Goal: Task Accomplishment & Management: Manage account settings

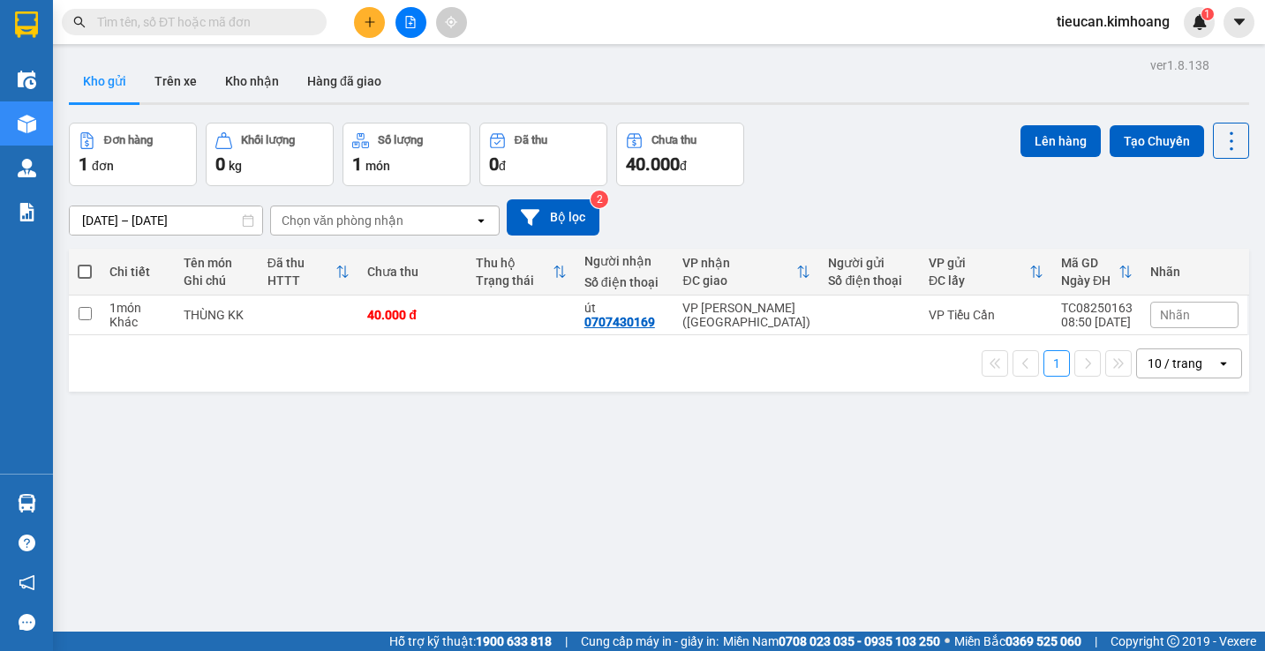
click at [87, 276] on span at bounding box center [85, 272] width 14 height 14
click at [85, 263] on input "checkbox" at bounding box center [85, 263] width 0 height 0
checkbox input "true"
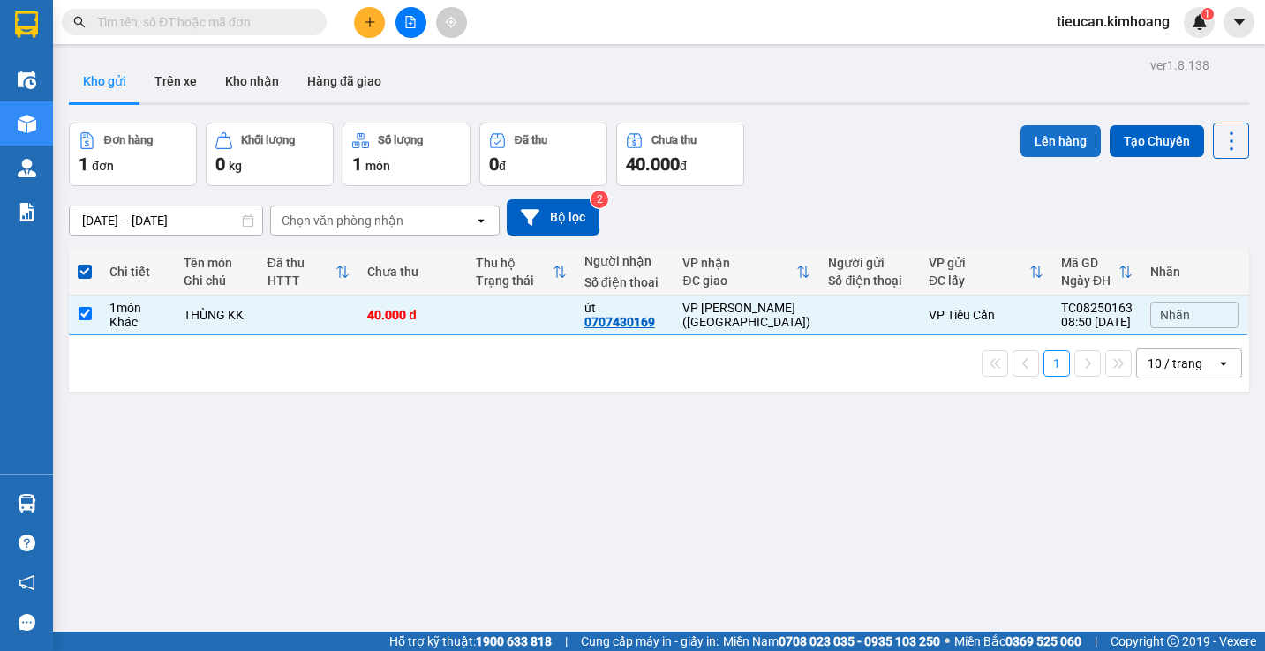
click at [1055, 147] on button "Lên hàng" at bounding box center [1060, 141] width 80 height 32
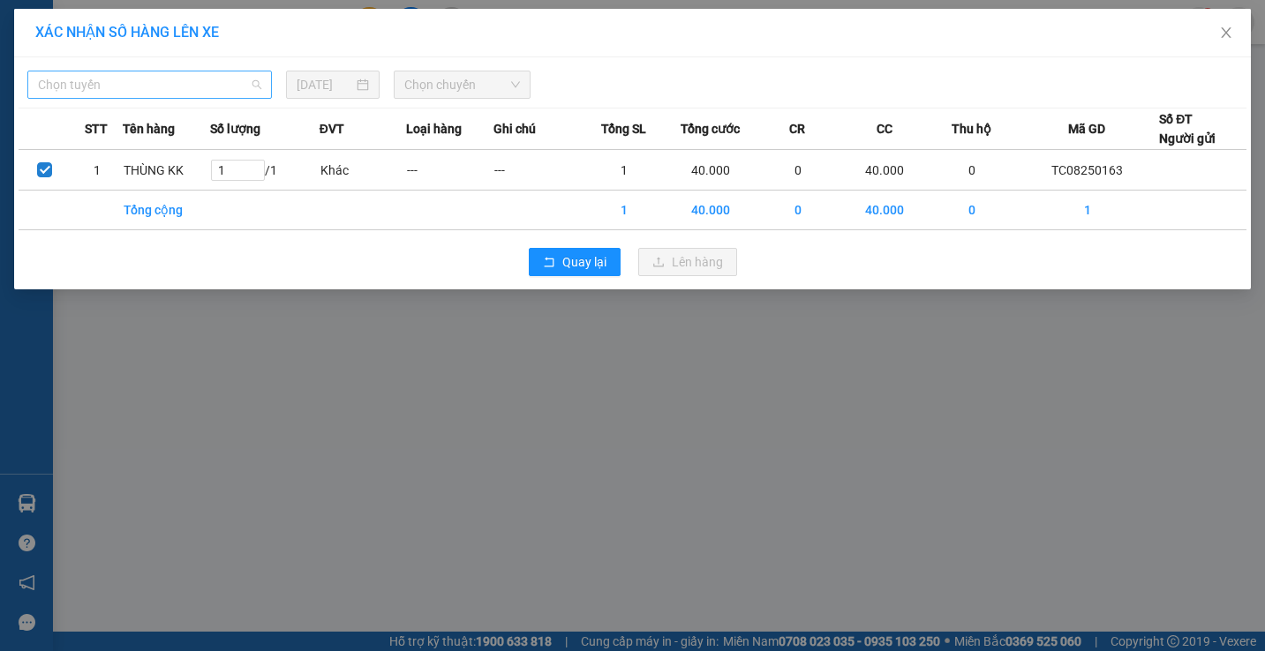
click at [195, 94] on span "Chọn tuyến" at bounding box center [149, 84] width 223 height 26
click at [169, 87] on span "Chọn tuyến" at bounding box center [149, 84] width 223 height 26
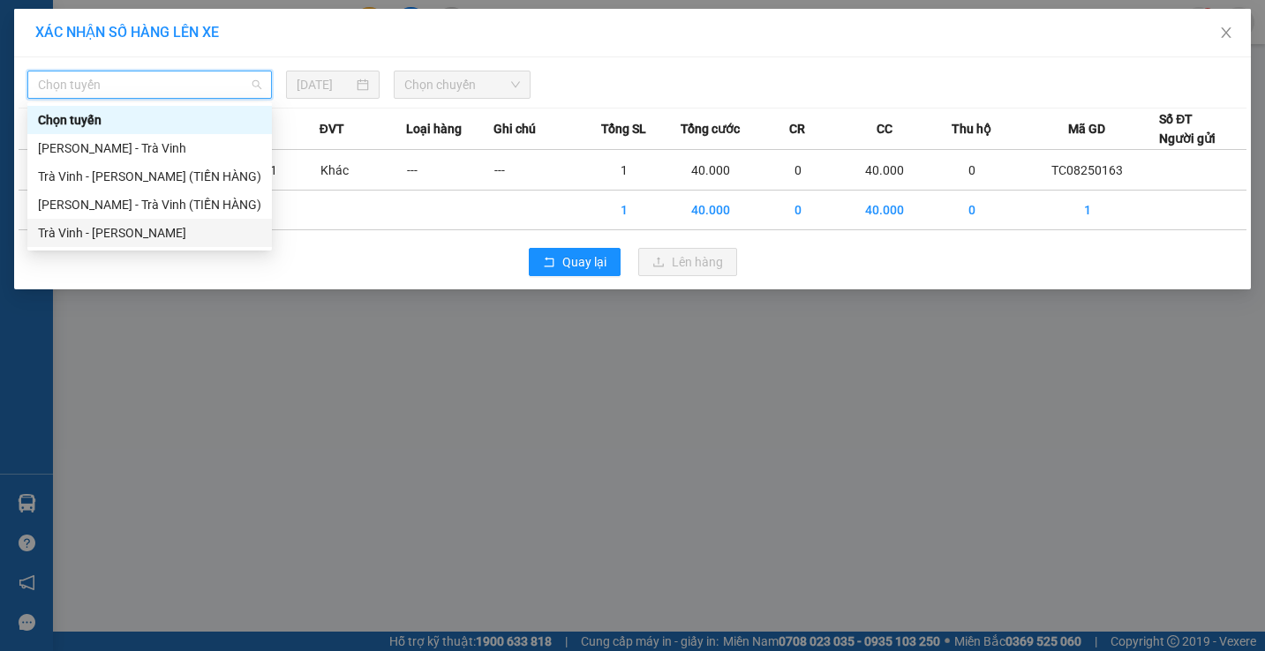
click at [119, 235] on div "Trà Vinh - [PERSON_NAME]" at bounding box center [149, 232] width 223 height 19
click at [119, 235] on div "Chọn tuyến 14/08/2025 Chọn chuyến STT Tên hàng Số lượng ĐVT Loại hàng Ghi chú T…" at bounding box center [632, 173] width 1236 height 232
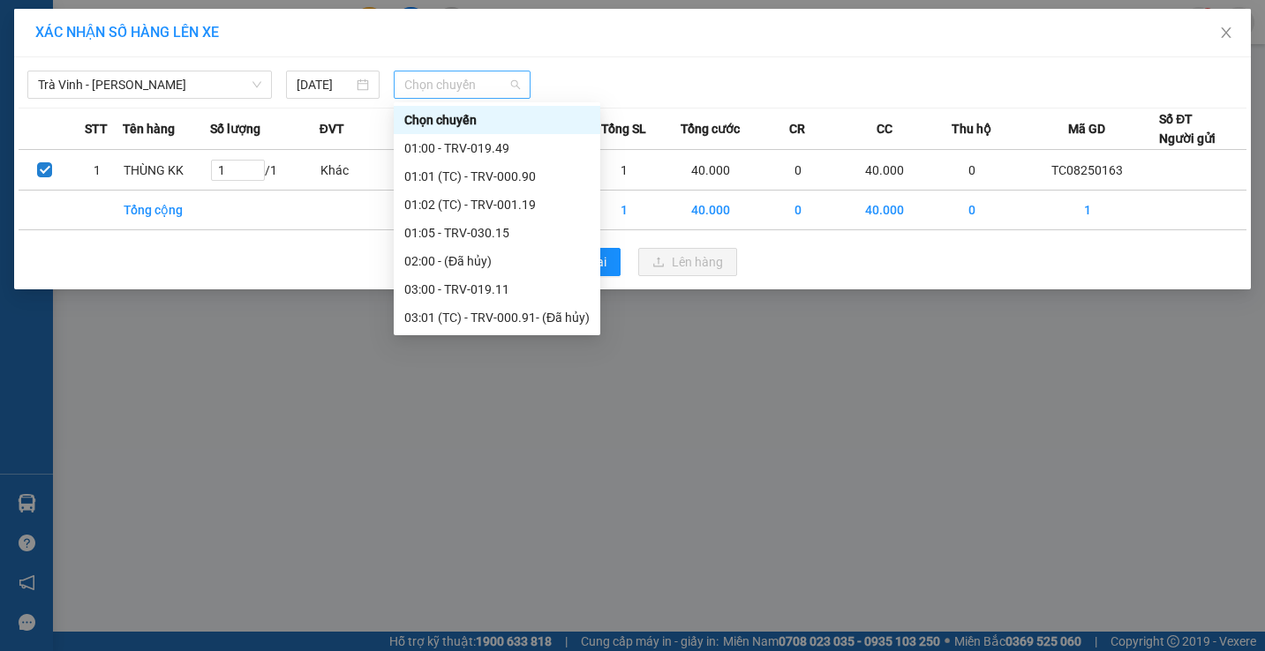
click at [422, 88] on span "Chọn chuyến" at bounding box center [462, 84] width 116 height 26
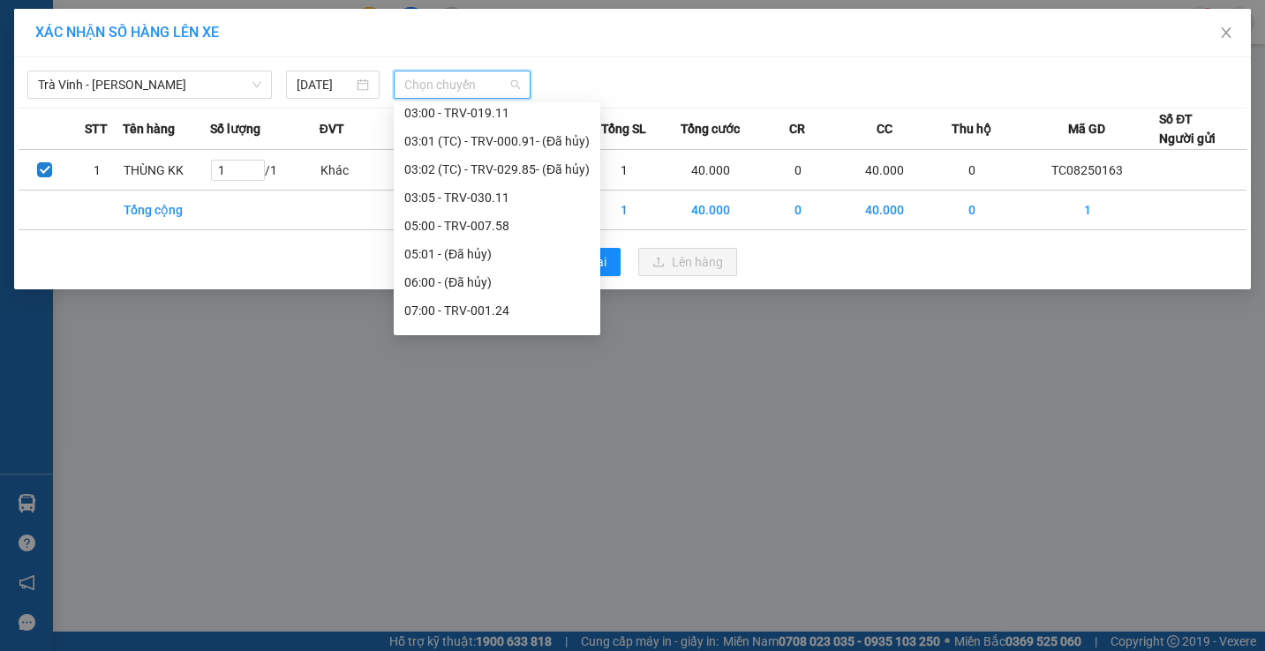
scroll to position [353, 0]
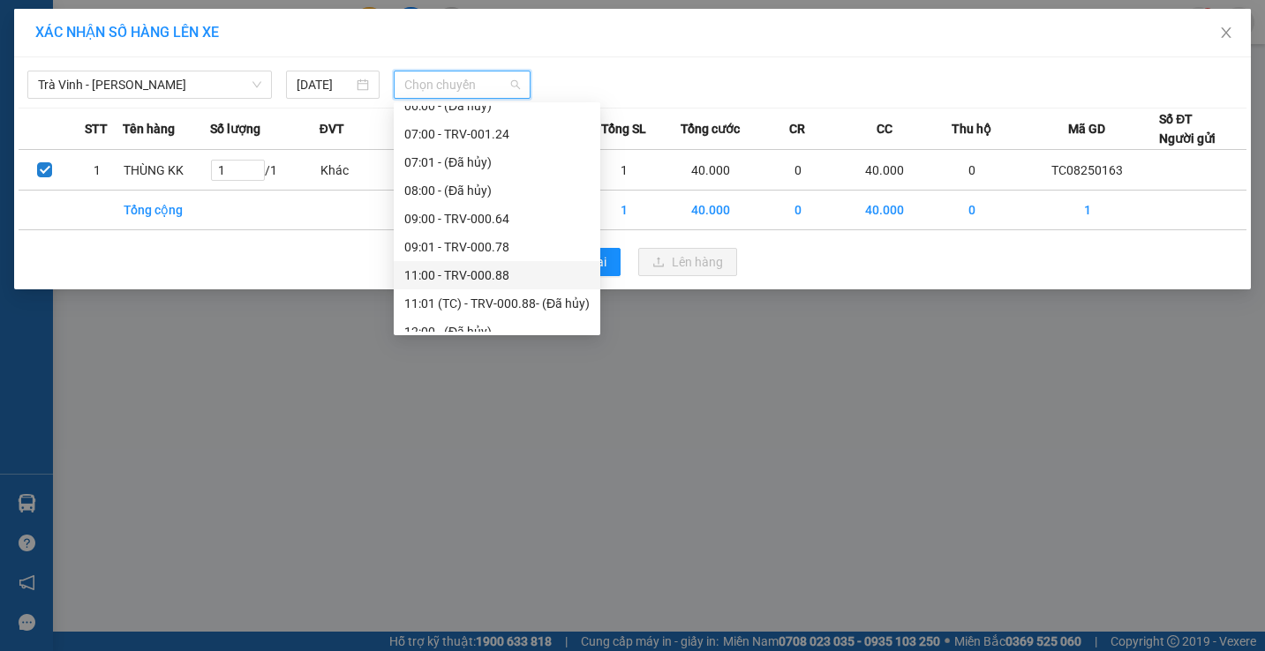
click at [446, 274] on div "11:00 - TRV-000.88" at bounding box center [496, 275] width 185 height 19
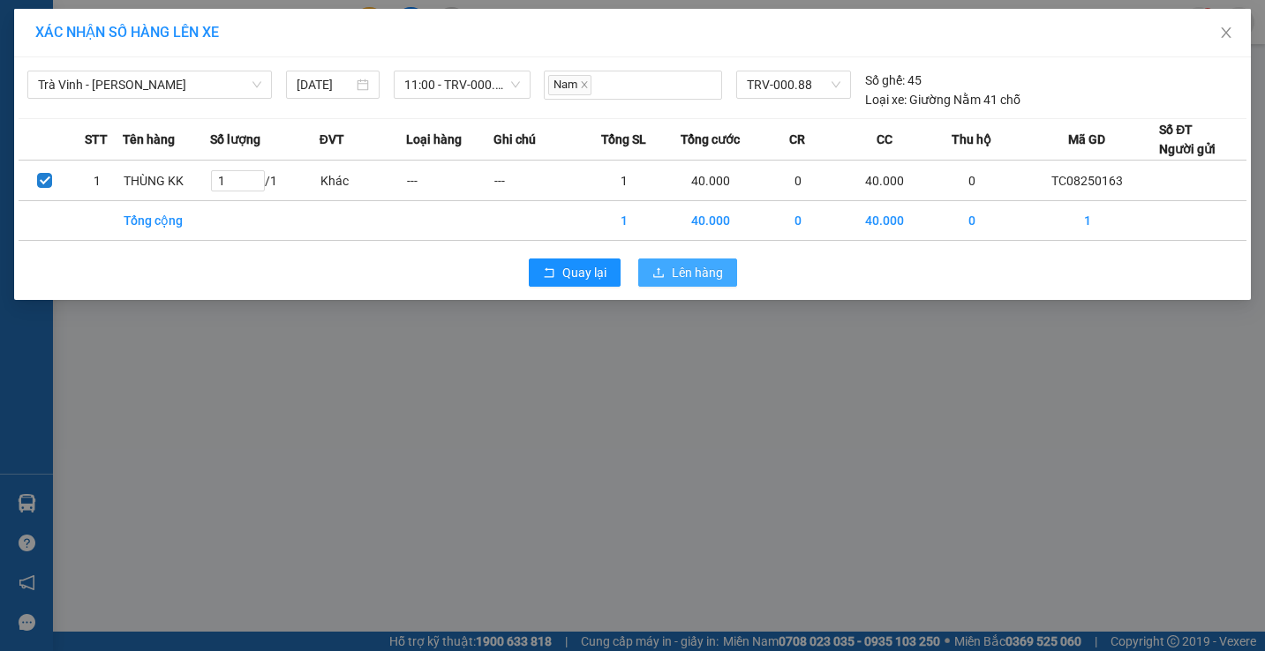
click at [677, 277] on span "Lên hàng" at bounding box center [697, 272] width 51 height 19
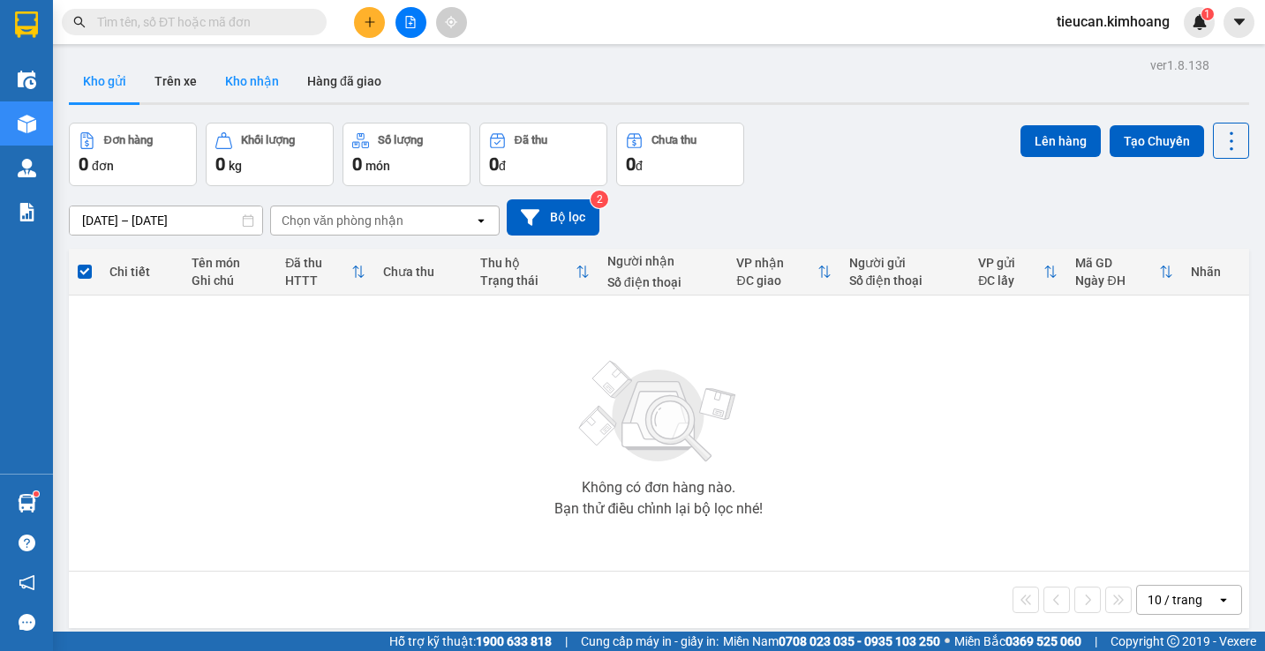
click at [245, 81] on button "Kho nhận" at bounding box center [252, 81] width 82 height 42
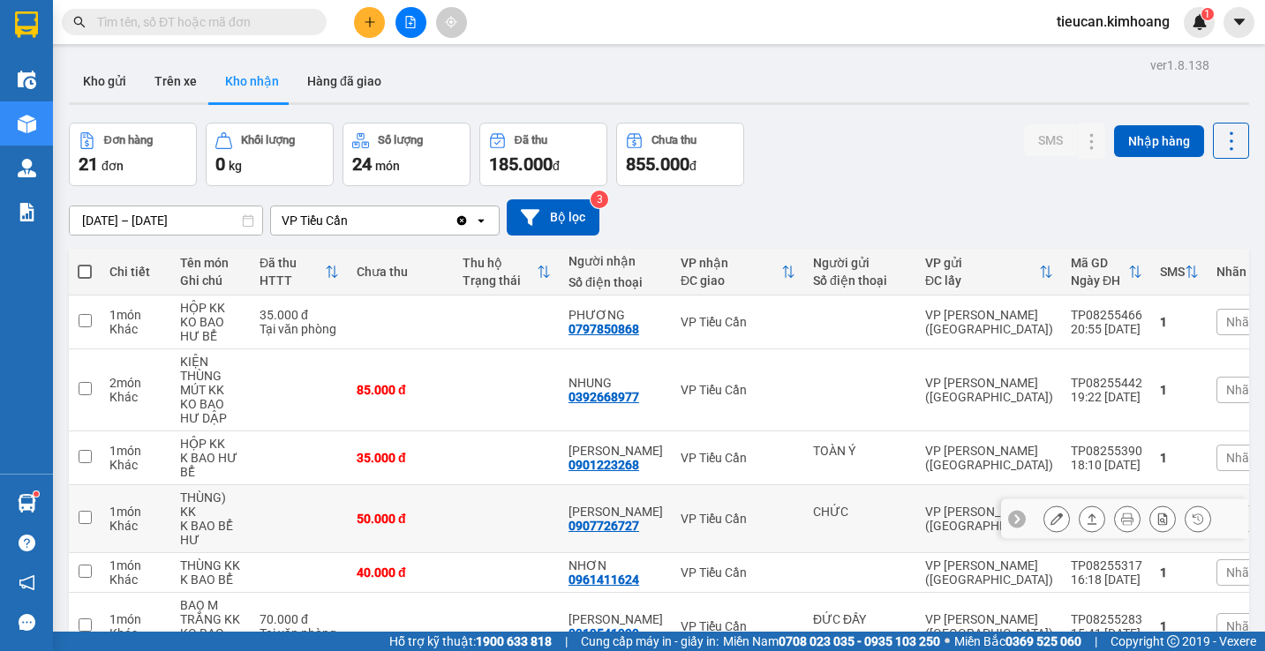
scroll to position [441, 0]
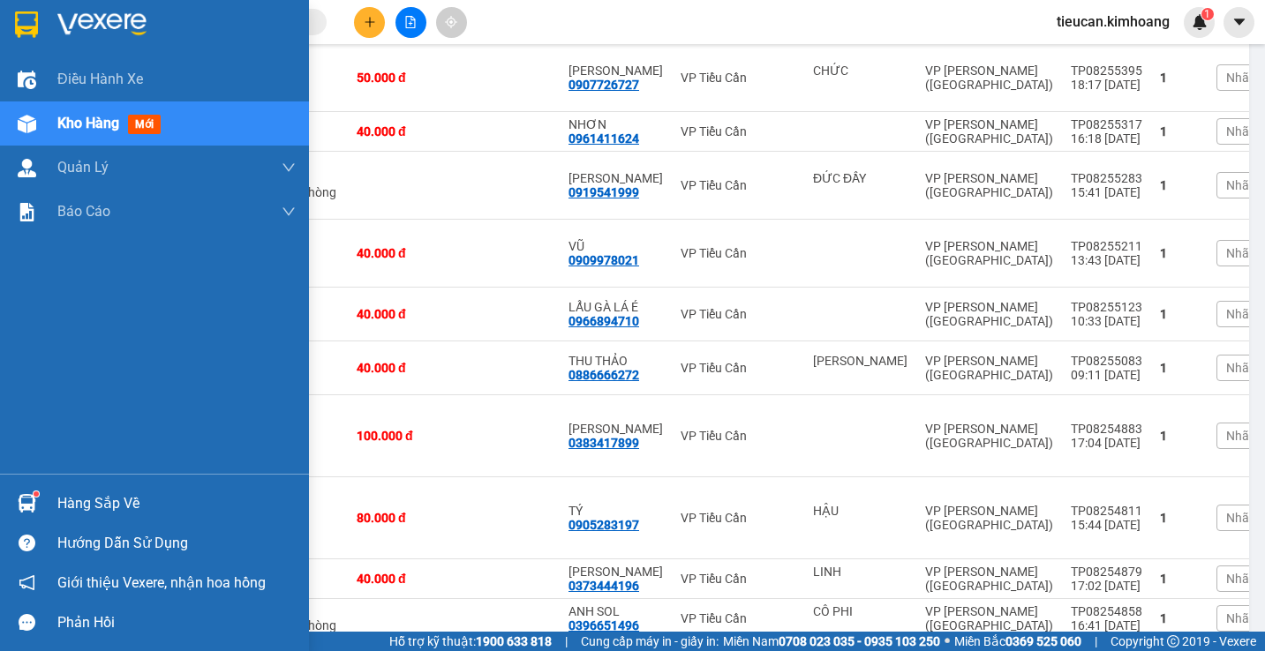
click at [100, 503] on div "Hàng sắp về" at bounding box center [176, 504] width 238 height 26
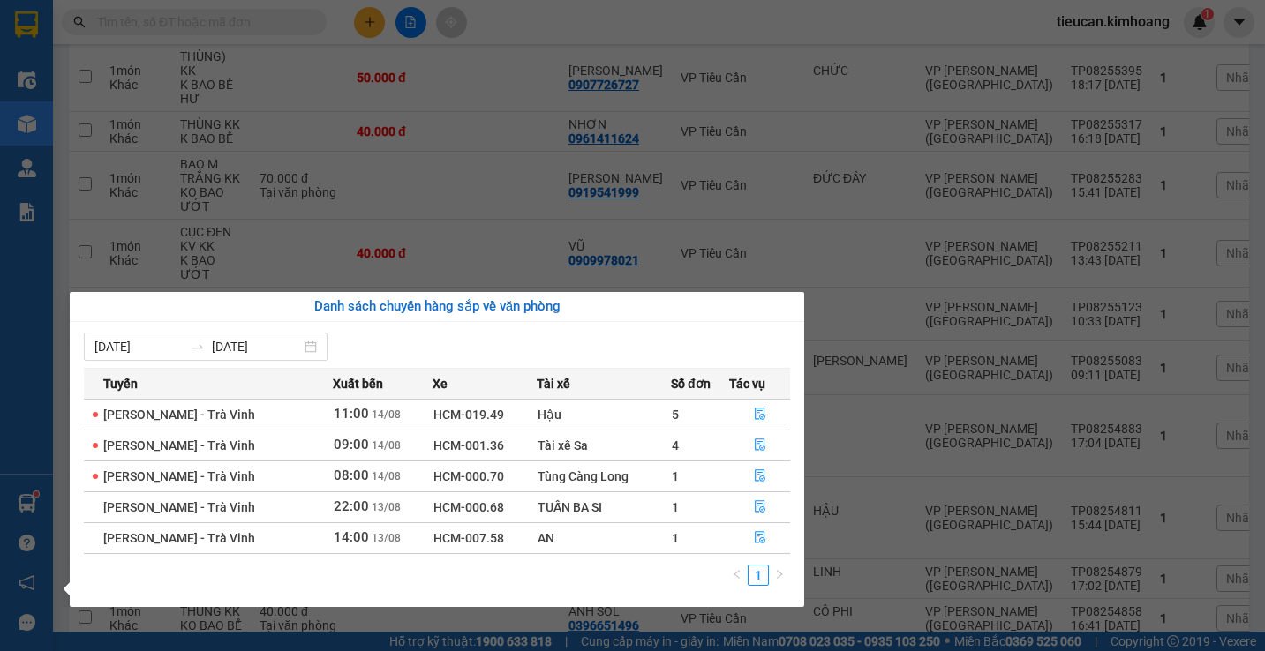
click at [795, 230] on section "Kết quả tìm kiếm ( 0 ) Bộ lọc No Data tieucan.kimhoang 1 Điều hành xe Kho hàng …" at bounding box center [632, 325] width 1265 height 651
click at [804, 230] on td at bounding box center [860, 254] width 112 height 68
checkbox input "true"
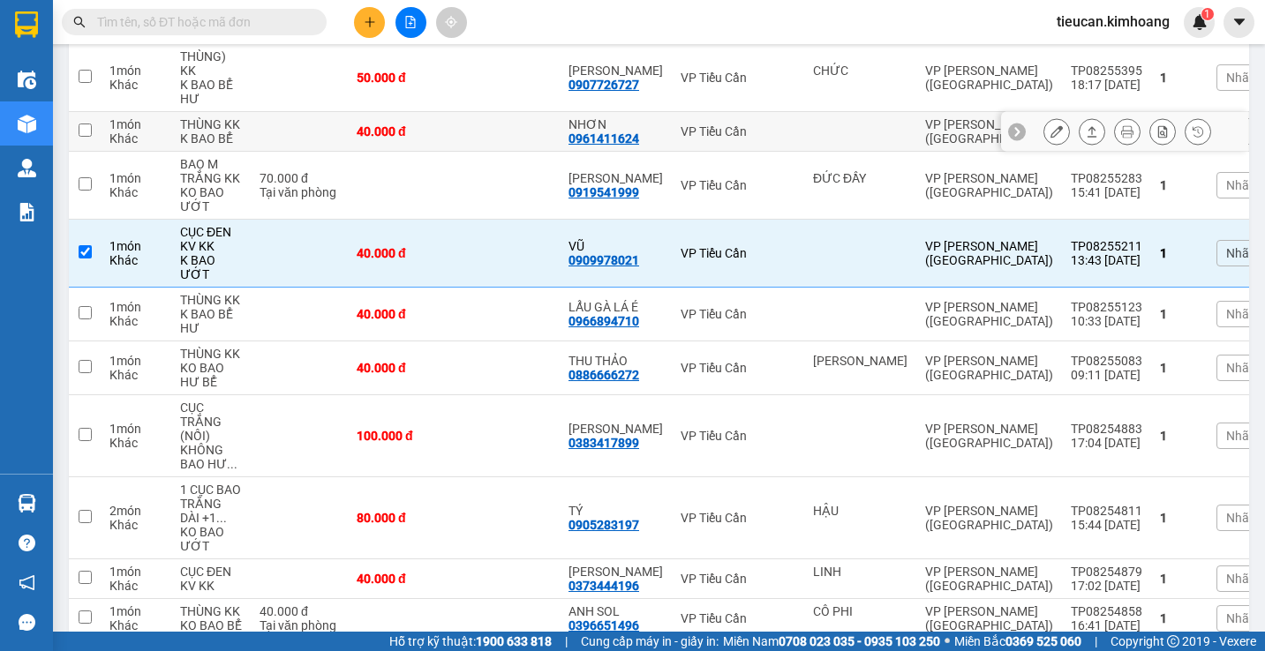
scroll to position [0, 0]
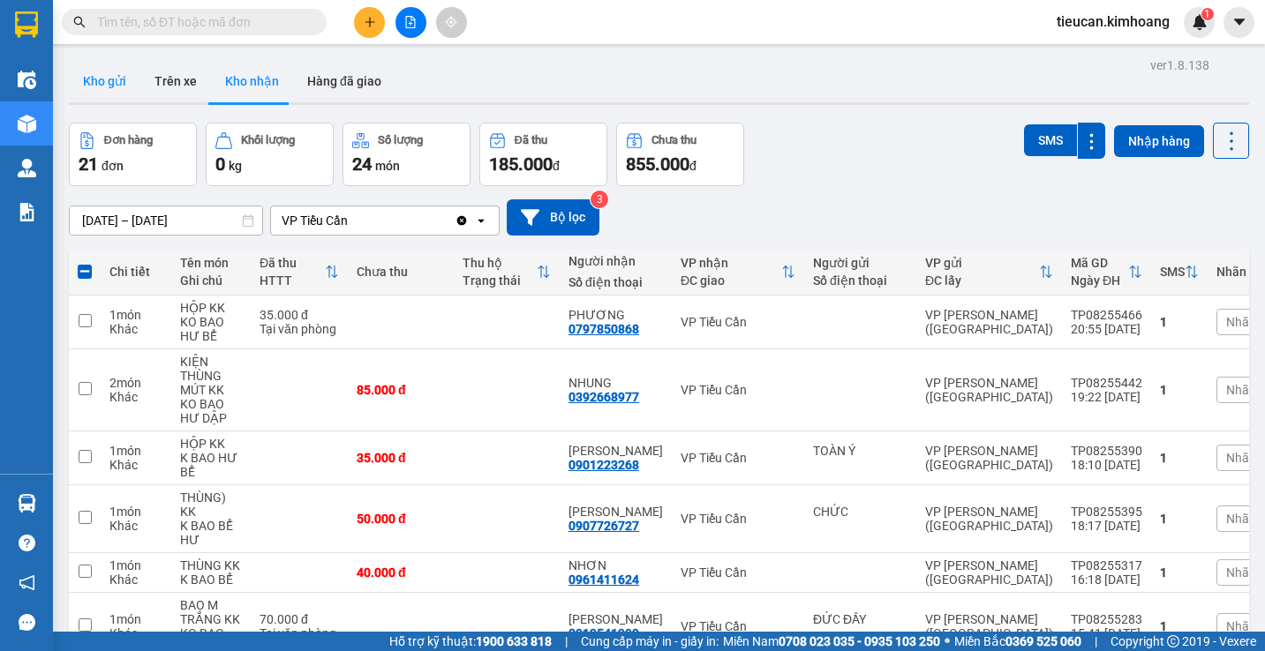
click at [101, 86] on button "Kho gửi" at bounding box center [104, 81] width 71 height 42
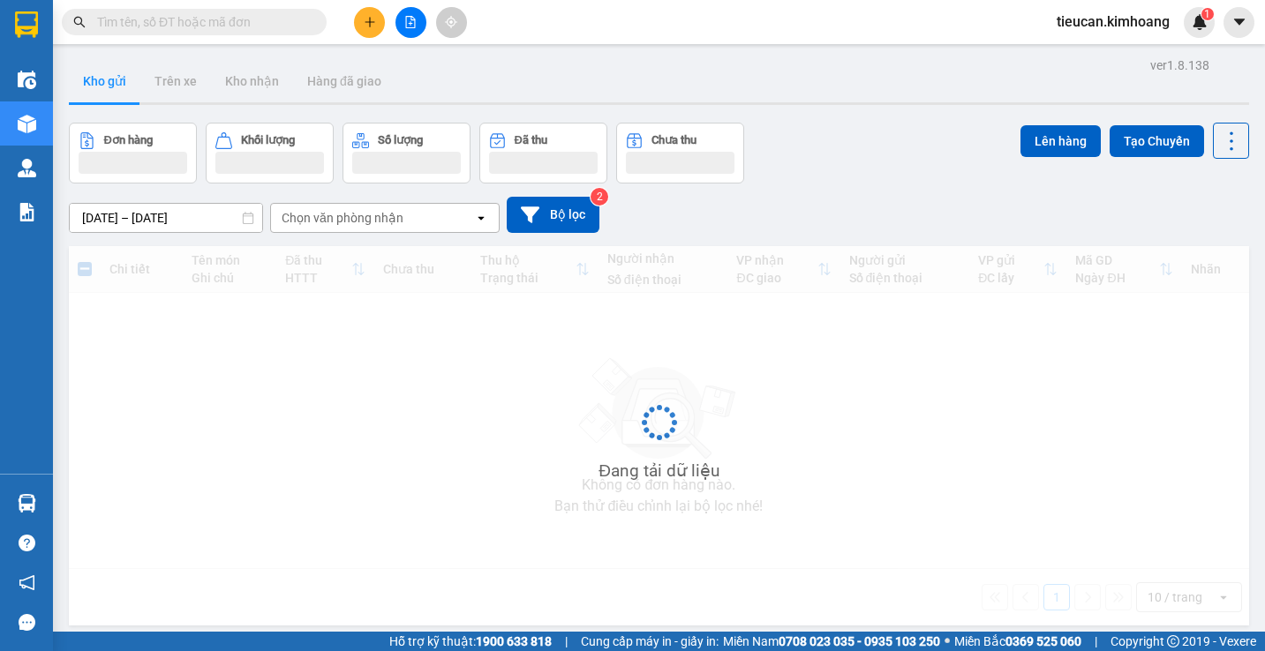
click at [101, 86] on button "Kho gửi" at bounding box center [104, 81] width 71 height 42
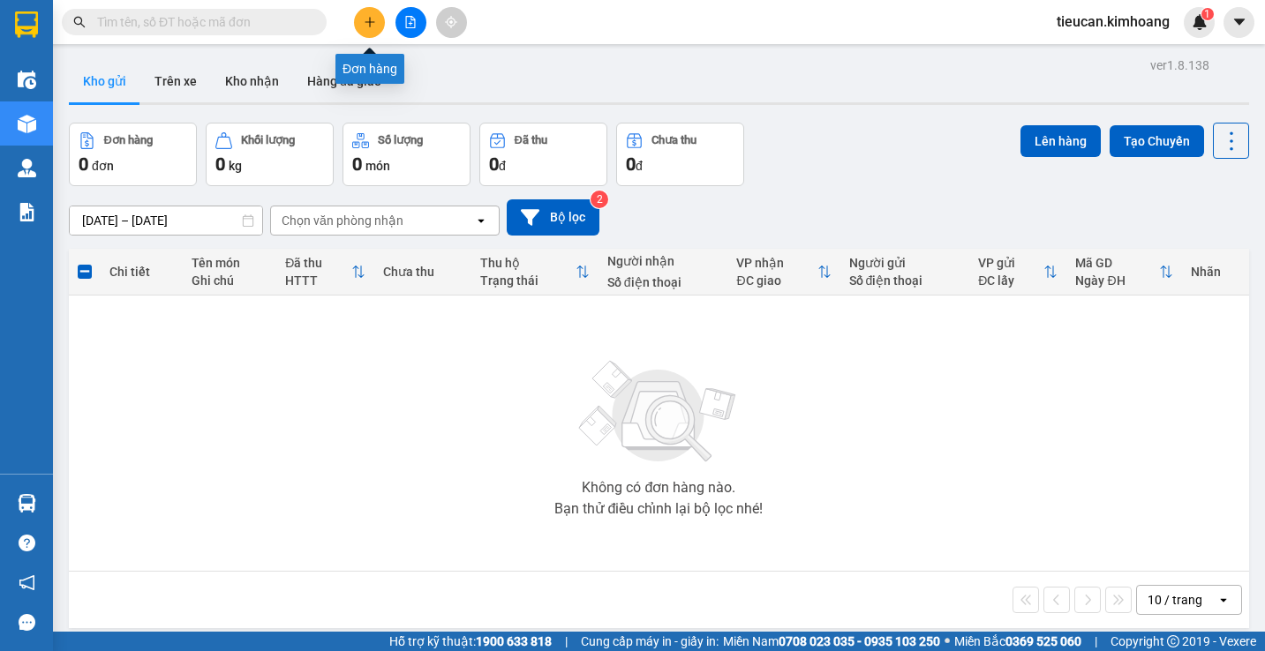
click at [371, 21] on icon "plus" at bounding box center [370, 22] width 12 height 12
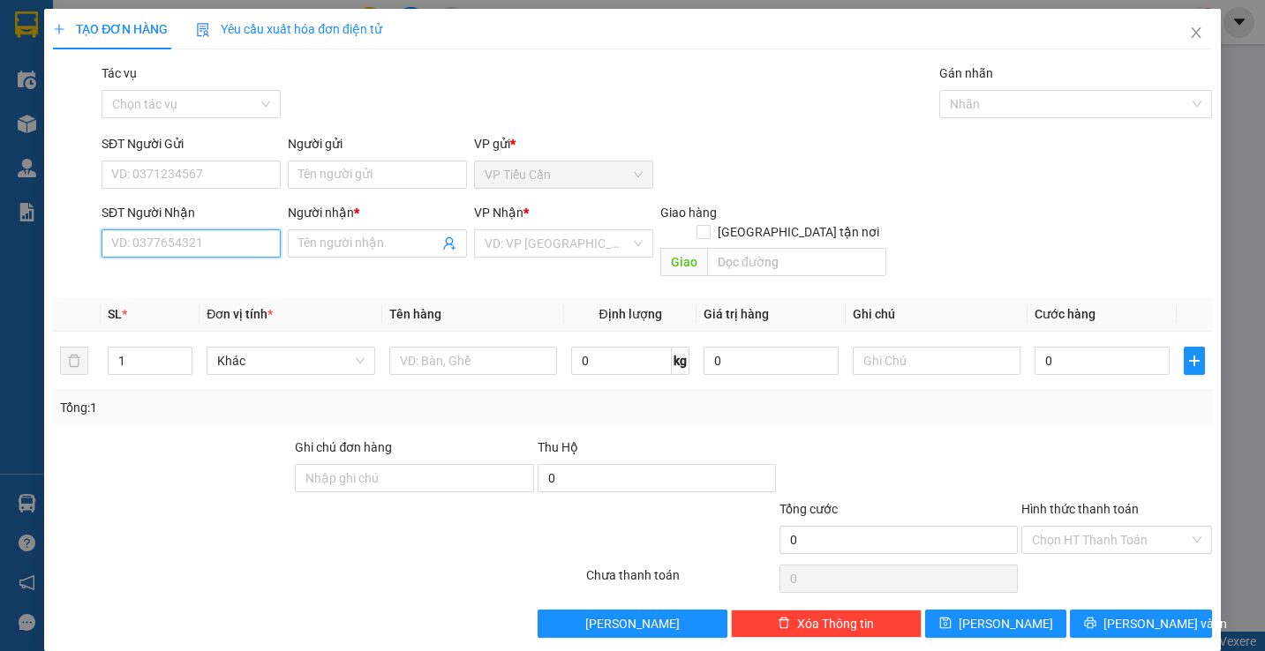
click at [175, 241] on input "SĐT Người Nhận" at bounding box center [190, 243] width 179 height 28
click at [206, 274] on div "0369274060 - Ý" at bounding box center [189, 278] width 156 height 19
type input "0369274060"
type input "Ý"
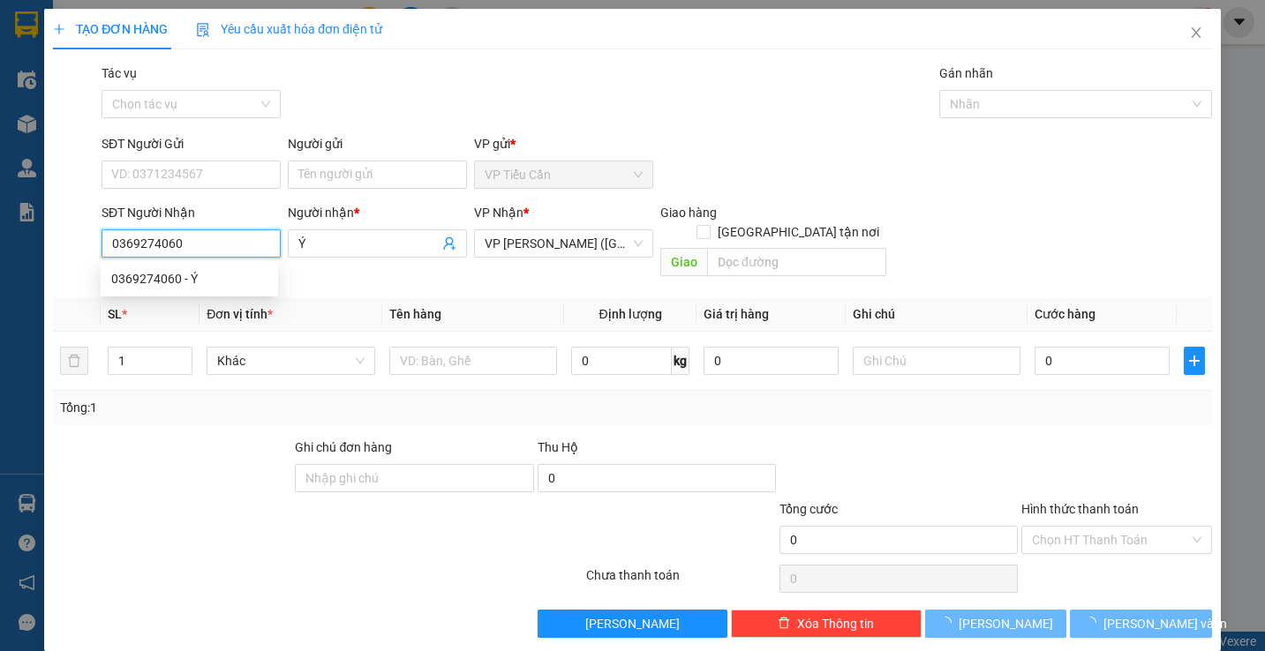
type input "35.000"
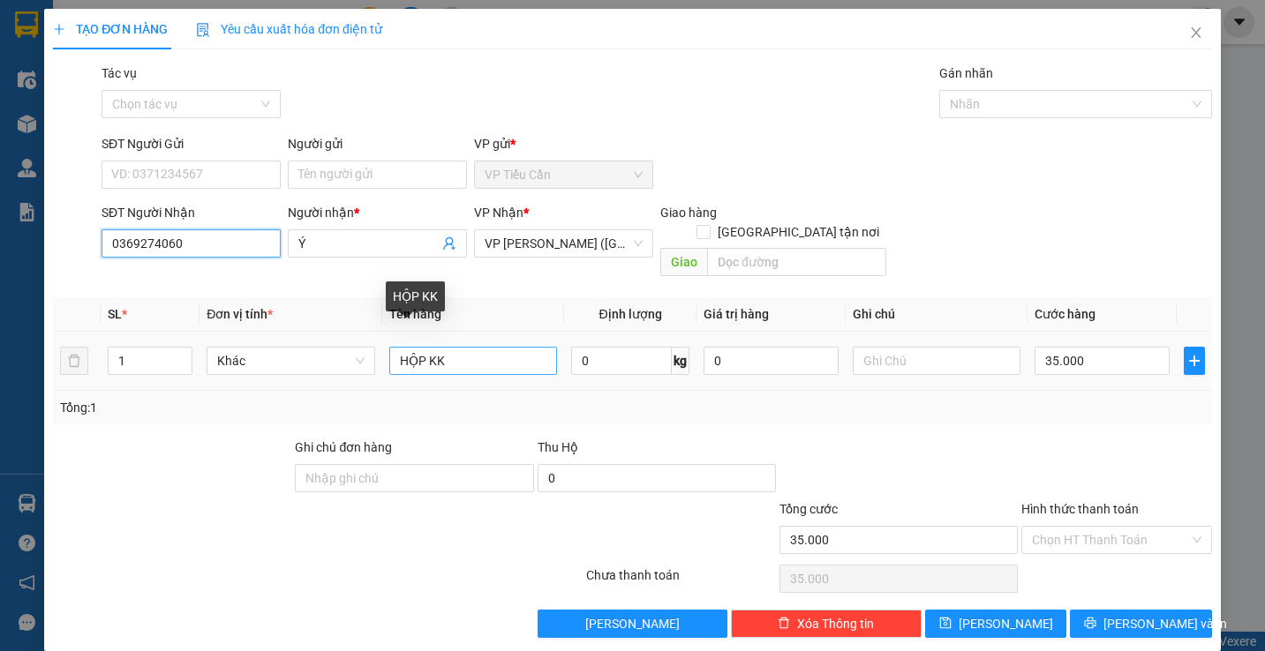
type input "0369274060"
click at [421, 347] on input "HỘP KK" at bounding box center [473, 361] width 168 height 28
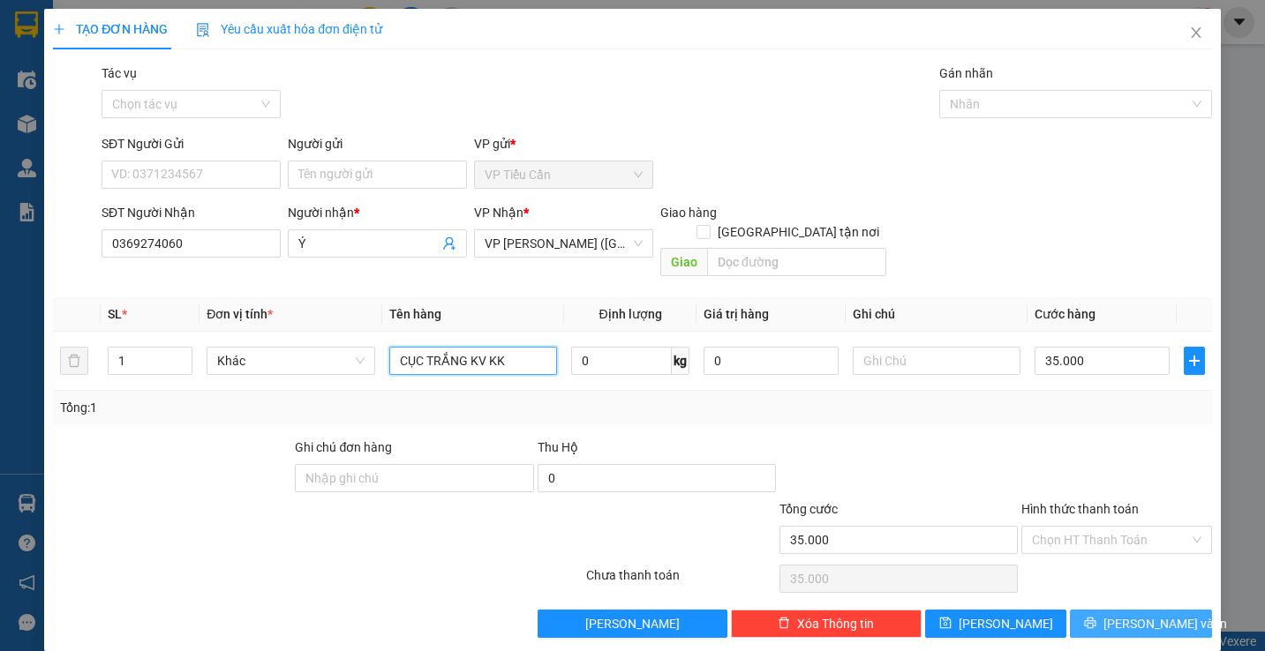
type input "CỤC TRẮNG KV KK"
click at [1148, 614] on span "Lưu và In" at bounding box center [1165, 623] width 124 height 19
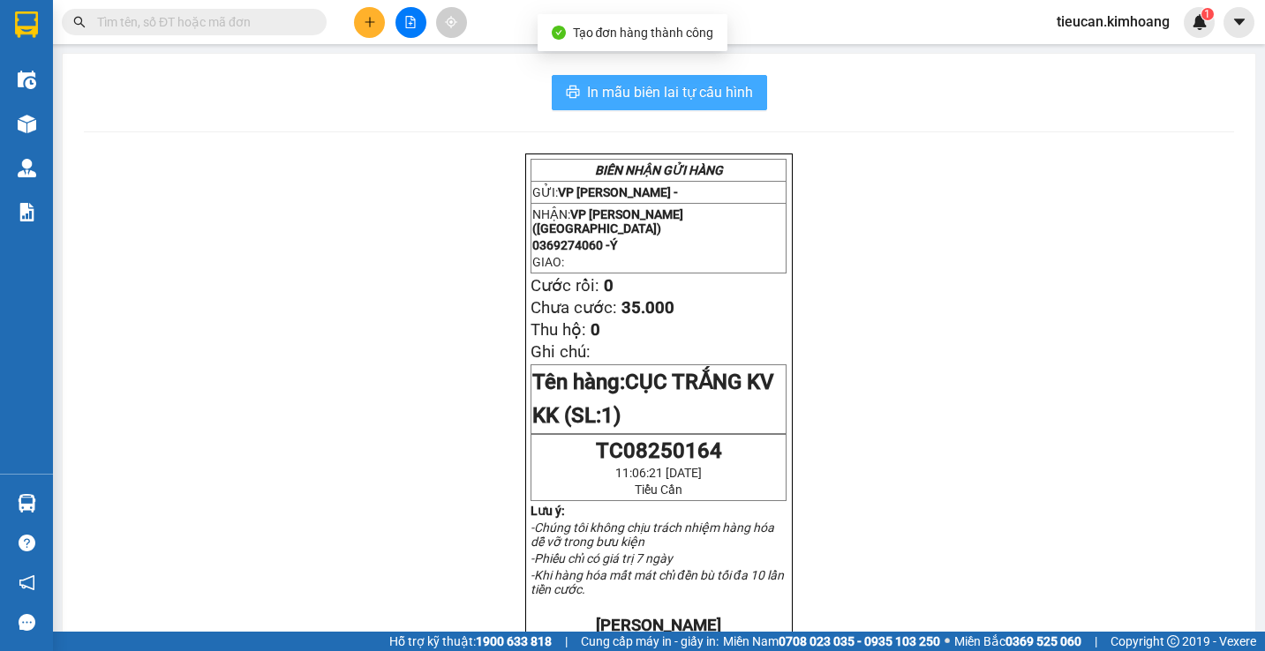
click at [692, 95] on span "In mẫu biên lai tự cấu hình" at bounding box center [670, 92] width 166 height 22
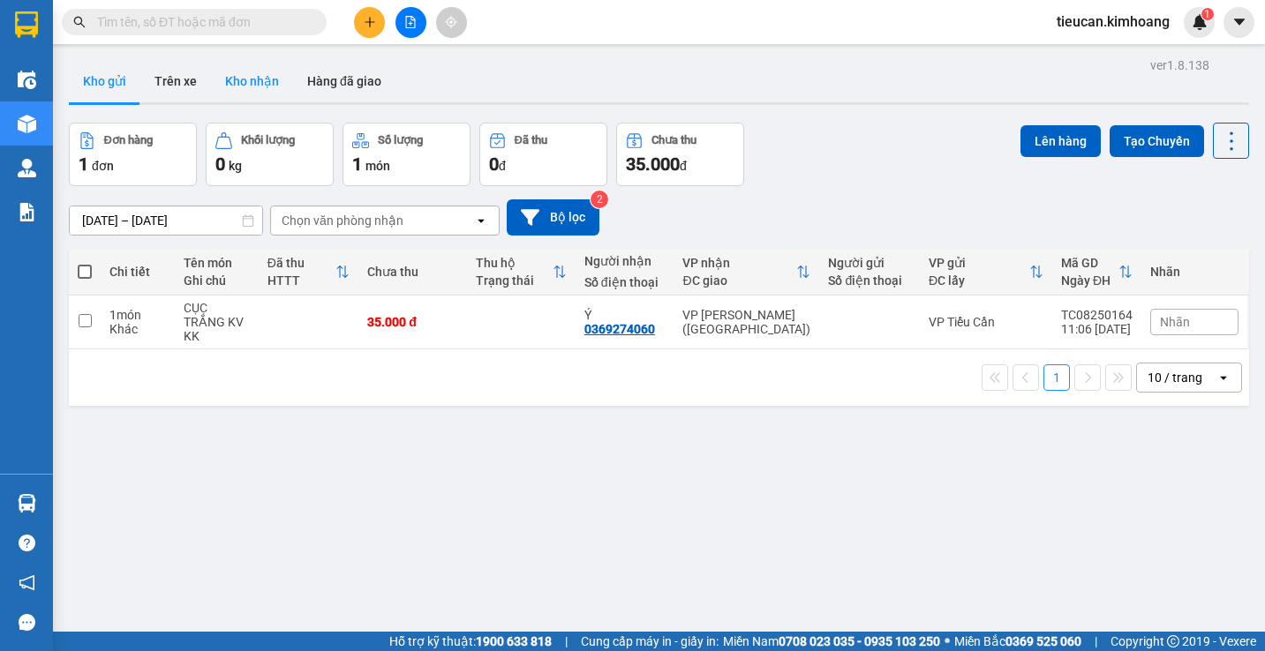
click at [242, 77] on button "Kho nhận" at bounding box center [252, 81] width 82 height 42
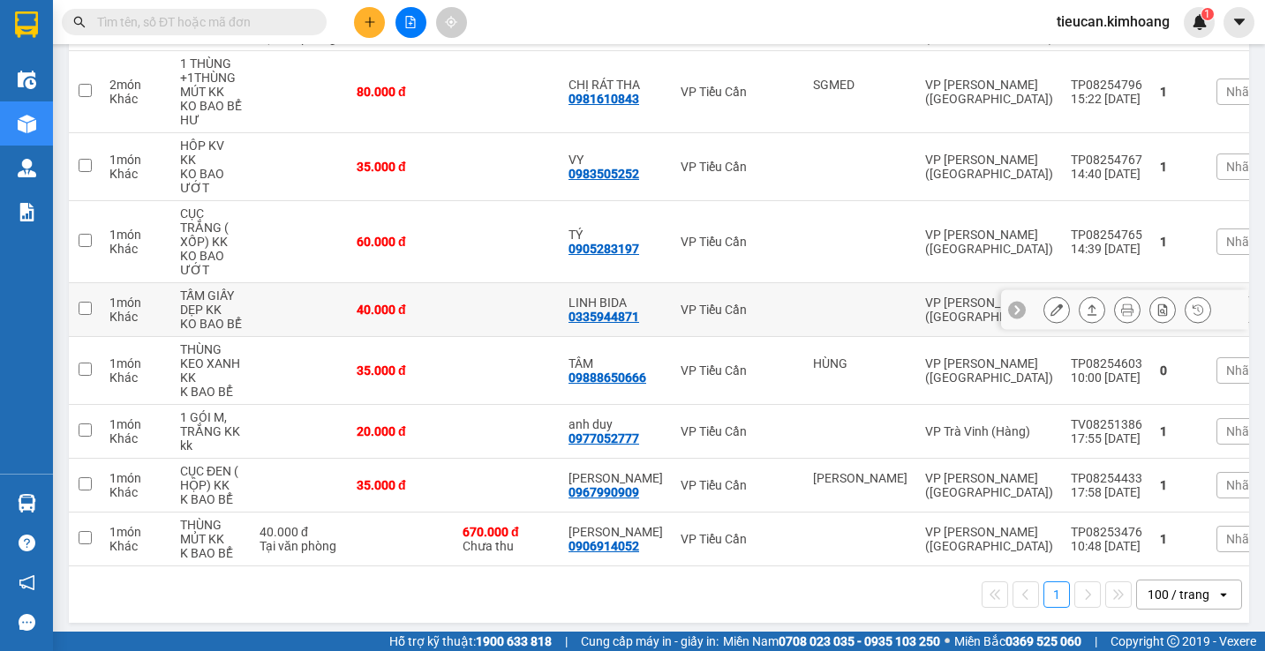
scroll to position [676, 0]
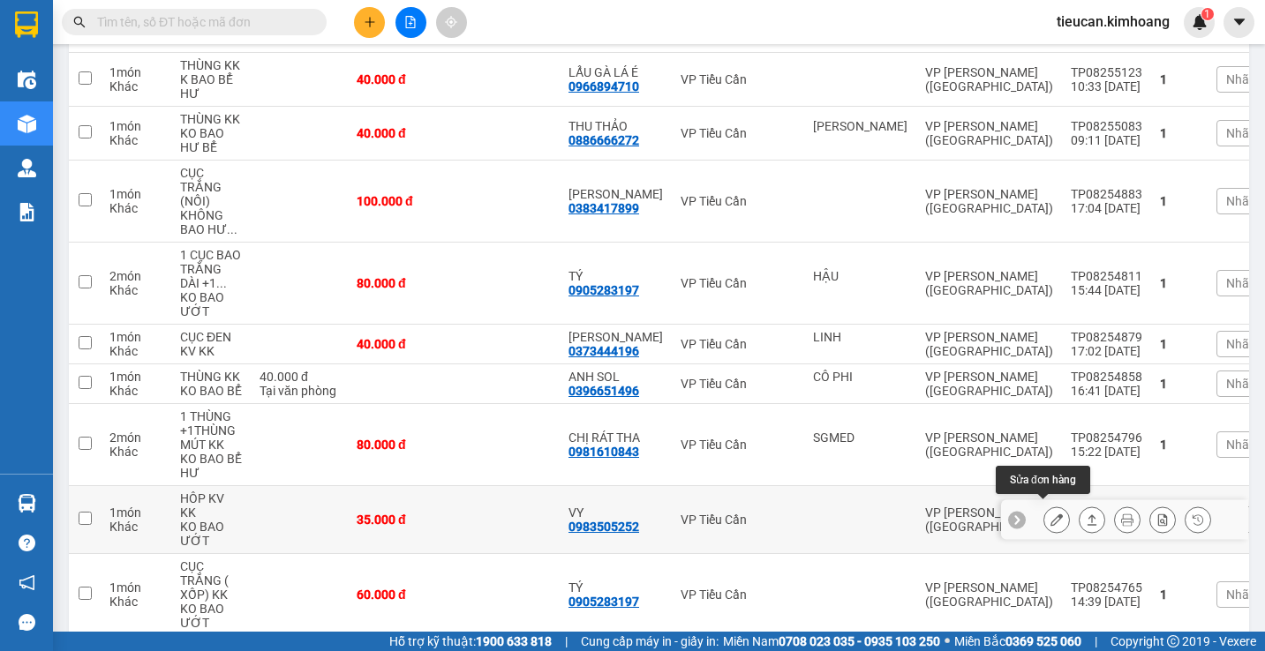
click at [1046, 505] on button at bounding box center [1056, 520] width 25 height 31
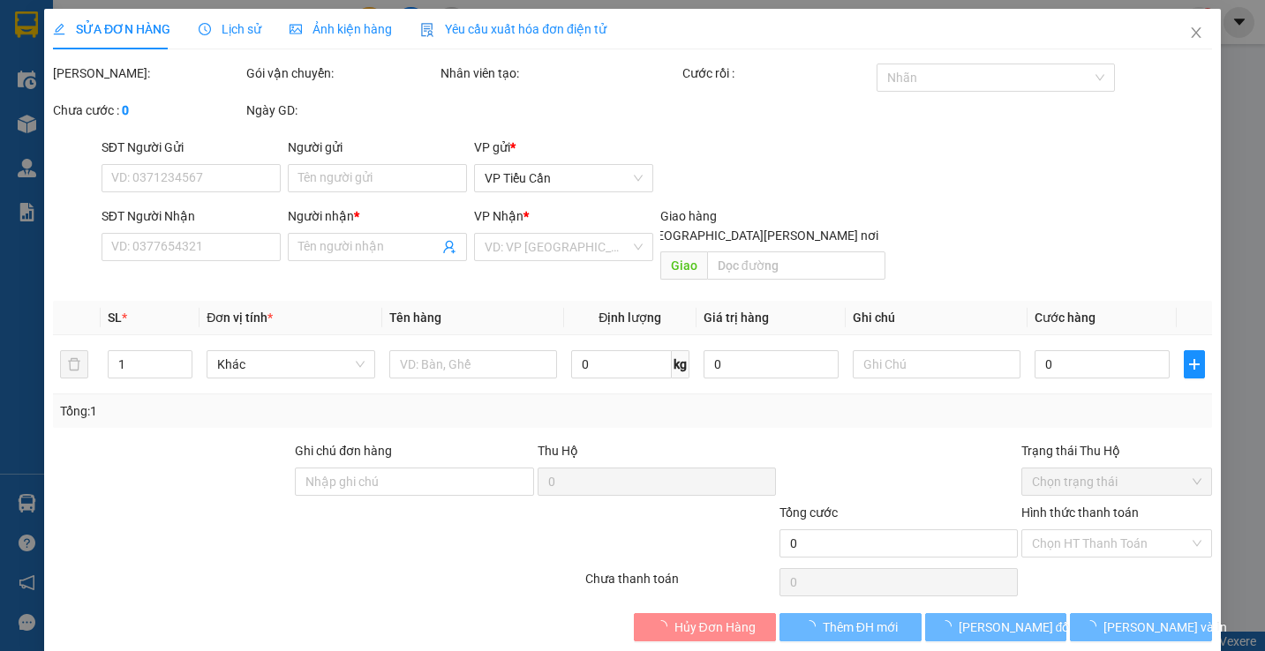
type input "0983505252"
type input "VY"
type input "35.000"
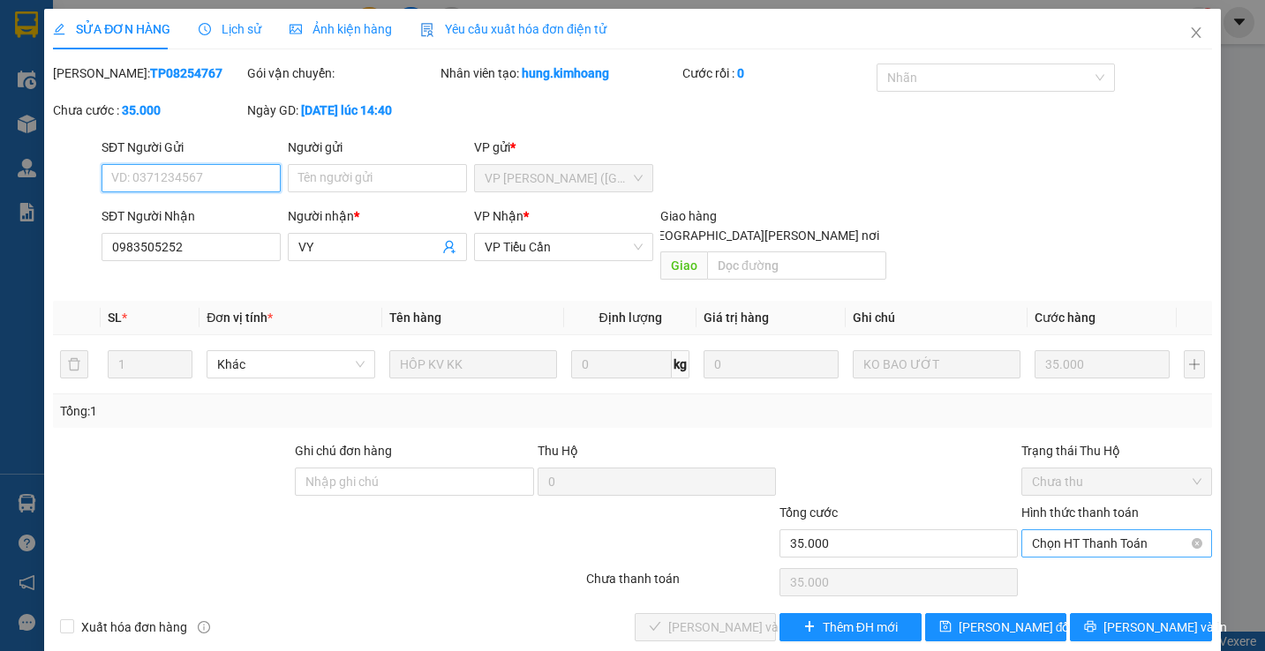
click at [1044, 530] on span "Chọn HT Thanh Toán" at bounding box center [1116, 543] width 169 height 26
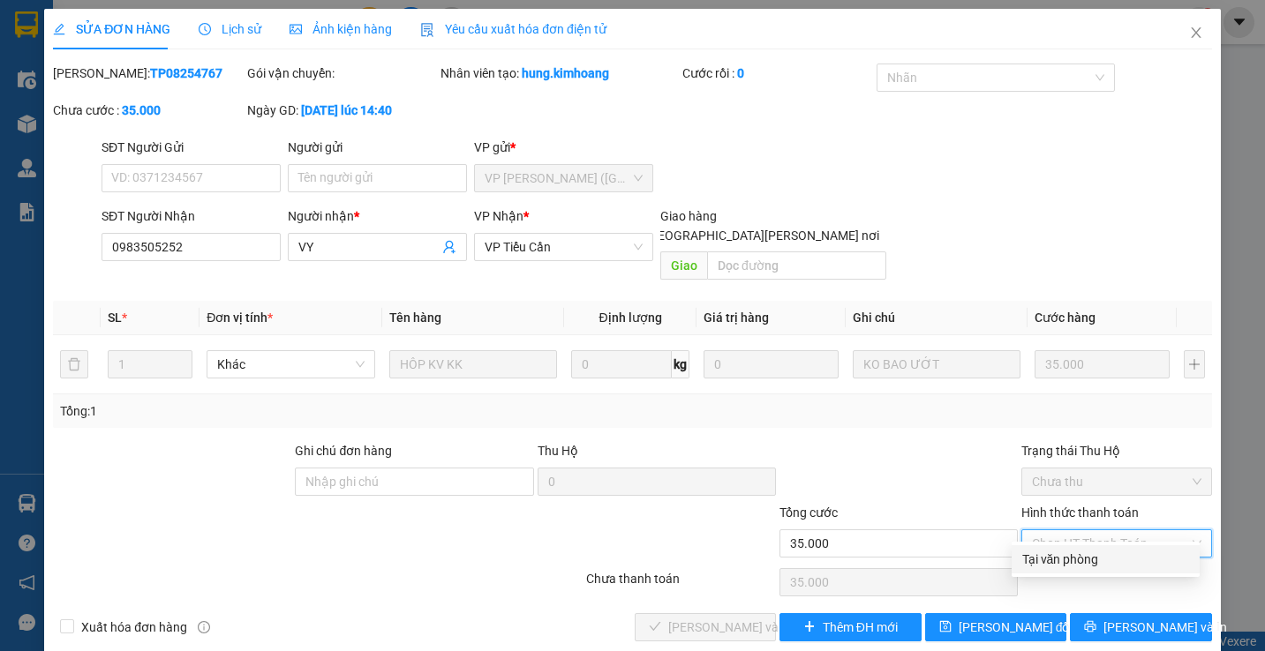
click at [1047, 563] on div "Tại văn phòng" at bounding box center [1105, 559] width 167 height 19
type input "0"
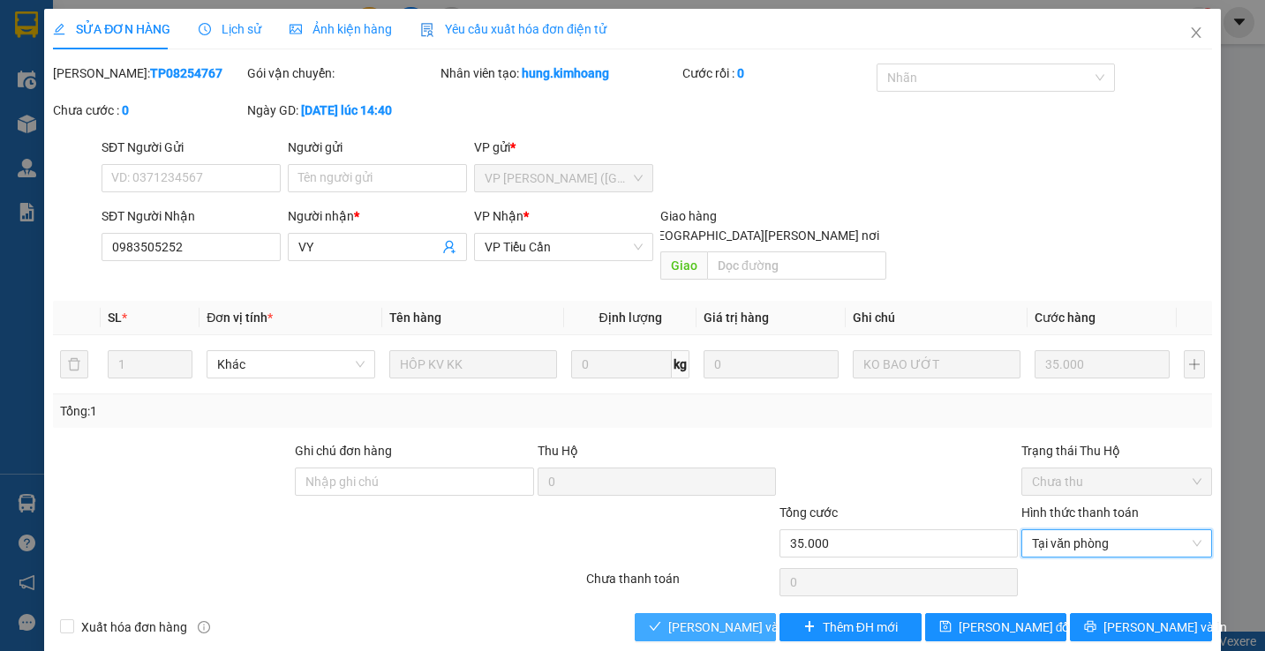
click at [727, 618] on span "Lưu và Giao hàng" at bounding box center [787, 627] width 238 height 19
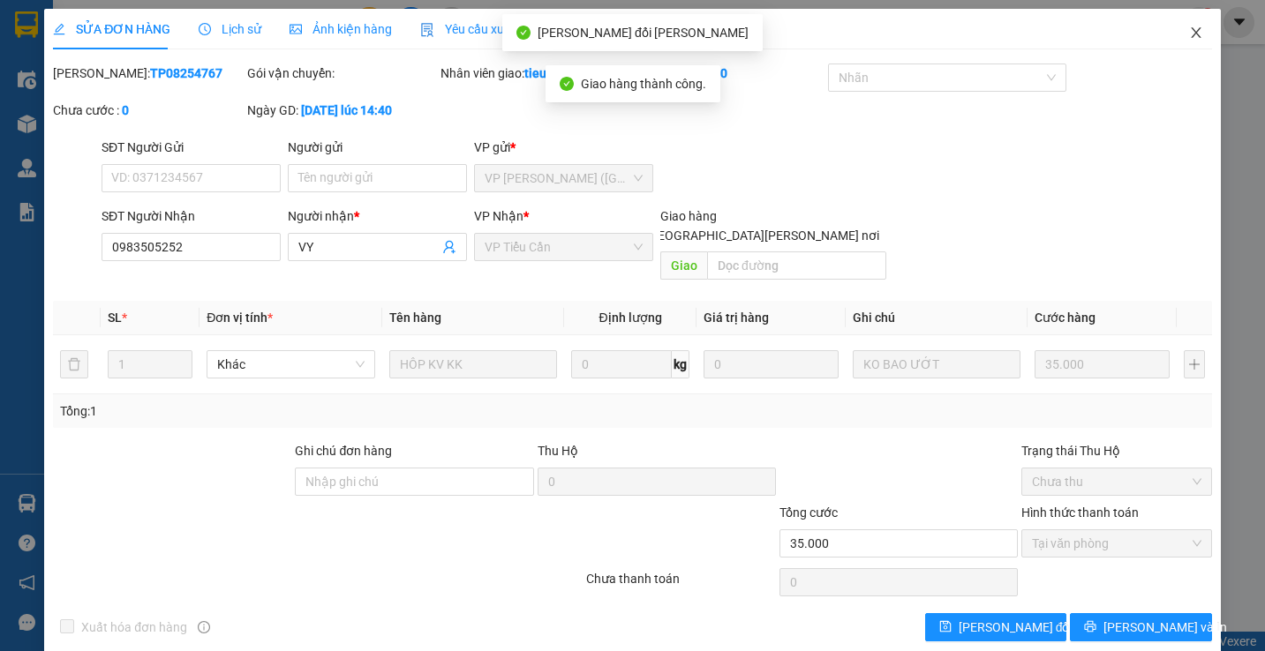
click at [1189, 28] on icon "close" at bounding box center [1196, 33] width 14 height 14
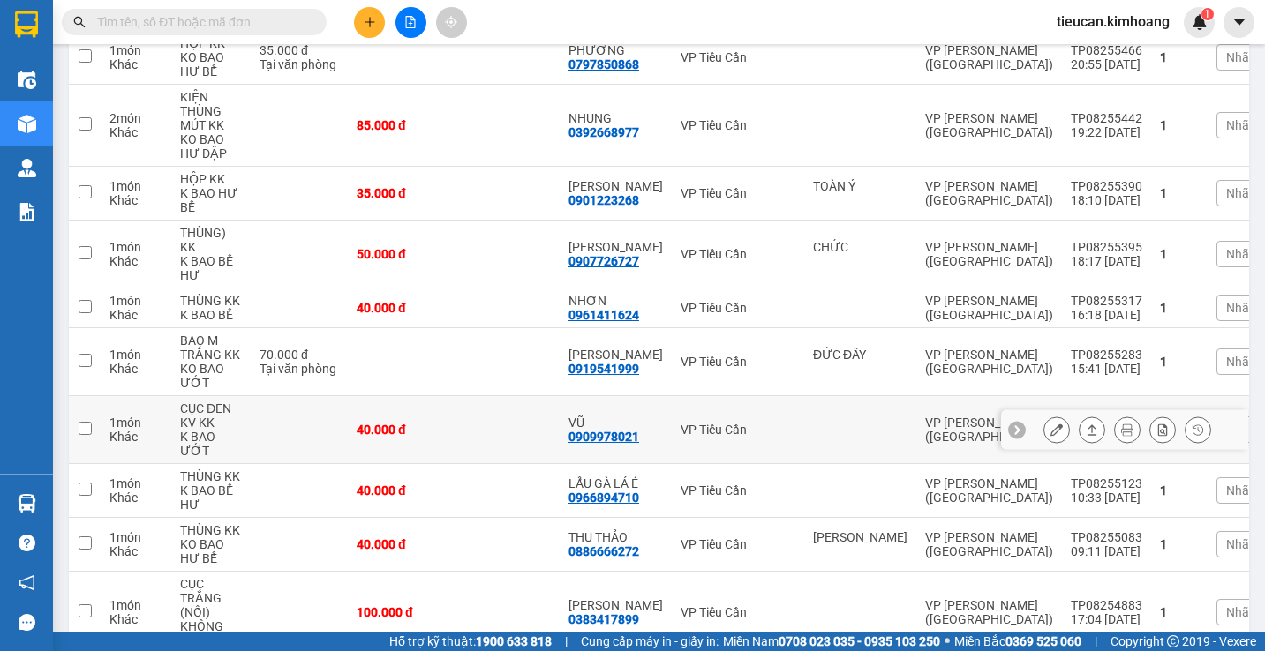
scroll to position [353, 0]
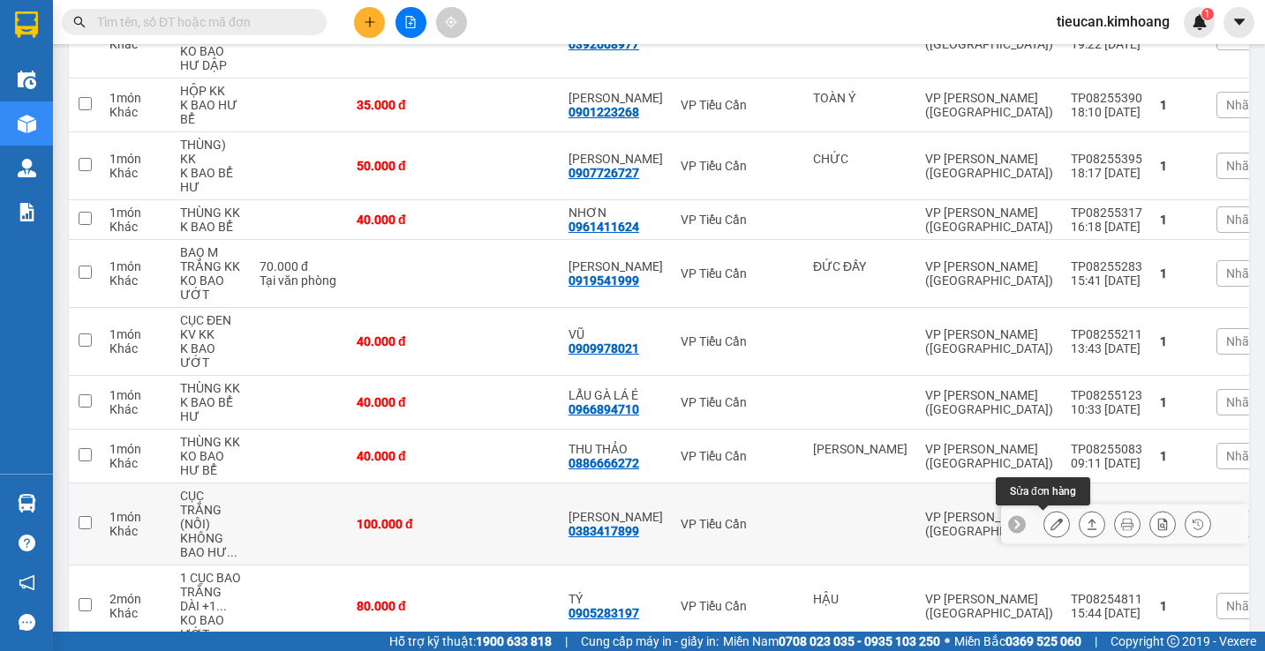
click at [1050, 522] on icon at bounding box center [1056, 524] width 12 height 12
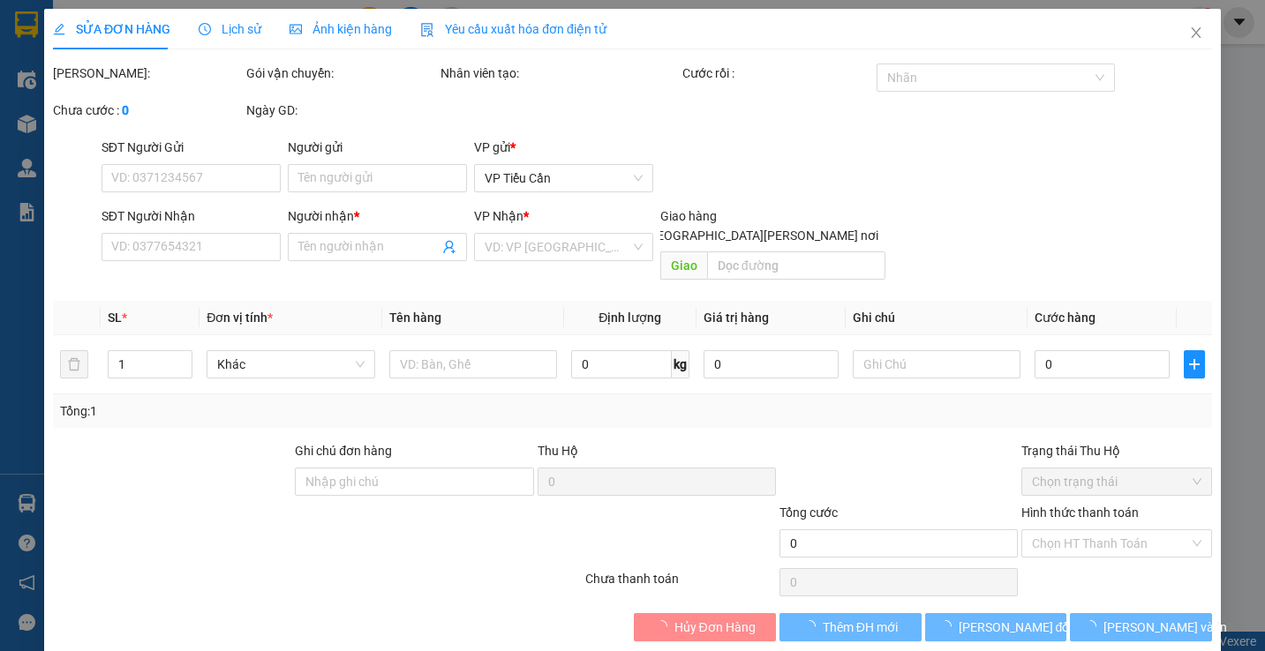
type input "0383417899"
type input "MINH THIỆN"
type input "100.000"
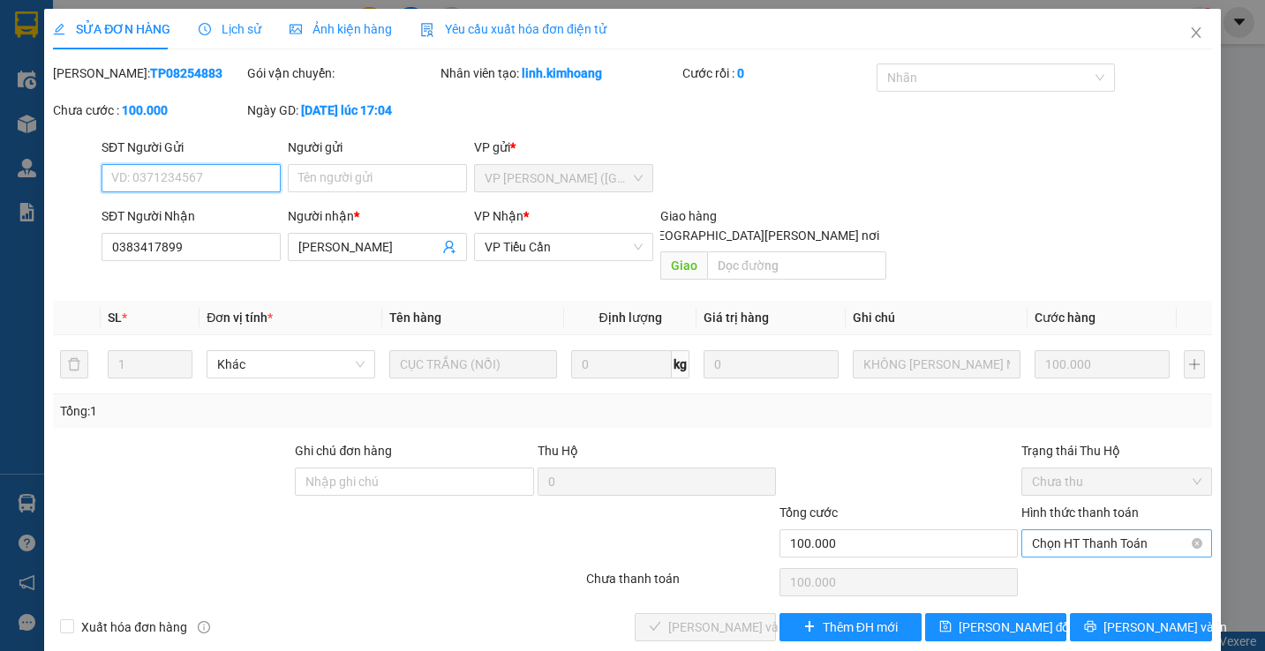
click at [1060, 530] on span "Chọn HT Thanh Toán" at bounding box center [1116, 543] width 169 height 26
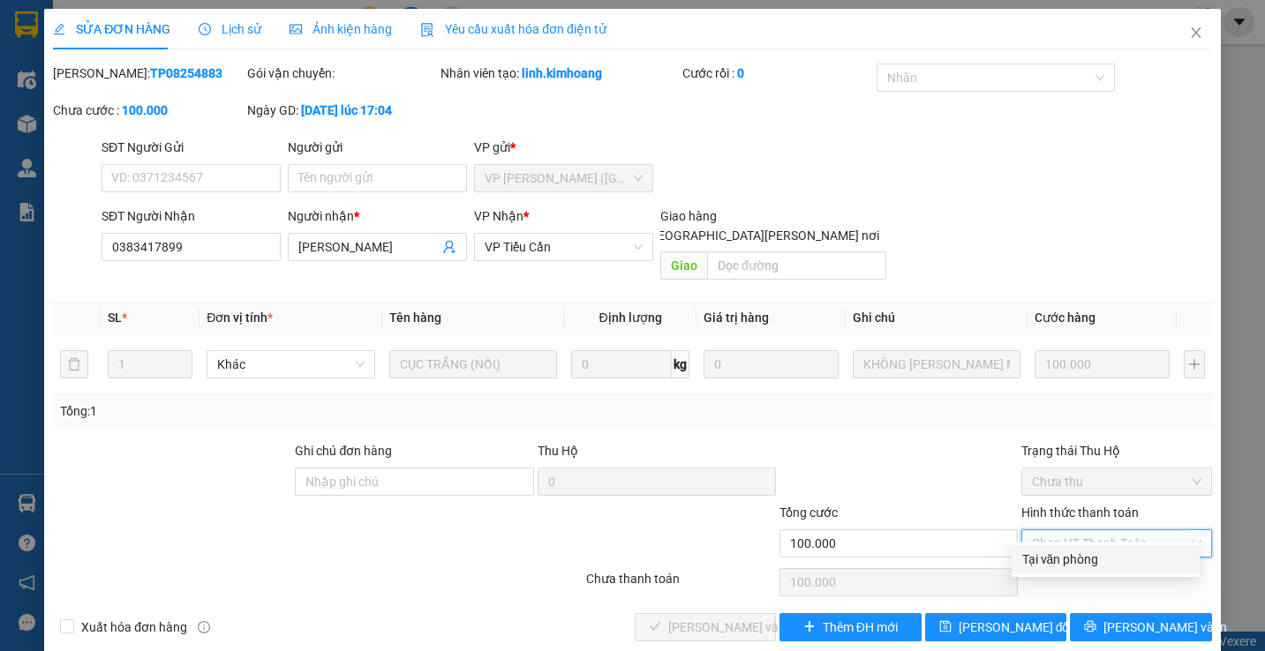
click at [1047, 553] on div "Tại văn phòng" at bounding box center [1105, 559] width 167 height 19
type input "0"
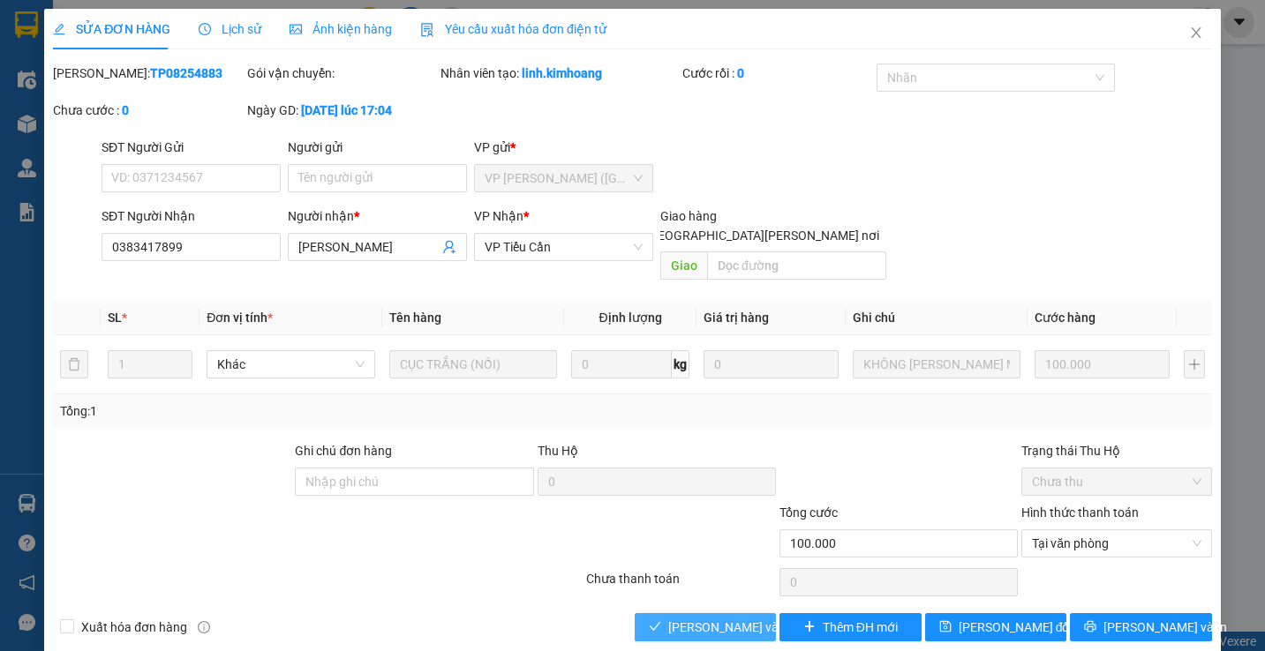
click at [693, 618] on span "Lưu và Giao hàng" at bounding box center [787, 627] width 238 height 19
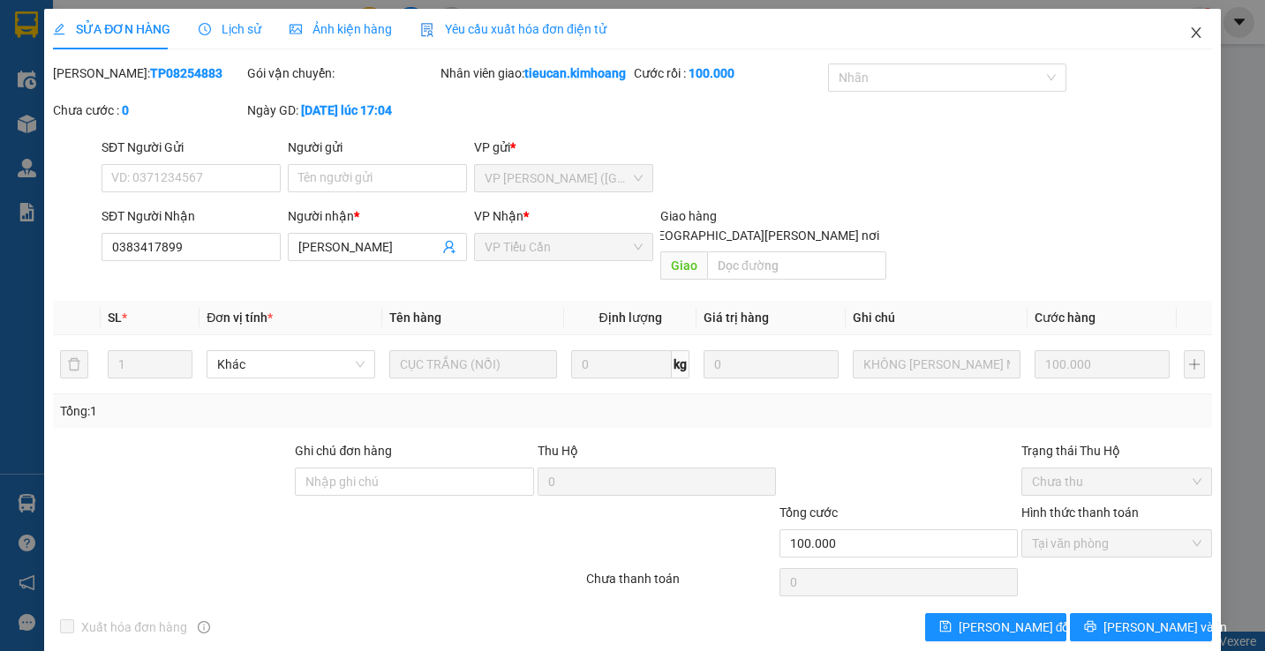
click at [1191, 33] on icon "close" at bounding box center [1196, 32] width 10 height 11
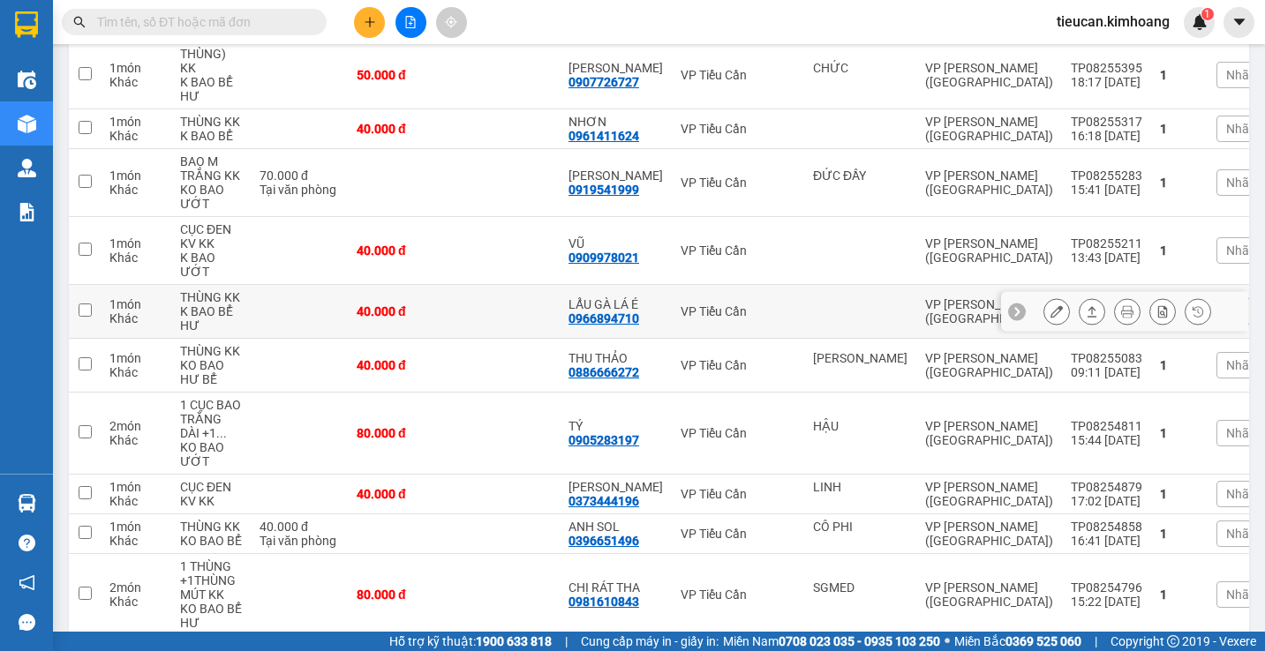
scroll to position [620, 0]
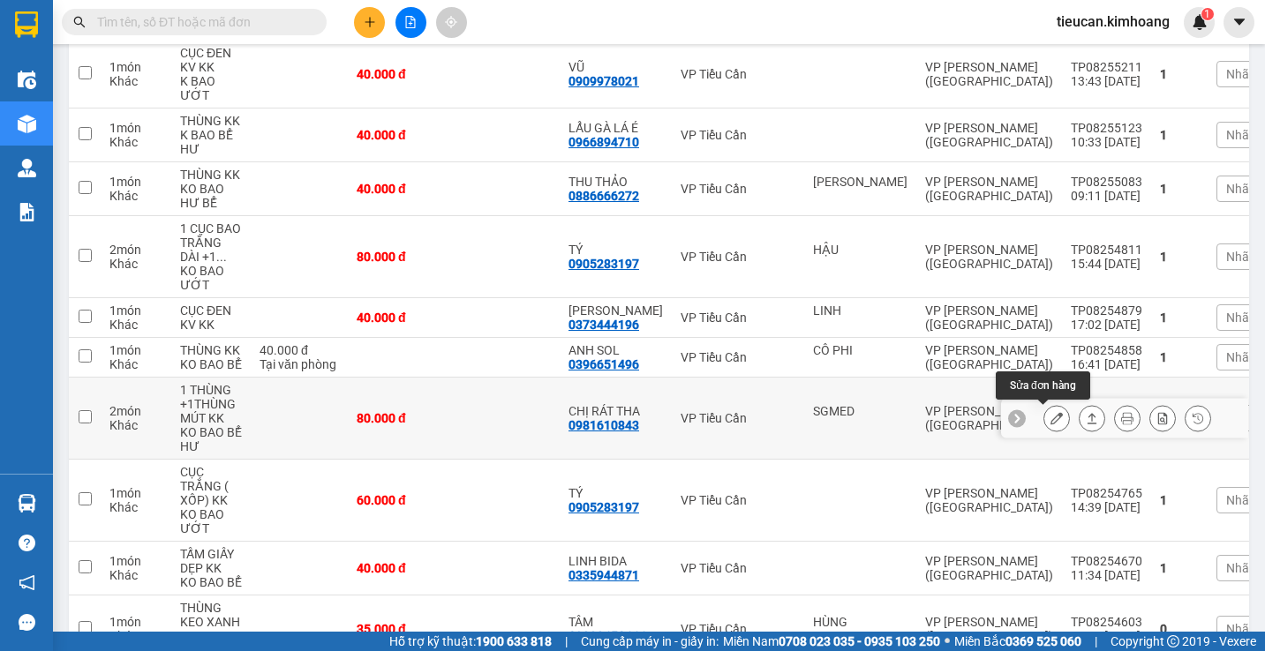
click at [1050, 414] on icon at bounding box center [1056, 418] width 12 height 12
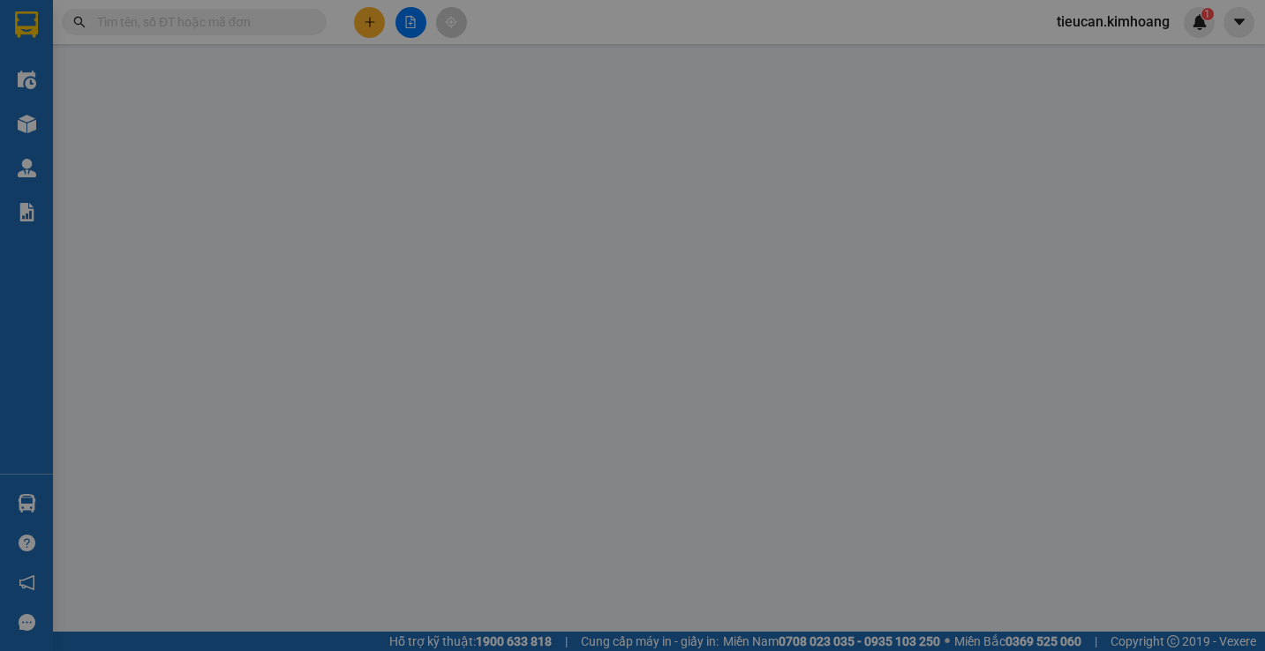
type input "SGMED"
type input "0981610843"
type input "CHỊ RÁT THA"
type input "80.000"
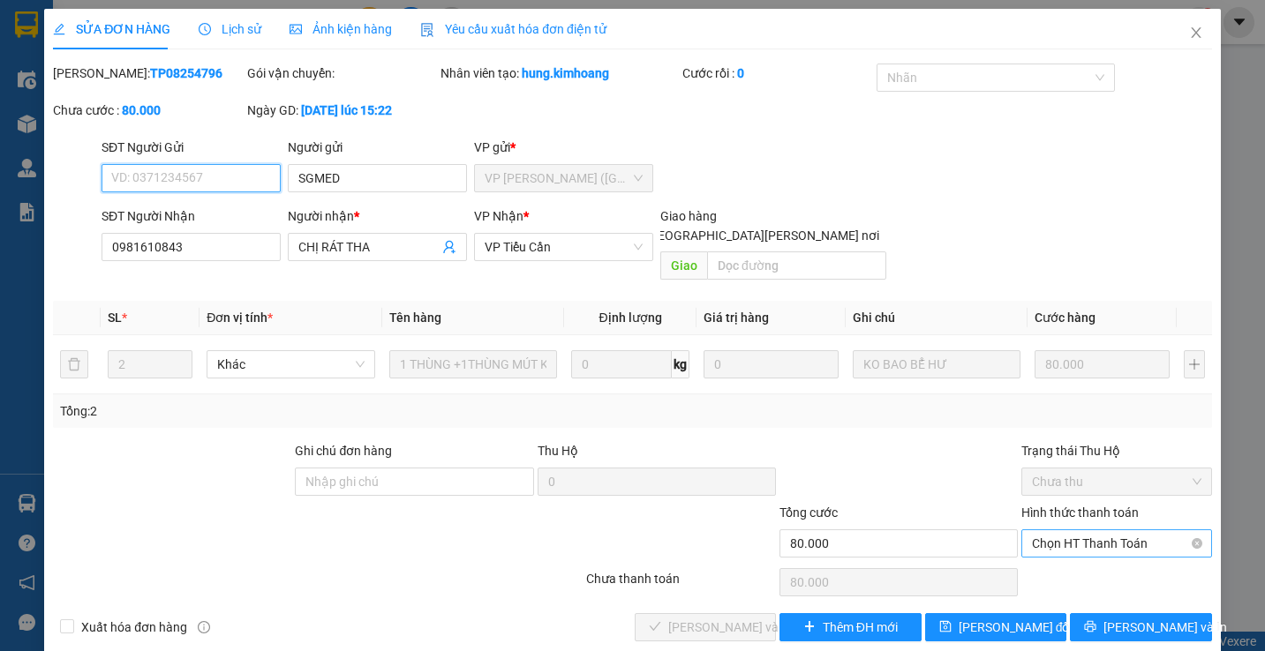
click at [1054, 530] on span "Chọn HT Thanh Toán" at bounding box center [1116, 543] width 169 height 26
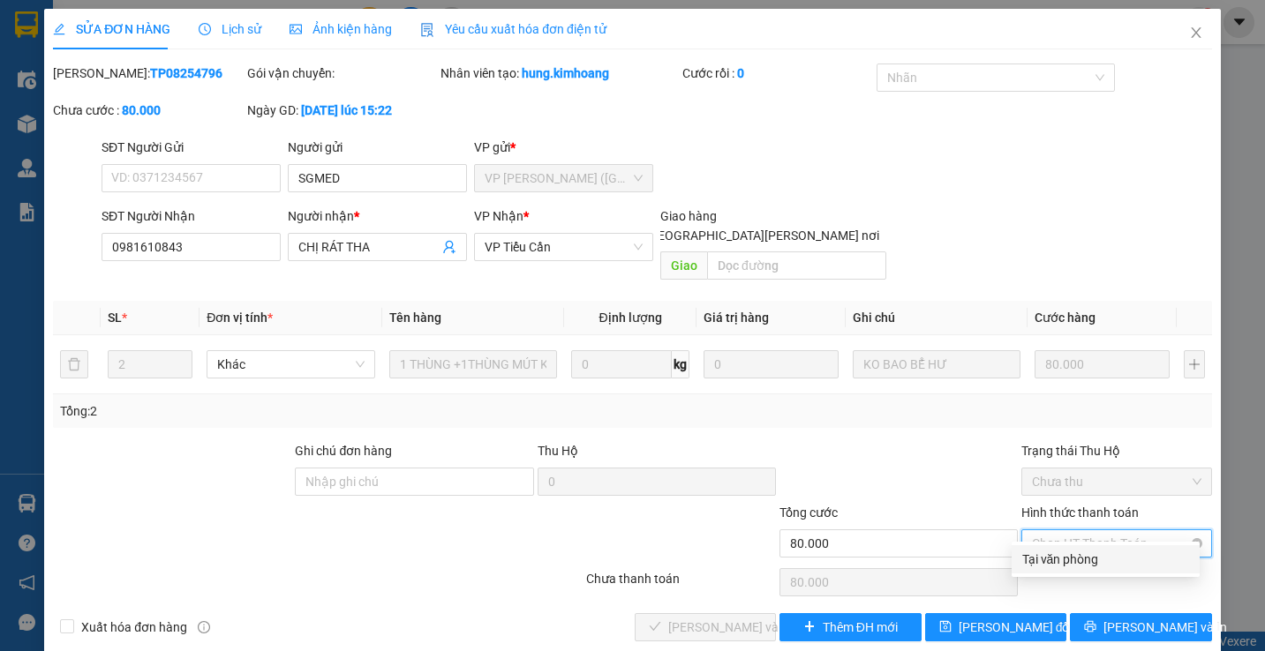
click at [1033, 559] on div "Tại văn phòng" at bounding box center [1105, 559] width 167 height 19
type input "0"
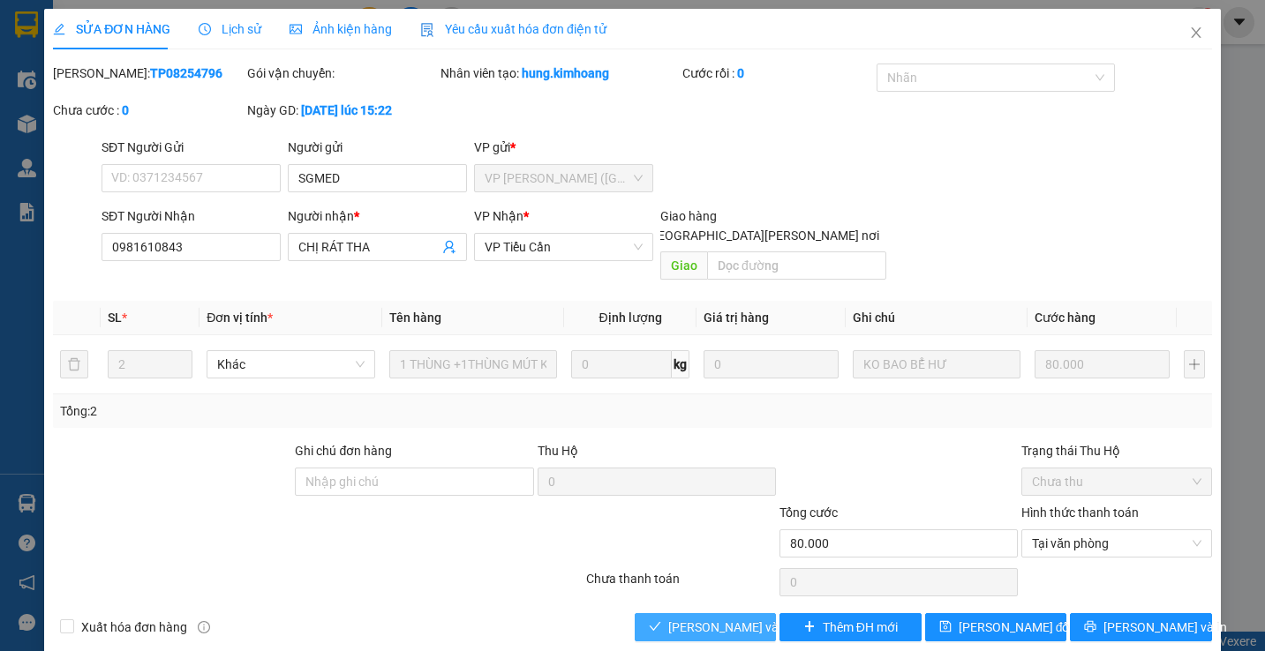
click at [745, 618] on span "Lưu và Giao hàng" at bounding box center [787, 627] width 238 height 19
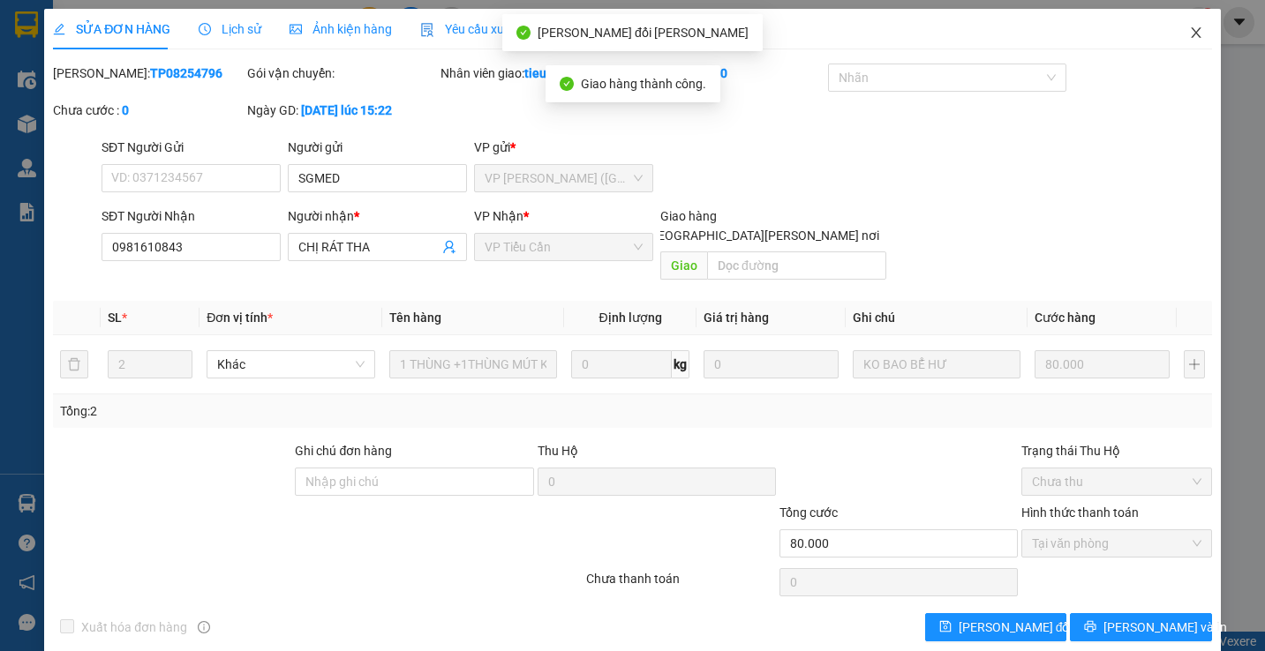
click at [1189, 29] on icon "close" at bounding box center [1196, 33] width 14 height 14
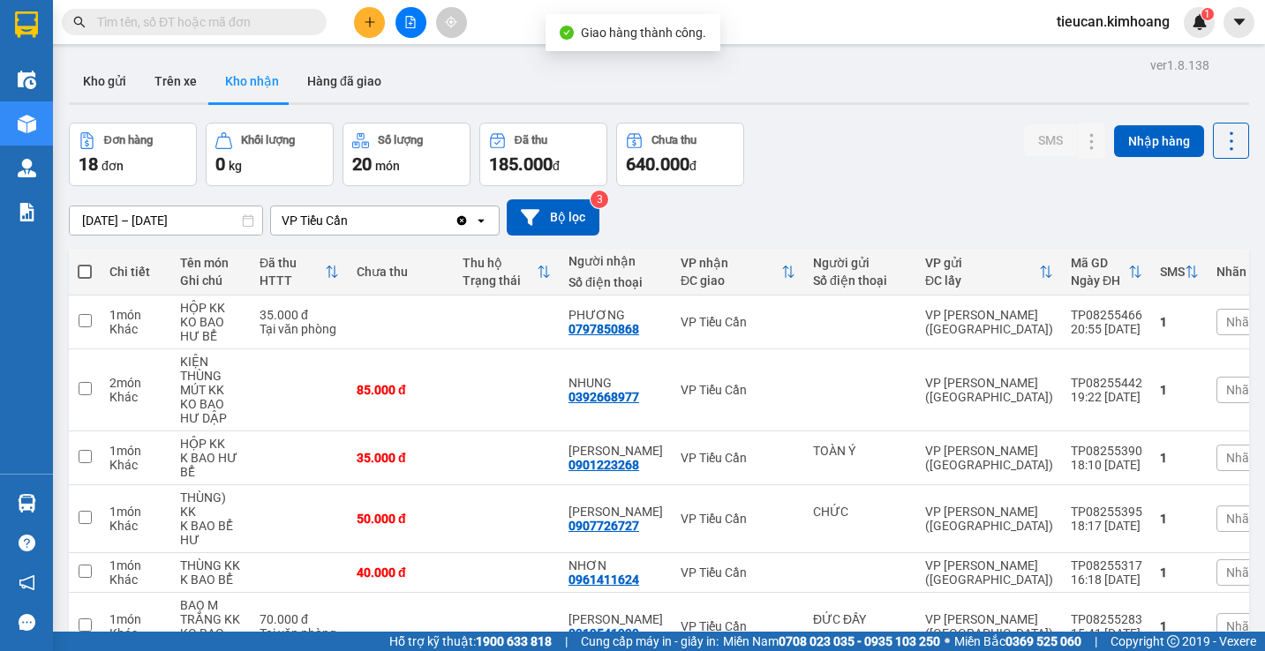
scroll to position [88, 0]
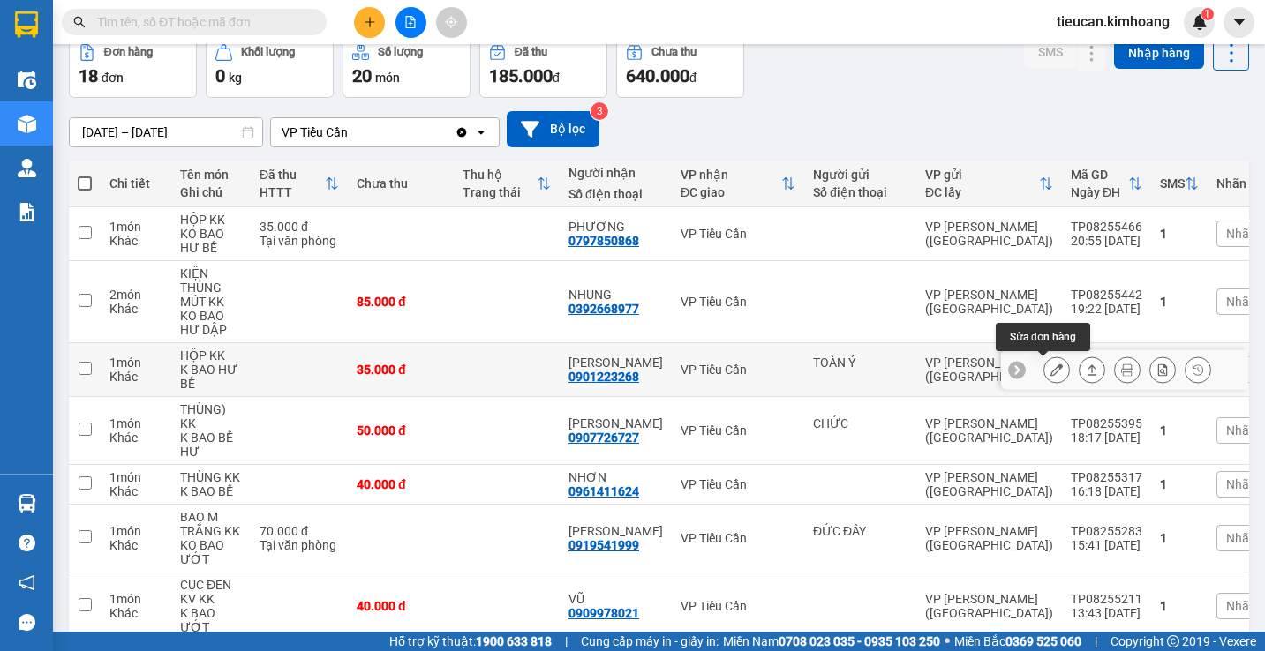
click at [1050, 367] on icon at bounding box center [1056, 370] width 12 height 12
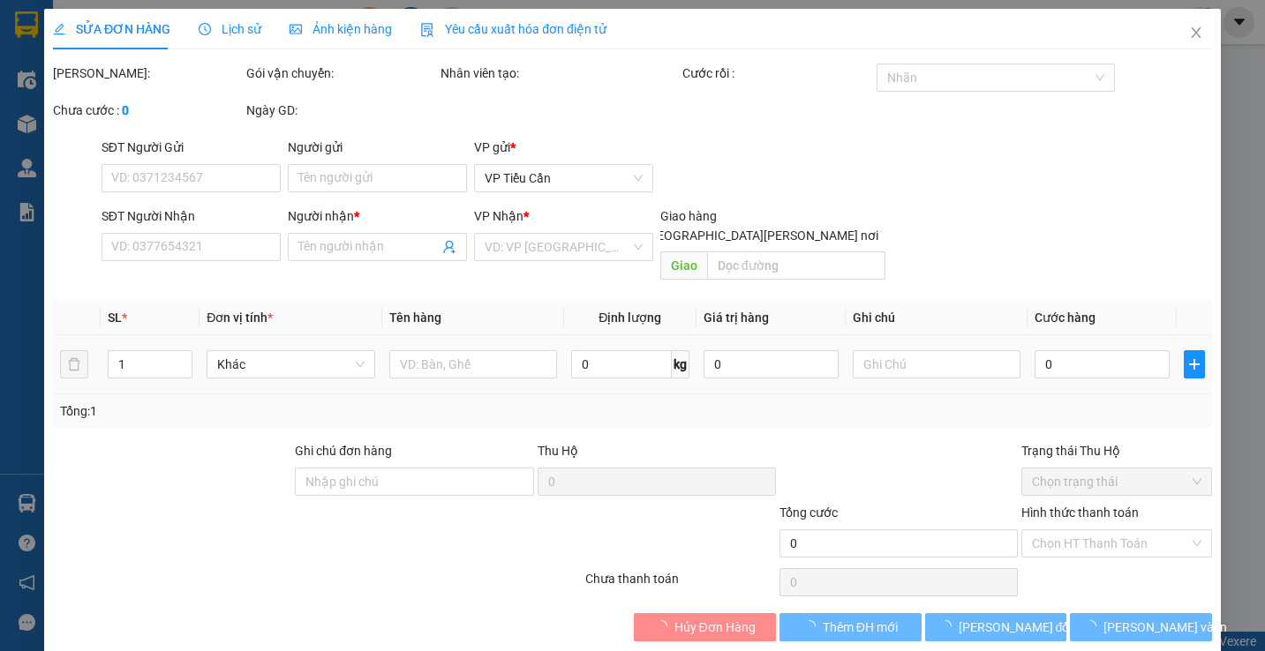
type input "TOÀN Ý"
type input "0901223268"
type input "LÊ ĐIỆP"
type input "35.000"
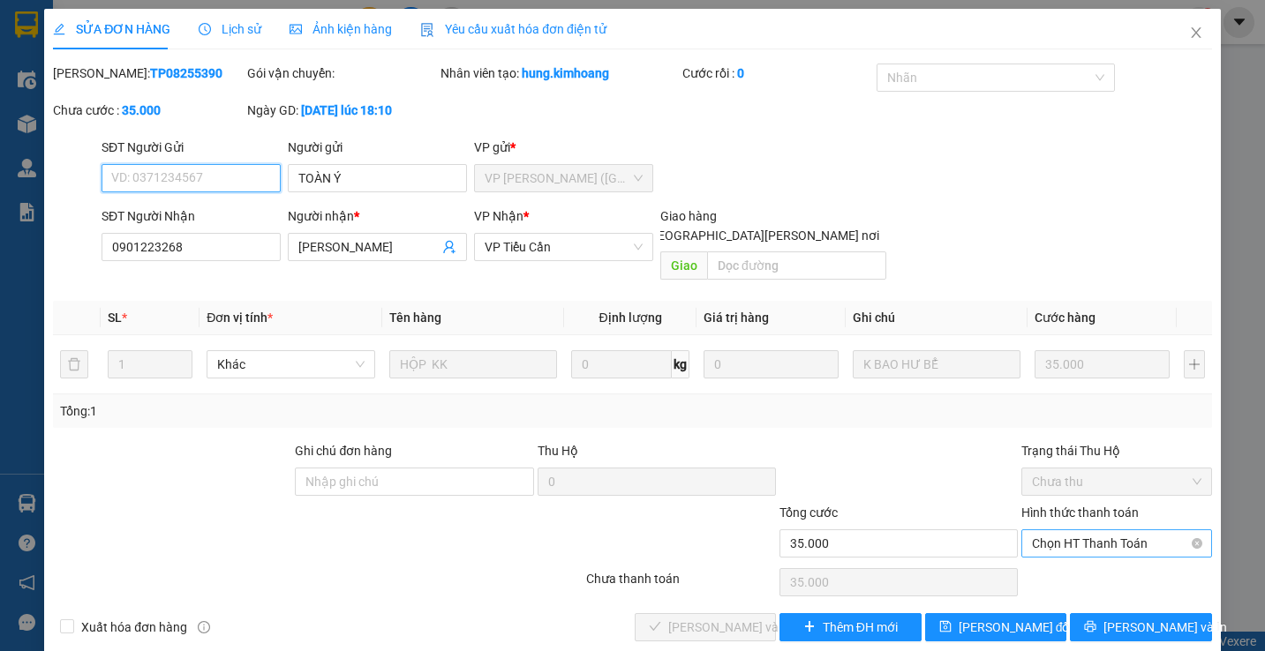
click at [1032, 530] on span "Chọn HT Thanh Toán" at bounding box center [1116, 543] width 169 height 26
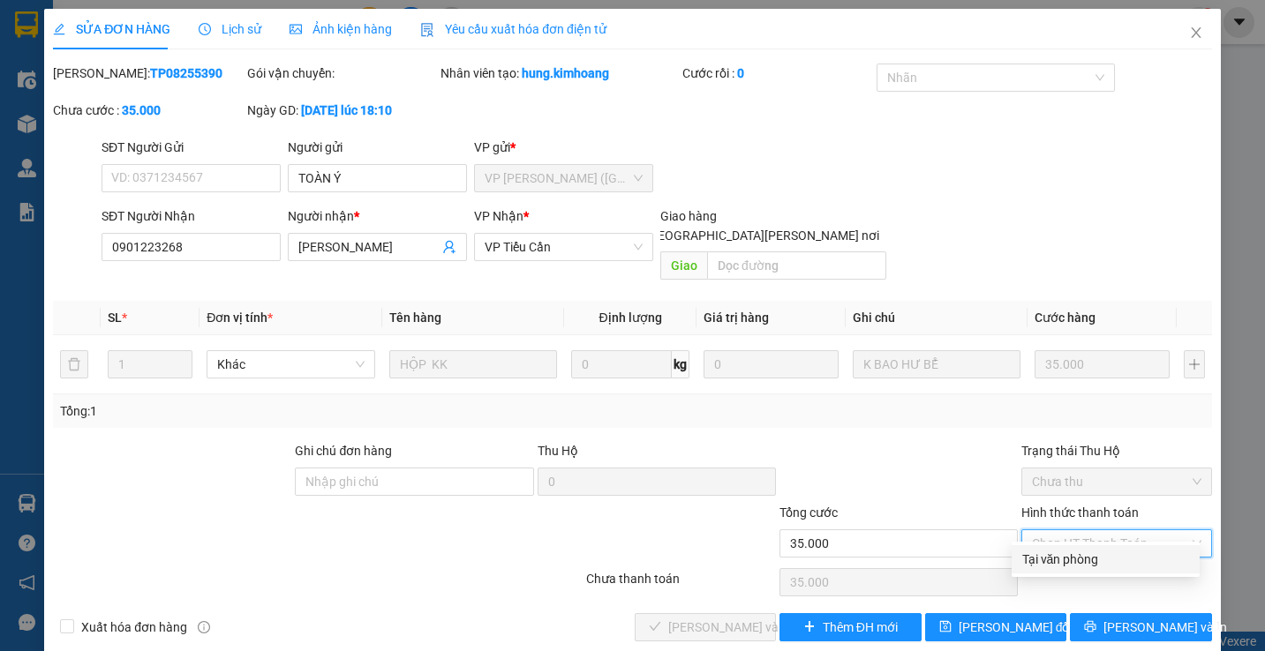
click at [1040, 559] on div "Tại văn phòng" at bounding box center [1105, 559] width 167 height 19
type input "0"
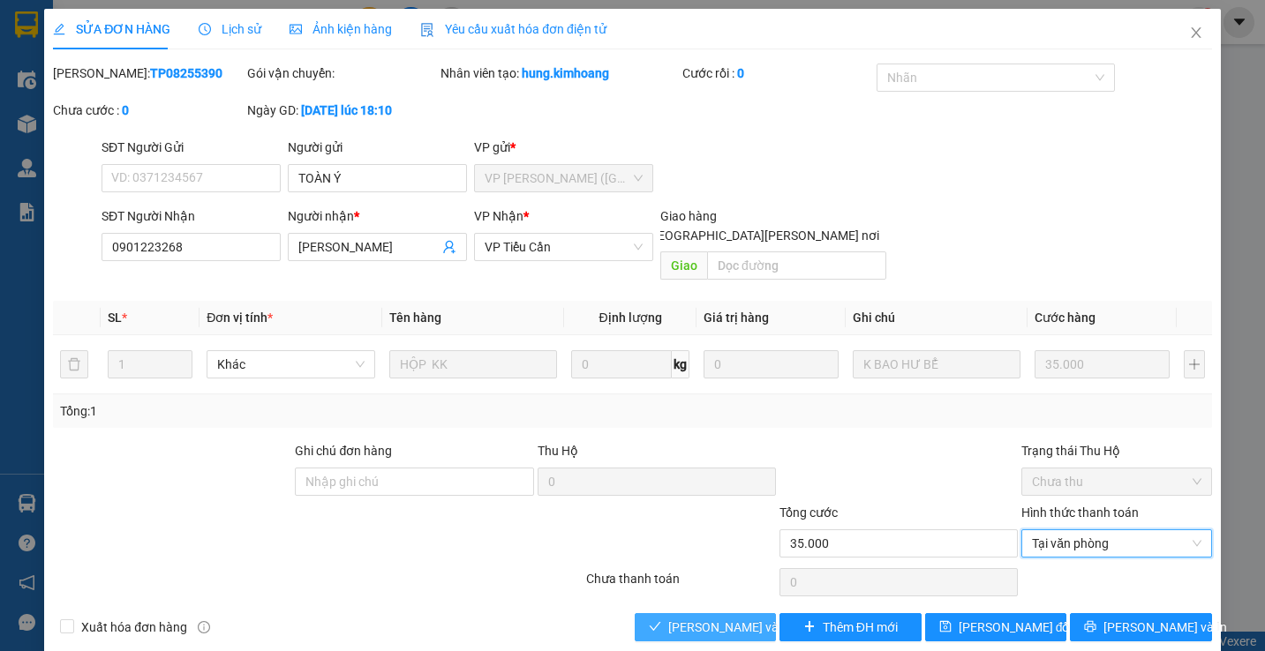
click at [721, 618] on span "Lưu và Giao hàng" at bounding box center [787, 627] width 238 height 19
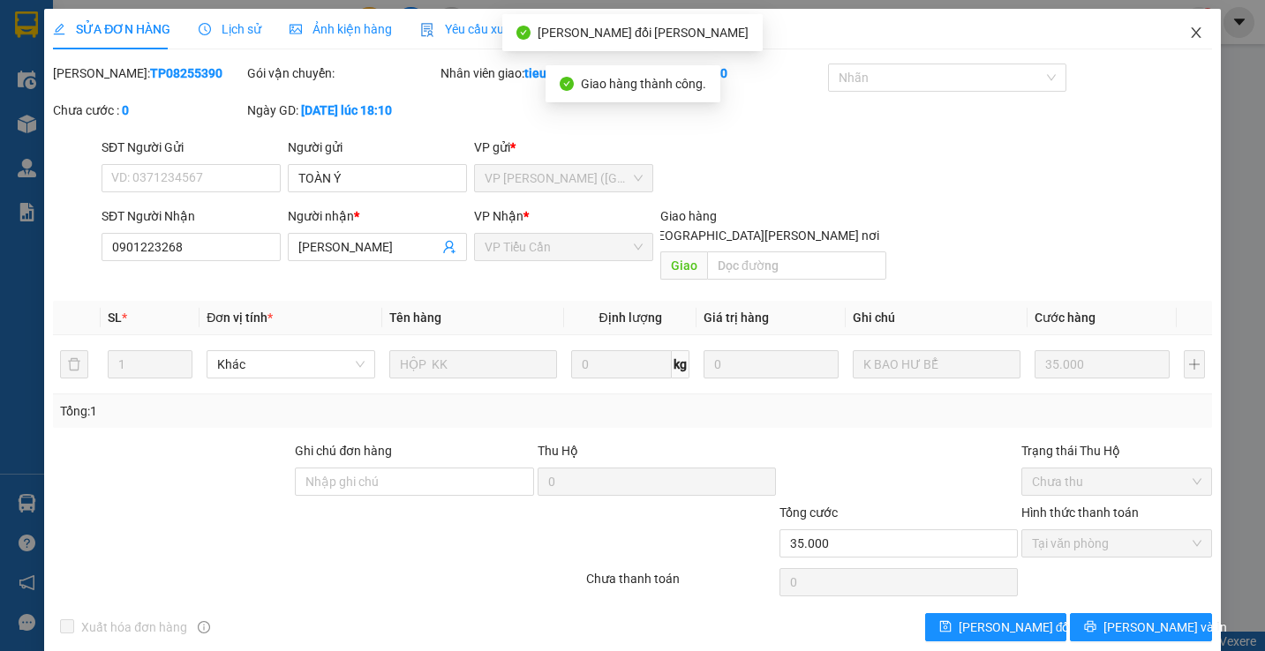
click at [1183, 21] on span "Close" at bounding box center [1195, 33] width 49 height 49
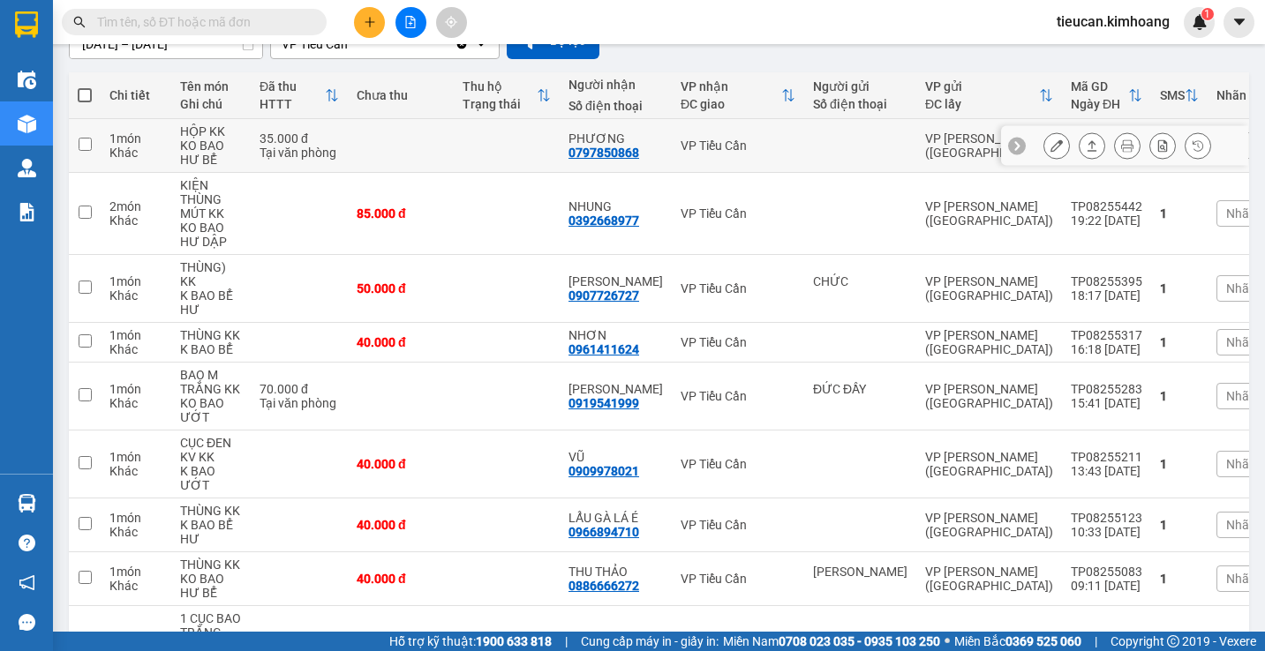
scroll to position [353, 0]
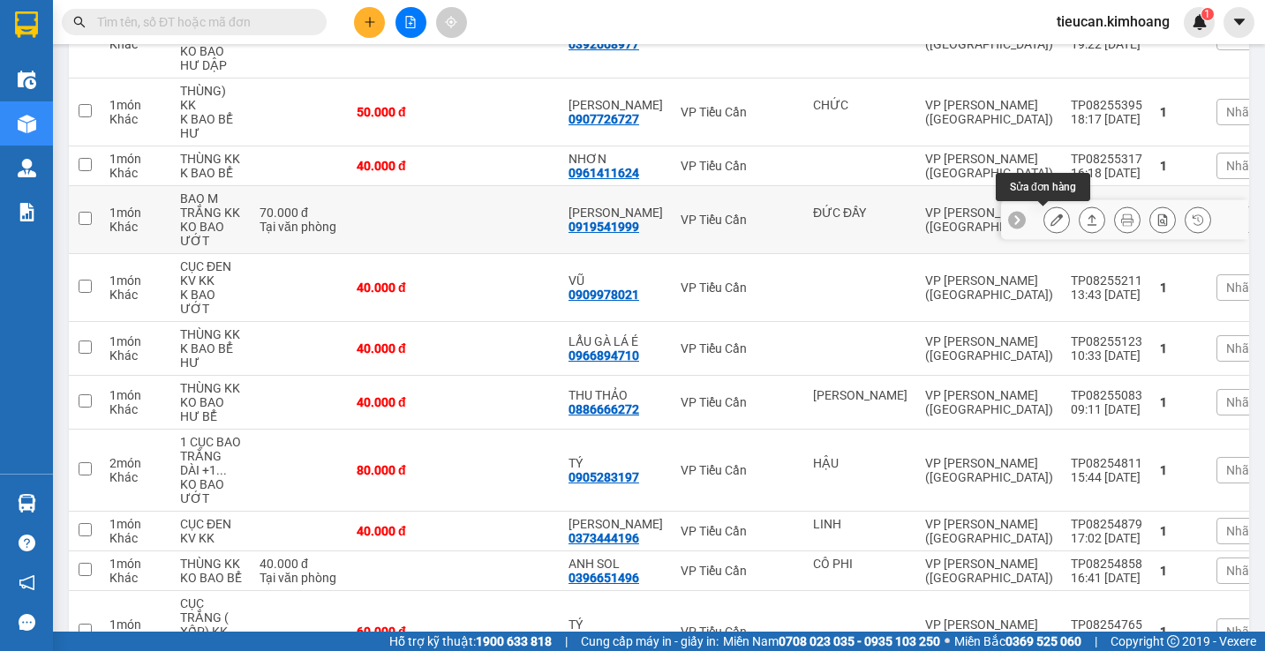
click at [1044, 222] on button at bounding box center [1056, 220] width 25 height 31
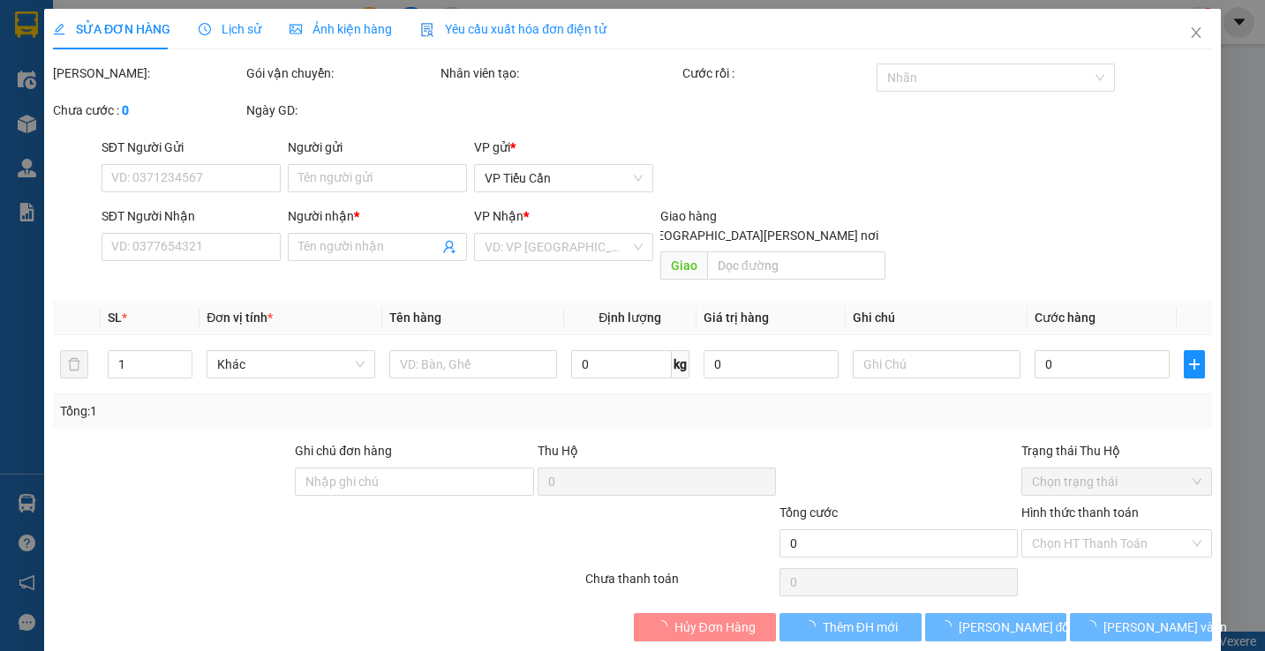
type input "ĐỨC ĐẦY"
type input "0919541999"
type input "NGỌC TRINH"
type input "70.000"
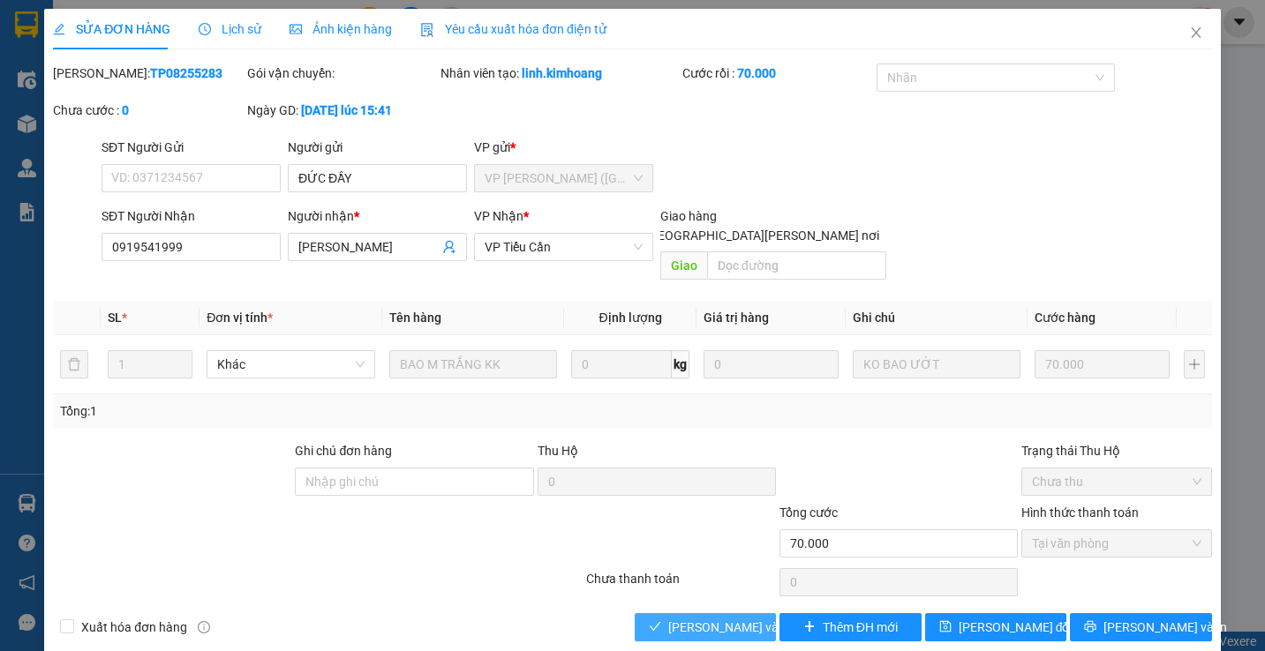
click at [668, 618] on span "Lưu và Giao hàng" at bounding box center [787, 627] width 238 height 19
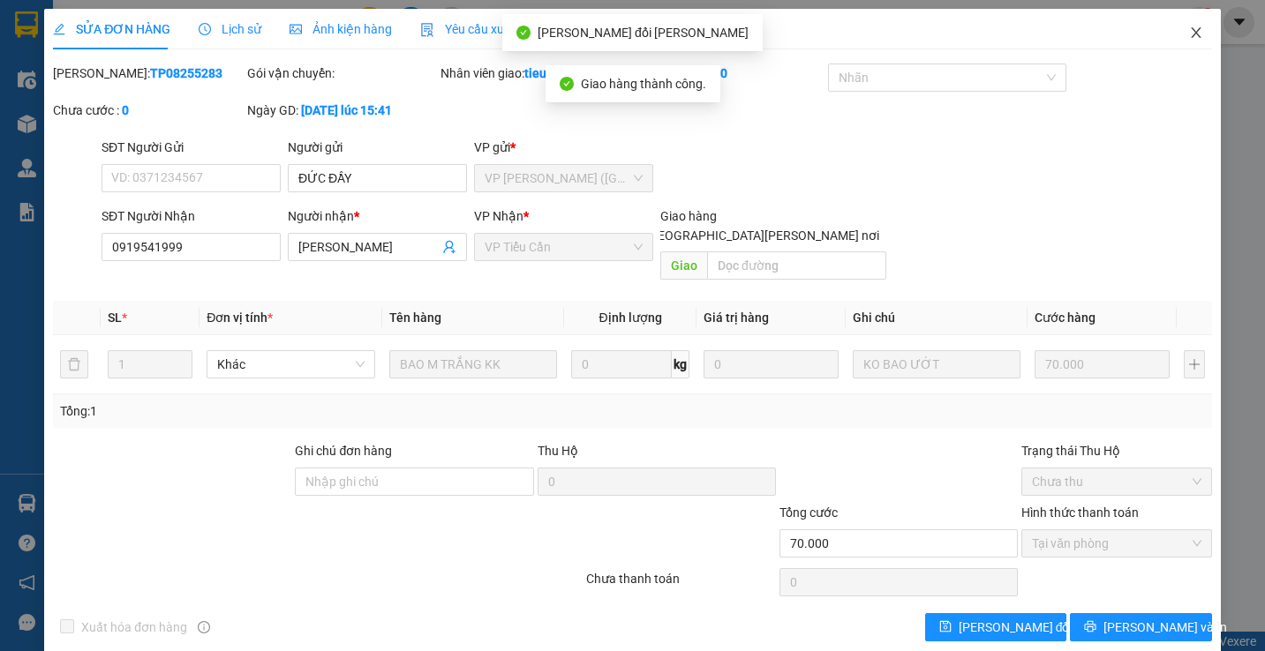
click at [1189, 35] on icon "close" at bounding box center [1196, 33] width 14 height 14
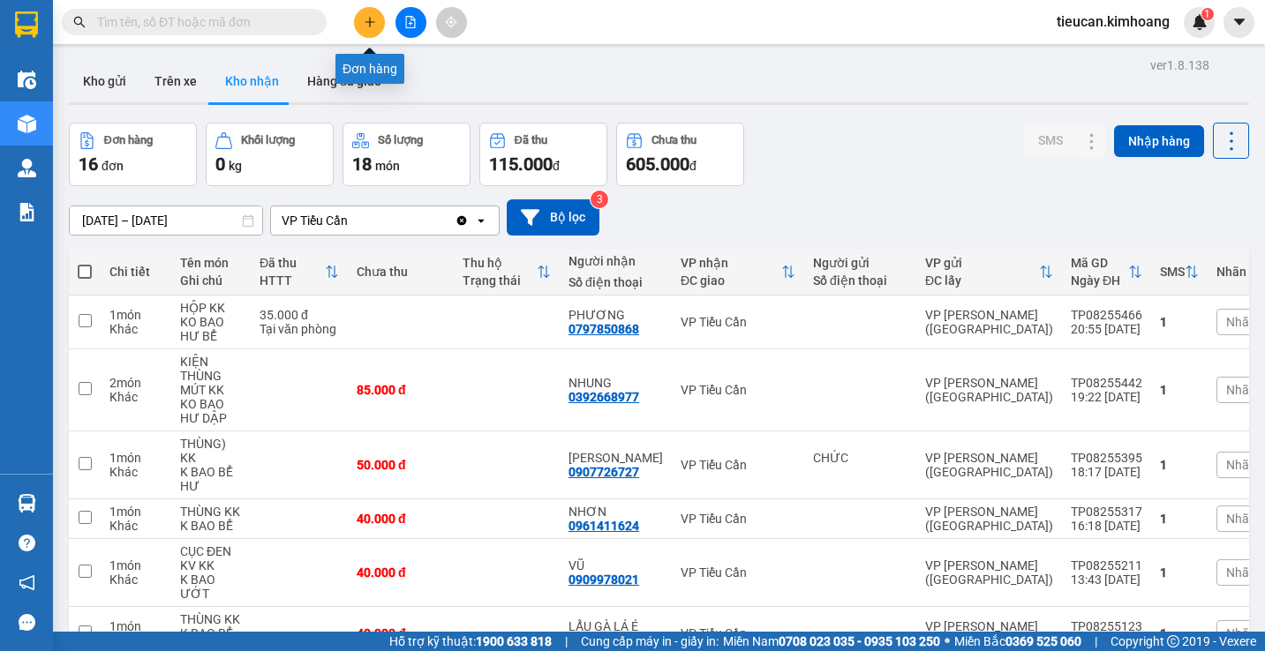
click at [372, 34] on button at bounding box center [369, 22] width 31 height 31
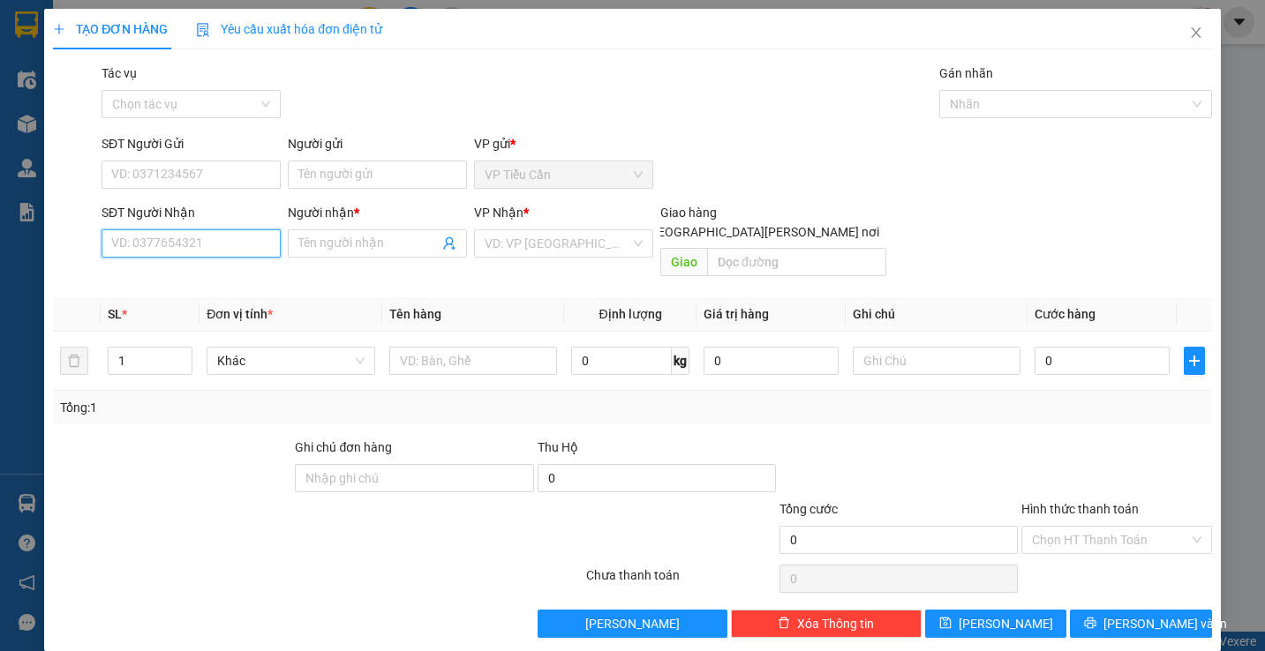
click at [189, 249] on input "SĐT Người Nhận" at bounding box center [190, 243] width 179 height 28
click at [179, 277] on div "0564276276 - PHONG" at bounding box center [198, 278] width 174 height 19
type input "0564276276"
type input "PHONG"
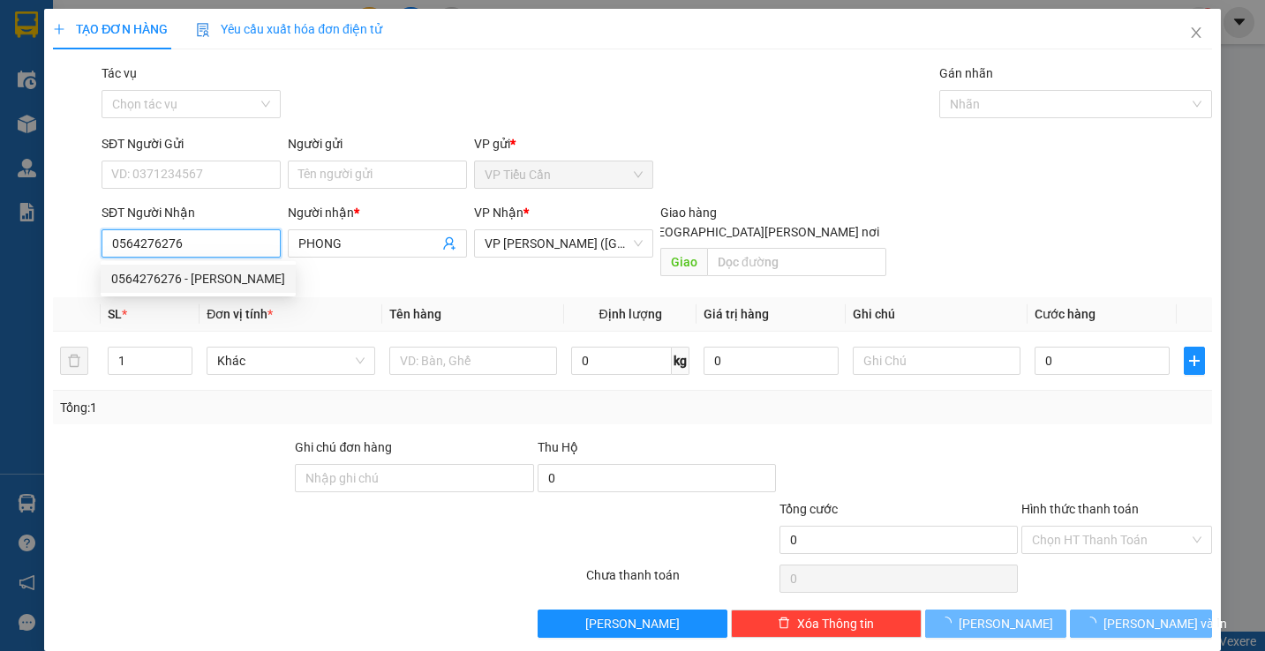
type input "80.000"
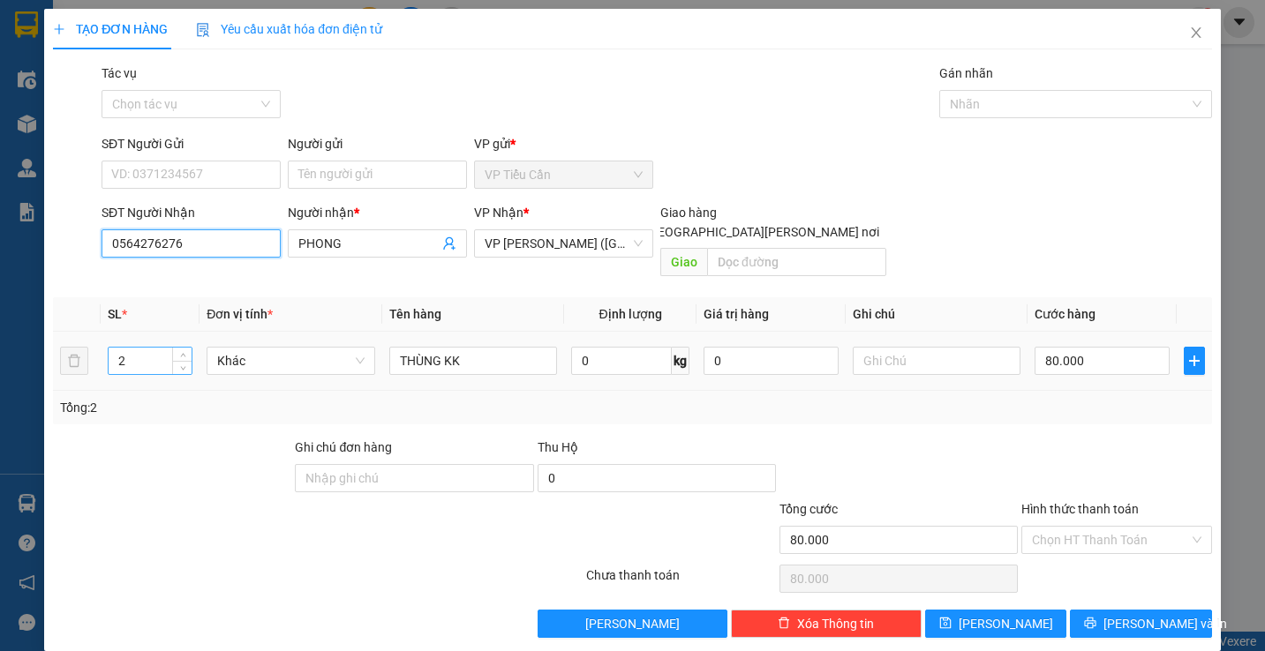
type input "0564276276"
click at [146, 348] on input "2" at bounding box center [151, 361] width 84 height 26
type input "3"
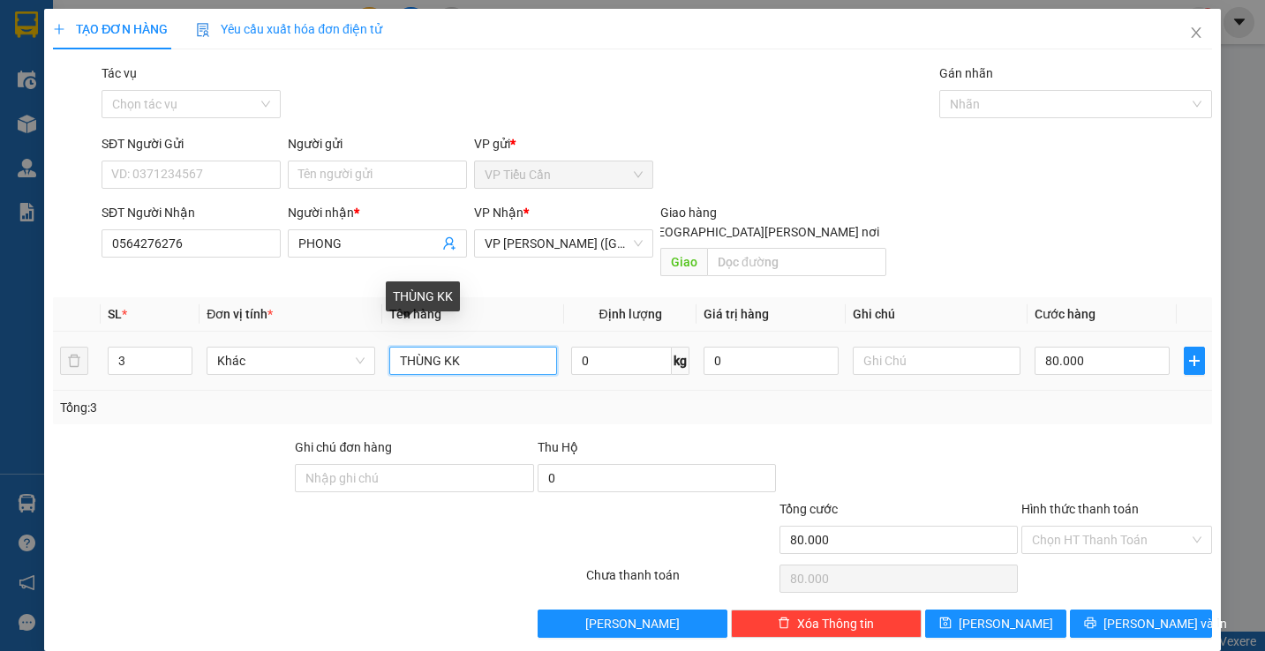
click at [391, 347] on input "THÙNG KK" at bounding box center [473, 361] width 168 height 28
click at [445, 347] on input "2THÙNG KK" at bounding box center [473, 361] width 168 height 28
type input "2THÙNG+THÙNG MÚT KK"
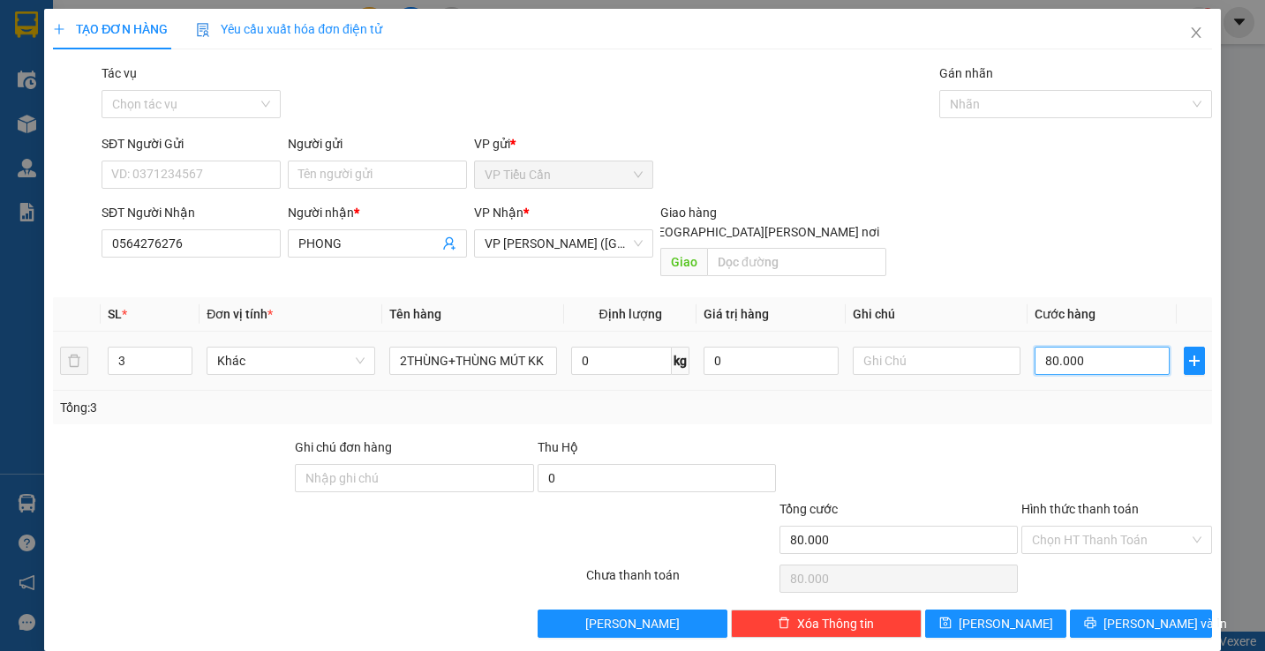
click at [1085, 347] on input "80.000" at bounding box center [1101, 361] width 135 height 28
type input "0"
click at [1034, 347] on input "0" at bounding box center [1101, 361] width 135 height 28
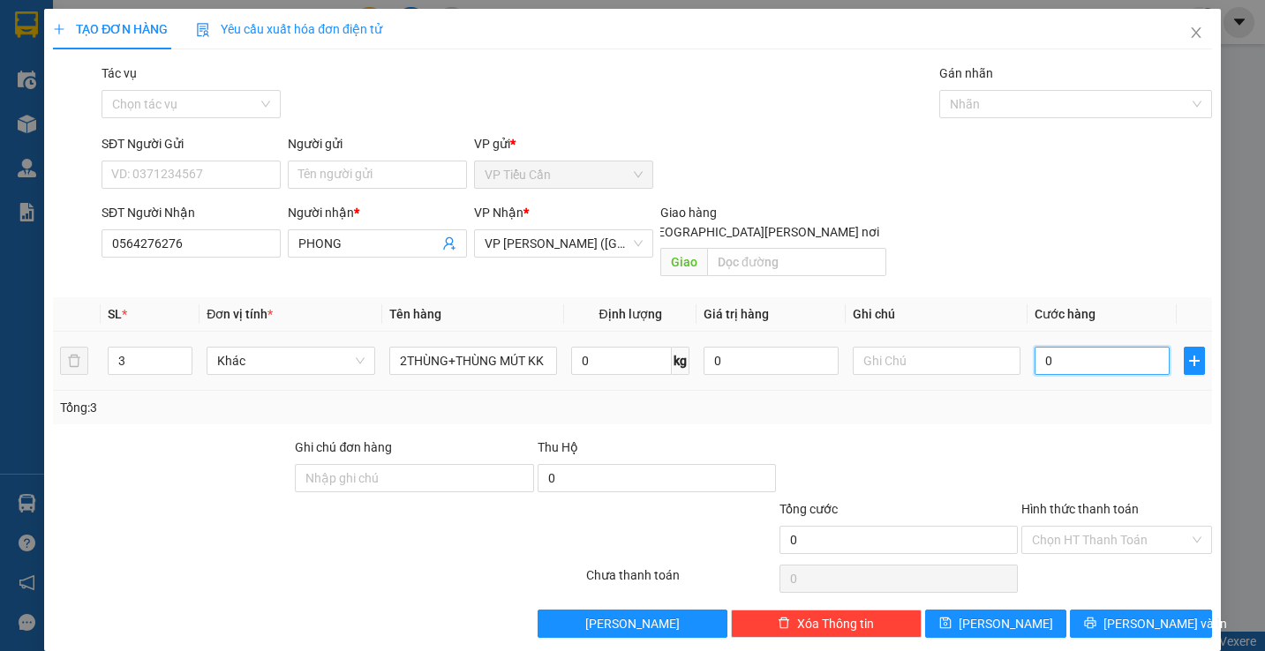
click at [1034, 347] on input "0" at bounding box center [1101, 361] width 135 height 28
type input "3"
type input "30"
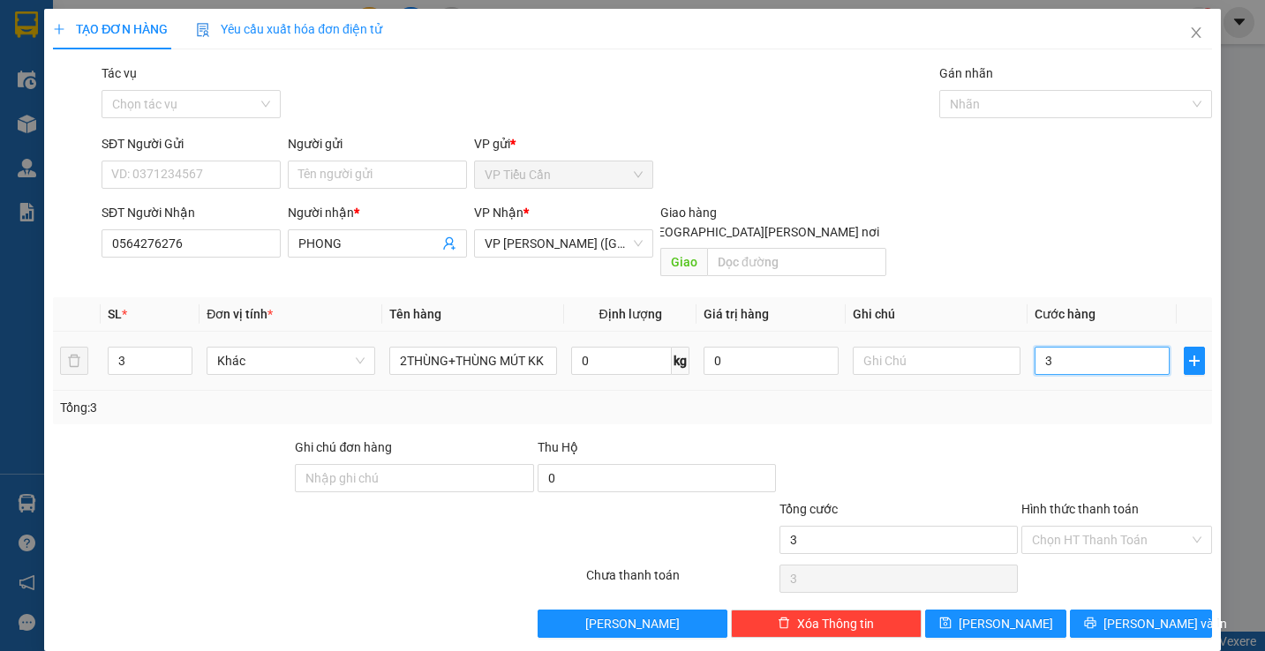
type input "30"
type input "3"
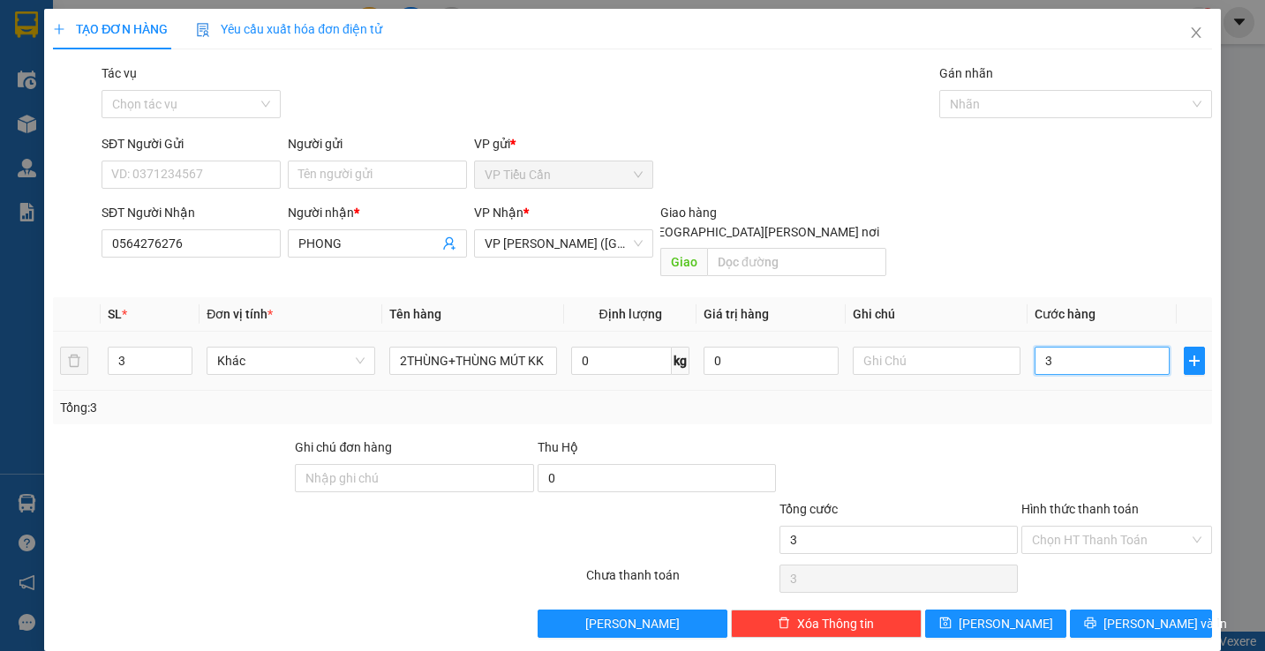
type input "0"
type input "1"
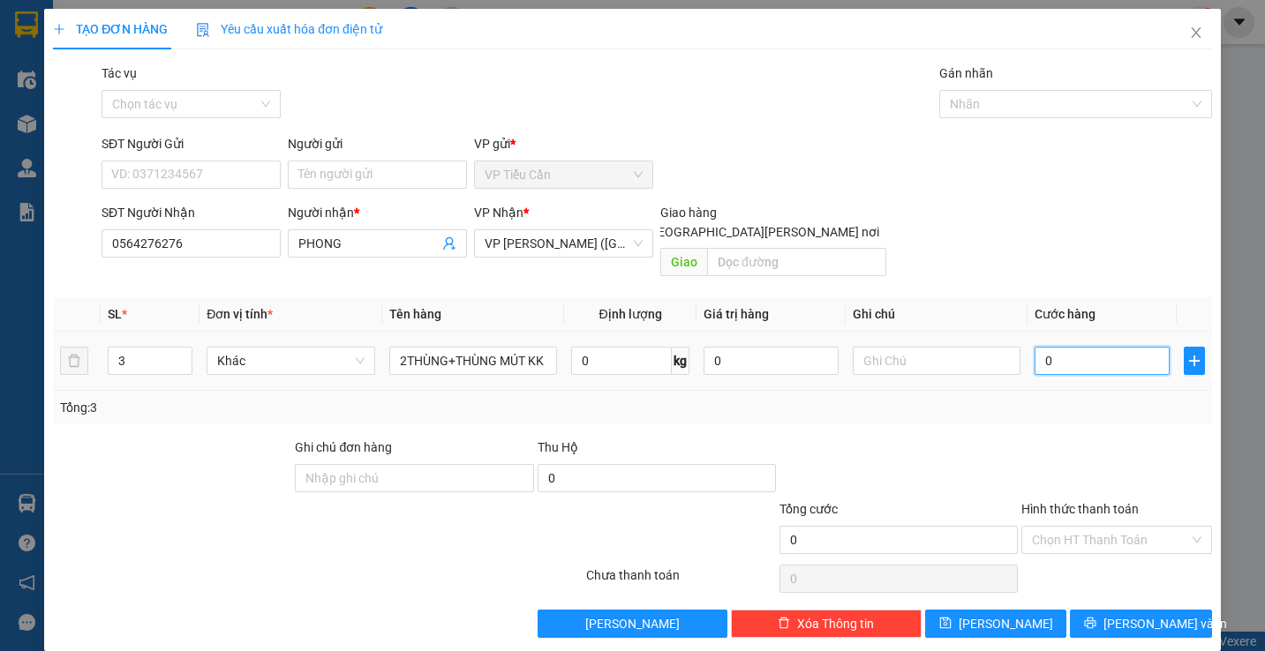
type input "01"
type input "13"
type input "013"
type input "130"
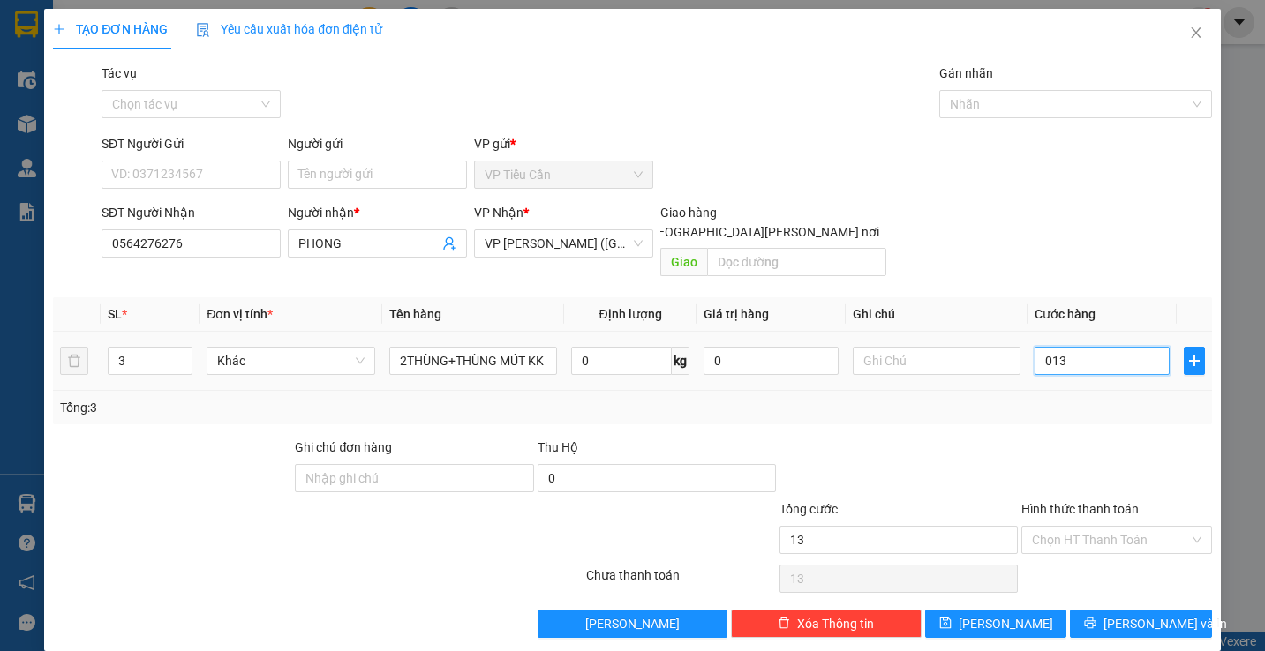
type input "130"
type input "0.130"
click at [1083, 347] on input "0.130" at bounding box center [1101, 361] width 135 height 28
click at [1057, 347] on input "0.130" at bounding box center [1101, 361] width 135 height 28
type input "10"
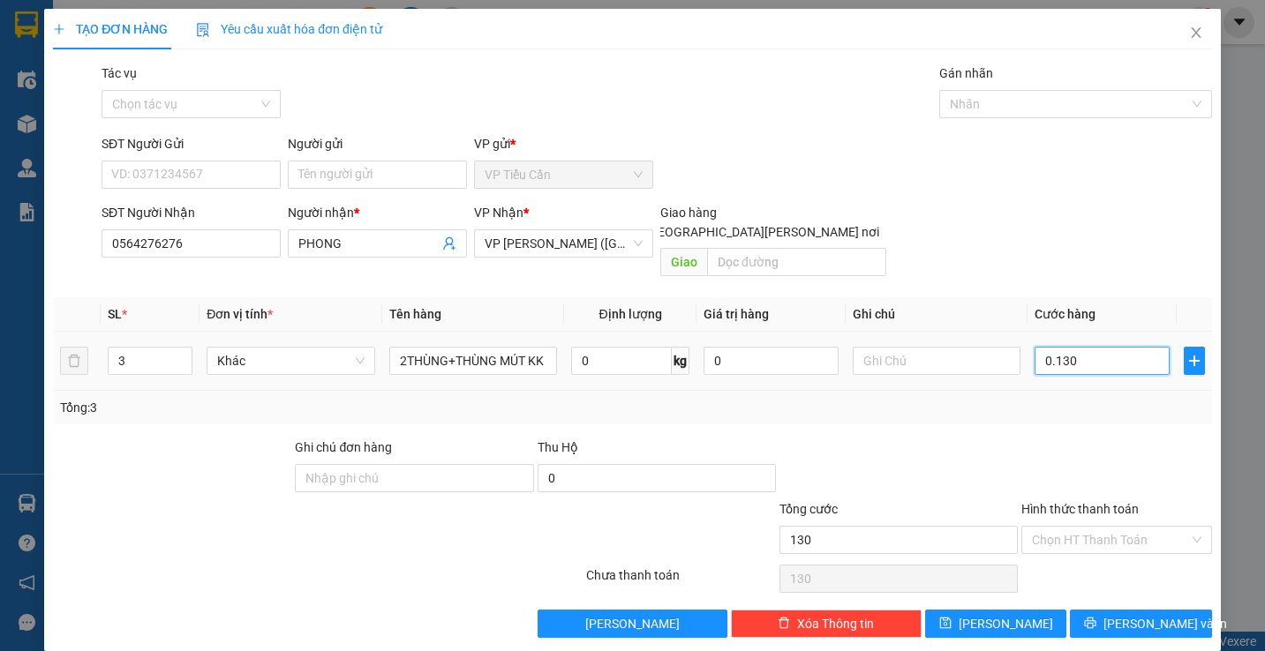
type input "10"
type input "0"
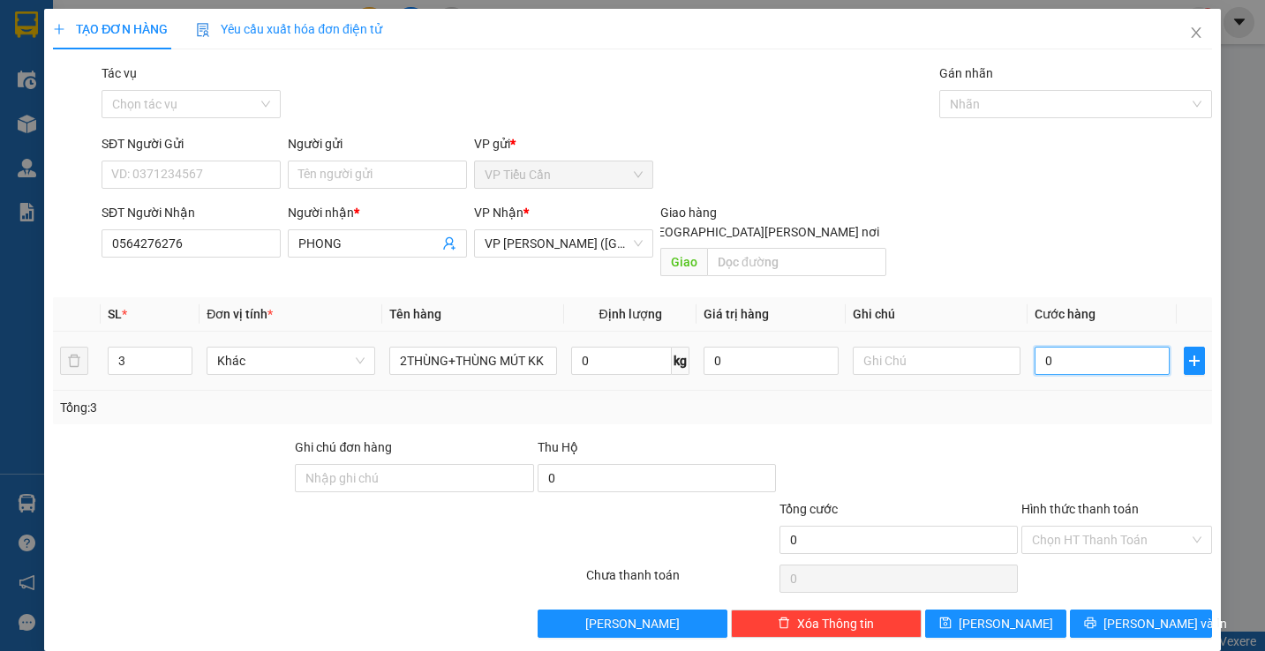
click at [1034, 347] on input "0" at bounding box center [1101, 361] width 135 height 28
type input "1"
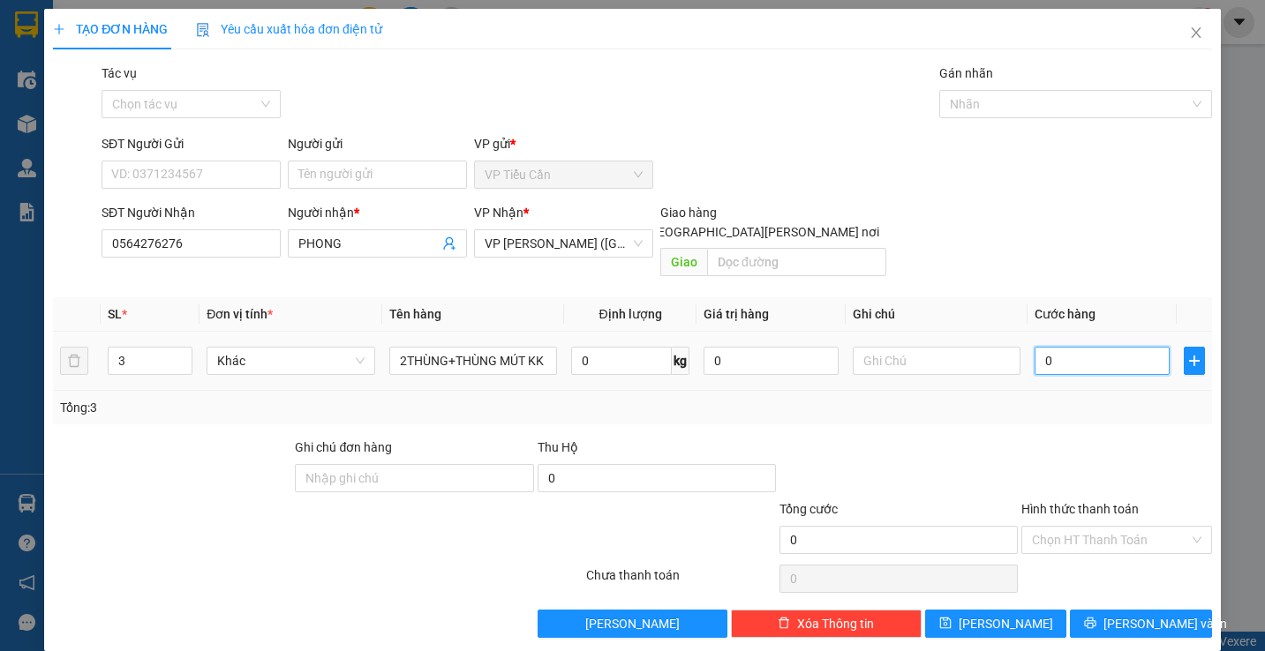
type input "1"
type input "13"
type input "130"
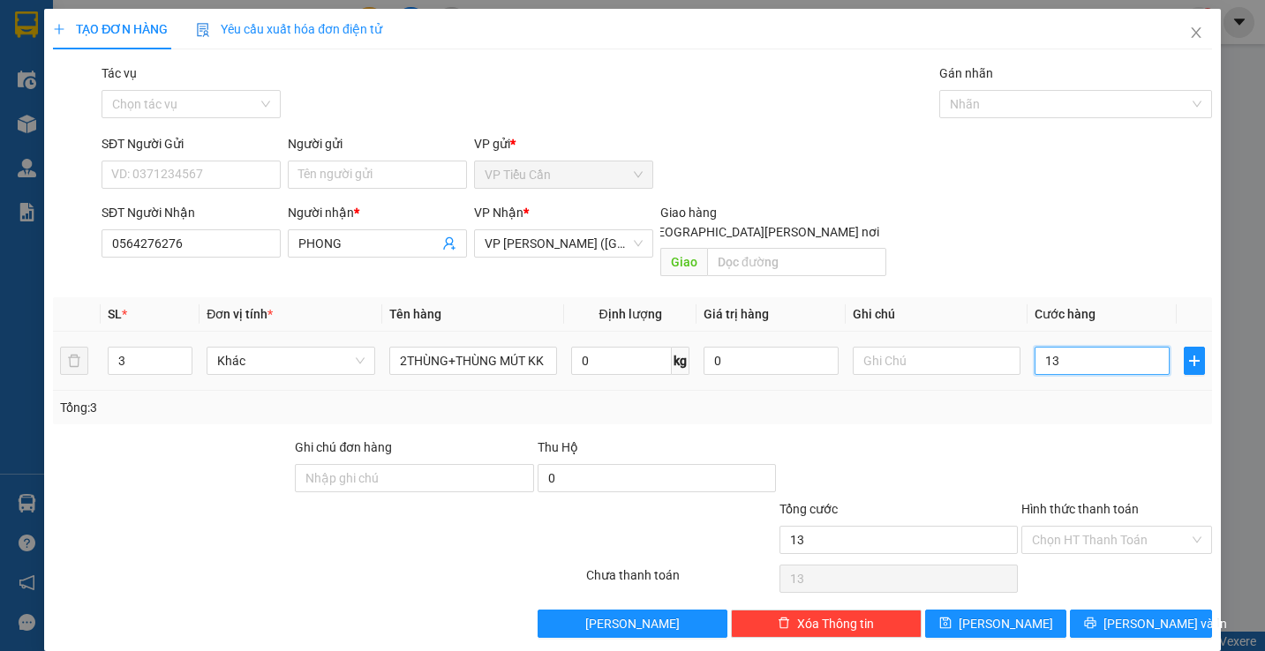
type input "130"
type input "130.000"
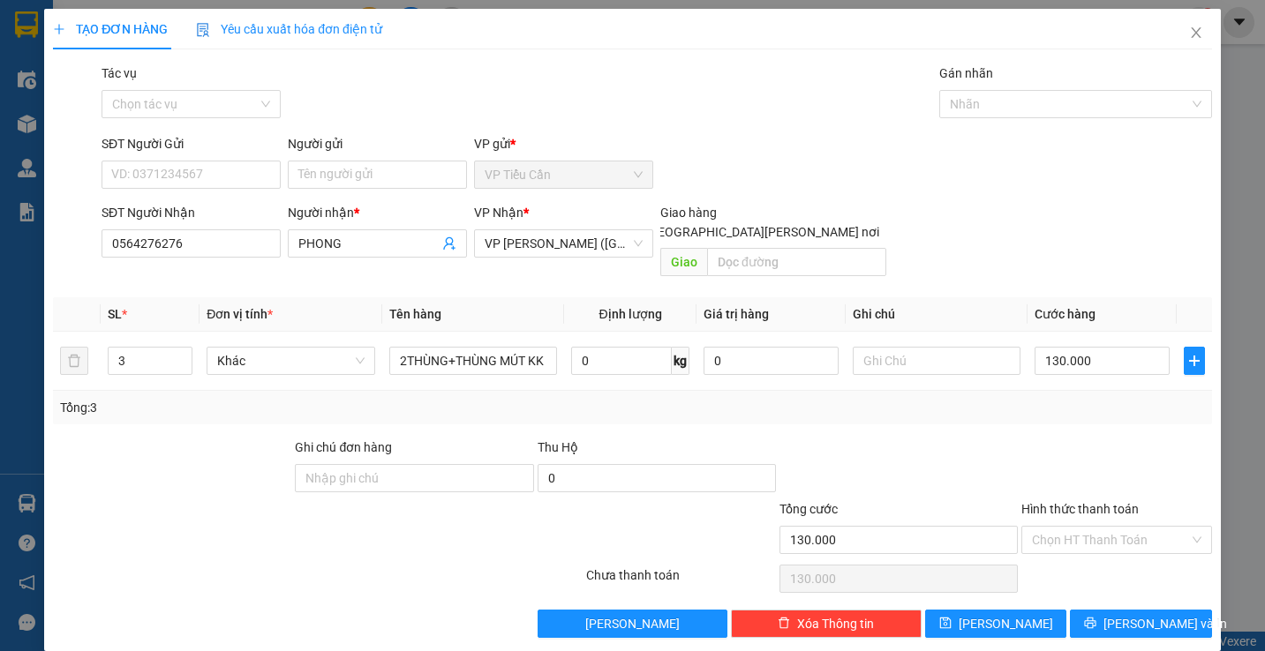
click at [989, 398] on div "Tổng: 3" at bounding box center [632, 407] width 1145 height 19
click at [1141, 610] on button "Lưu và In" at bounding box center [1141, 624] width 142 height 28
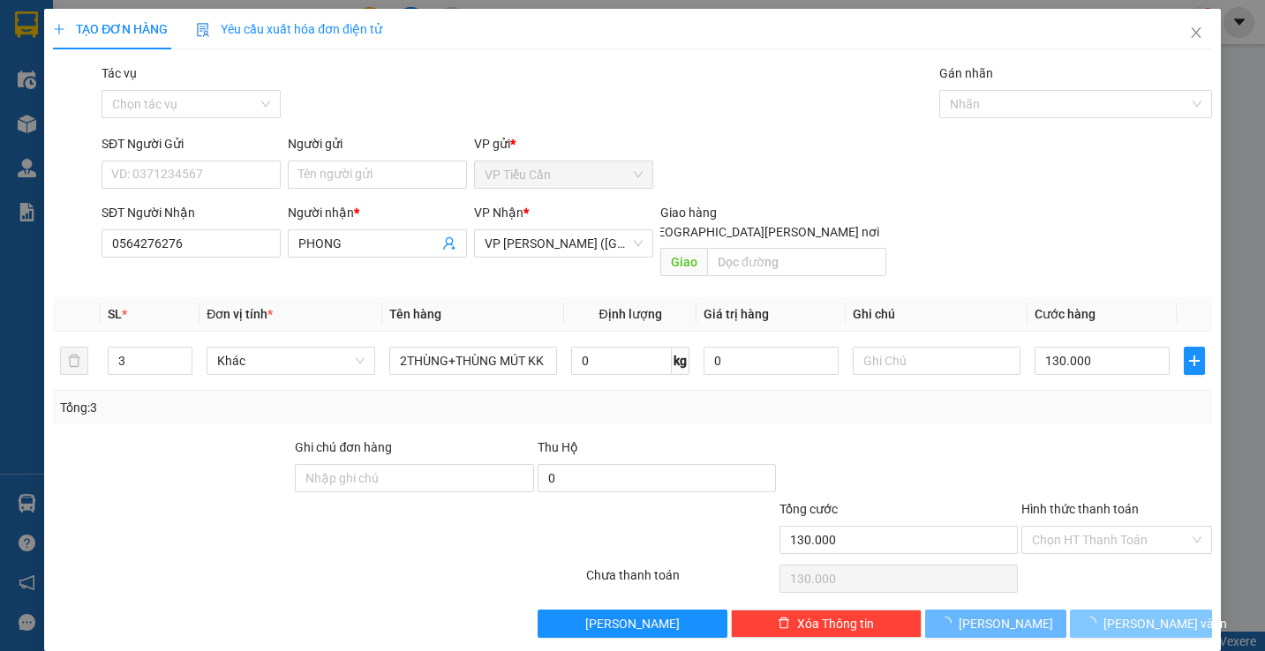
click at [1141, 610] on button "Lưu và In" at bounding box center [1141, 624] width 142 height 28
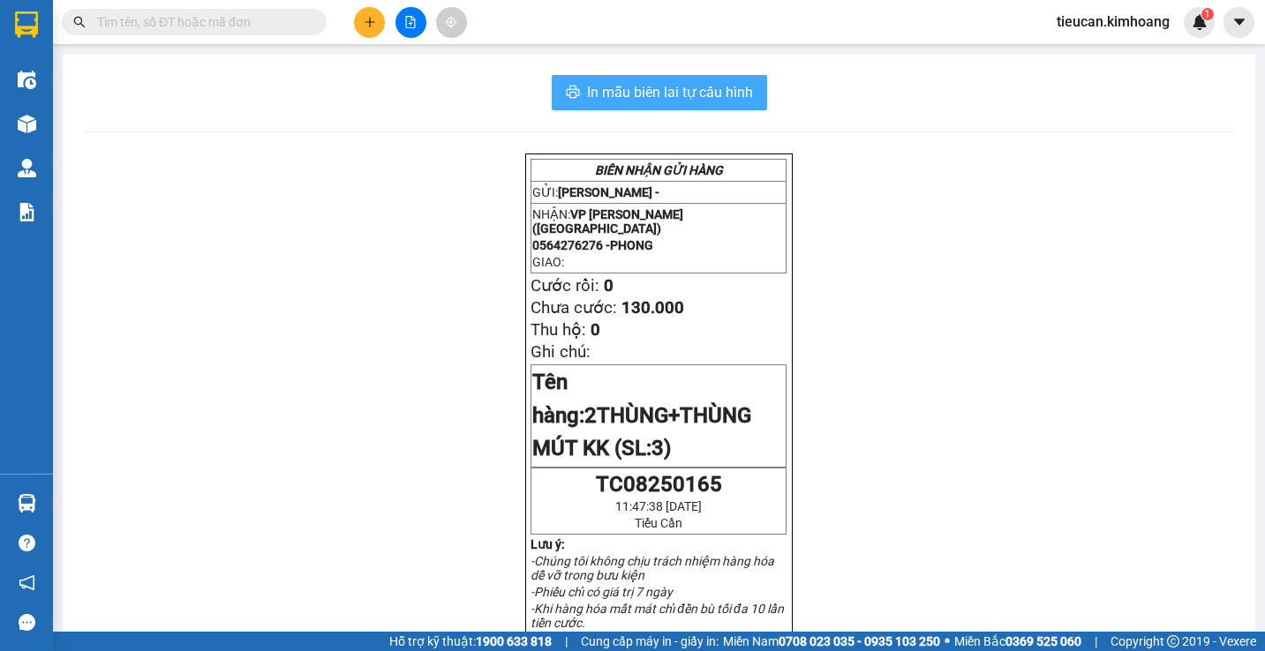
click at [667, 83] on span "In mẫu biên lai tự cấu hình" at bounding box center [670, 92] width 166 height 22
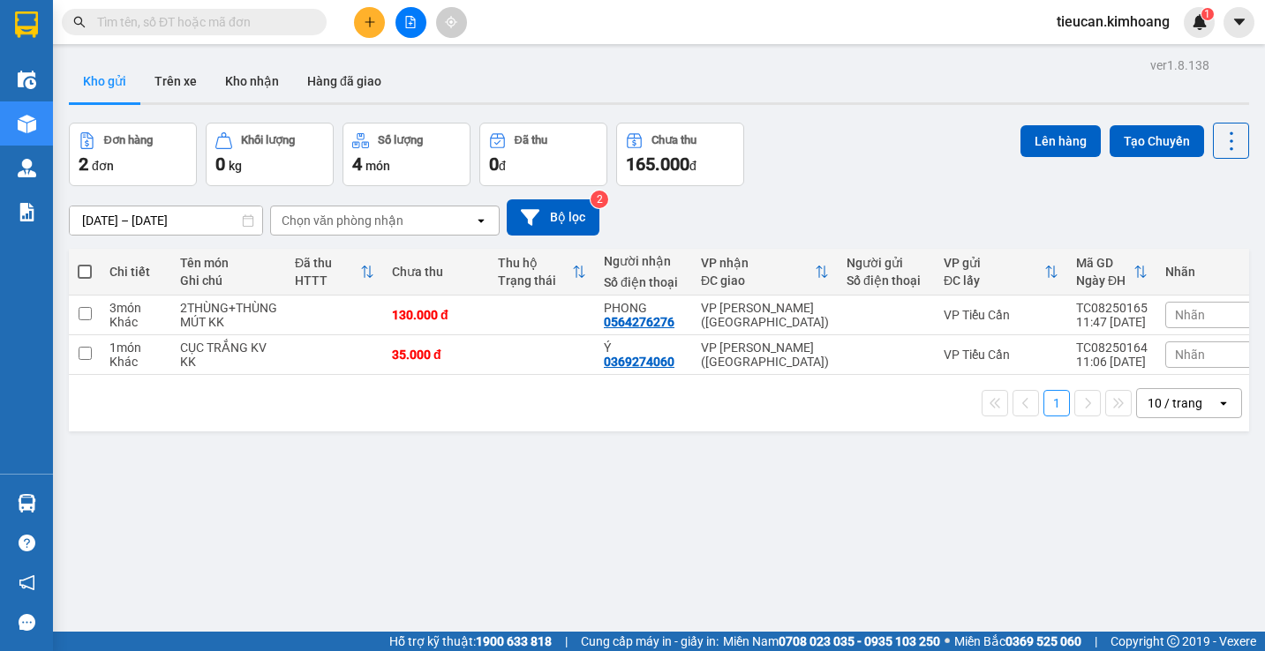
click at [82, 273] on span at bounding box center [85, 272] width 14 height 14
click at [85, 263] on input "checkbox" at bounding box center [85, 263] width 0 height 0
checkbox input "true"
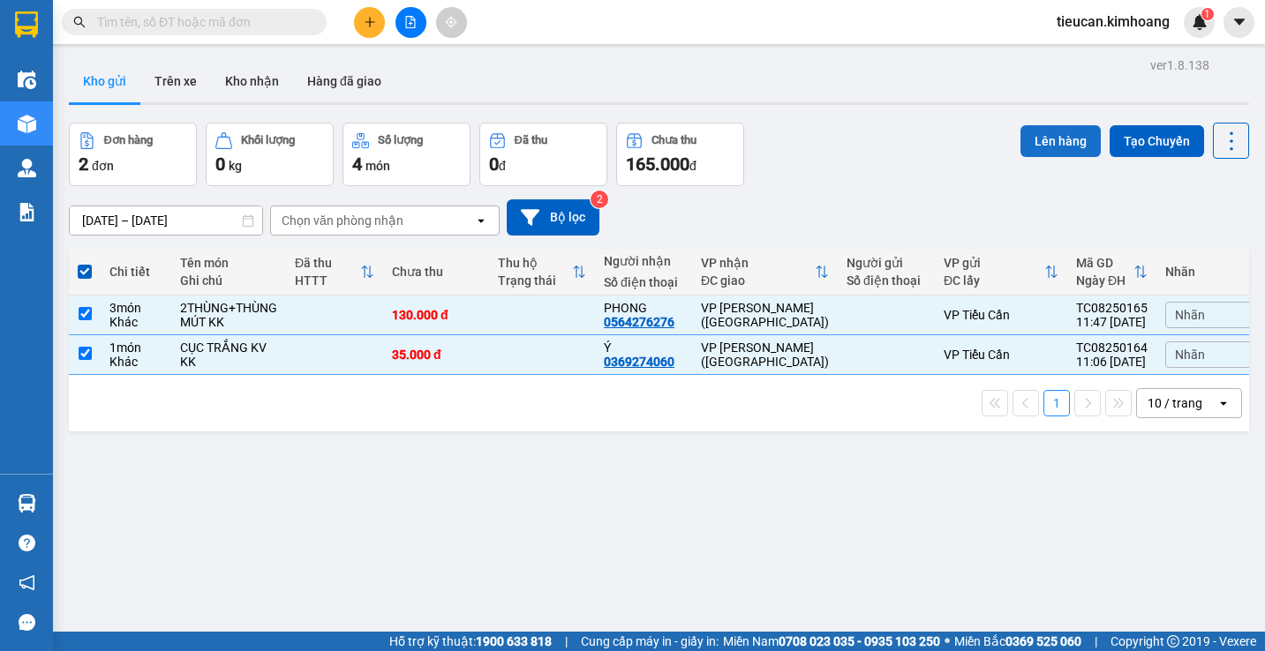
click at [1058, 147] on button "Lên hàng" at bounding box center [1060, 141] width 80 height 32
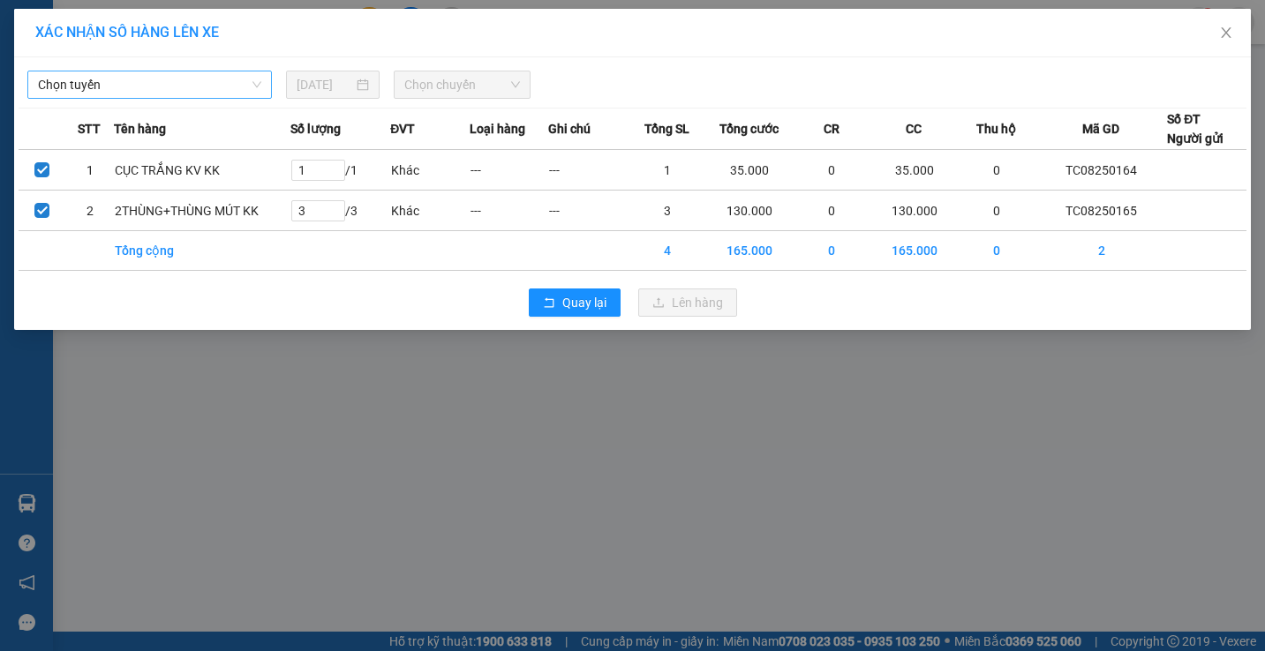
click at [243, 88] on span "Chọn tuyến" at bounding box center [149, 84] width 223 height 26
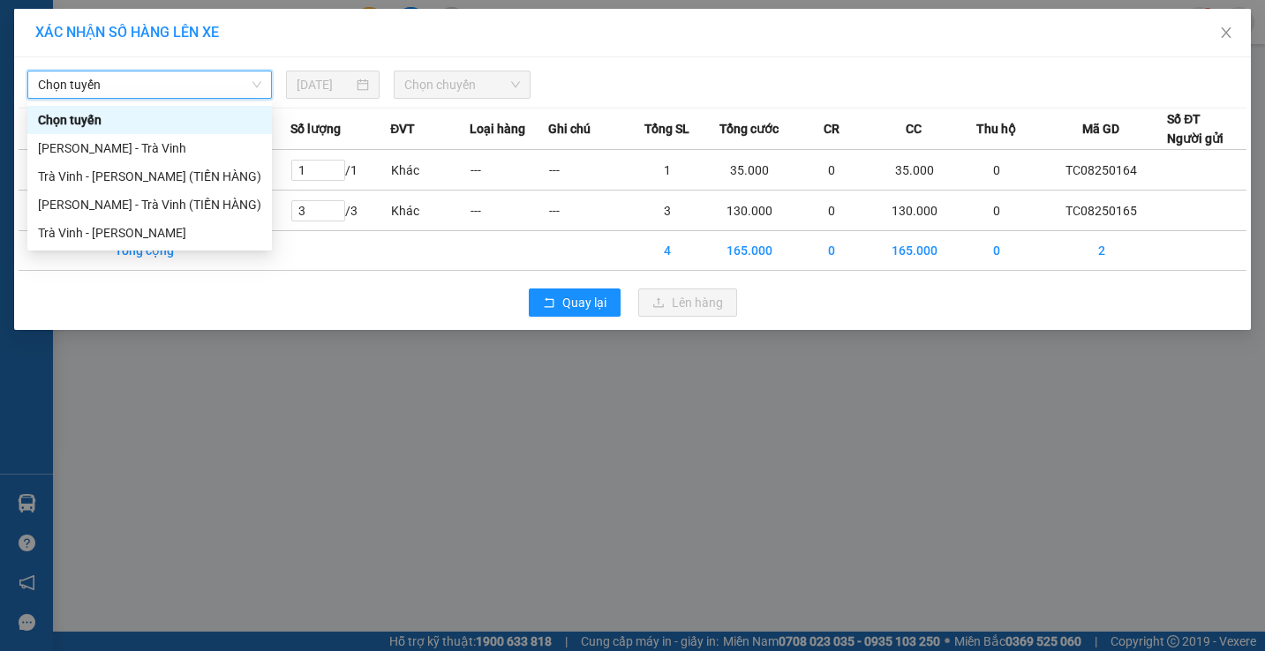
click at [243, 88] on span "Chọn tuyến" at bounding box center [149, 84] width 223 height 26
click at [199, 222] on div "Trà Vinh - [PERSON_NAME]" at bounding box center [149, 233] width 244 height 28
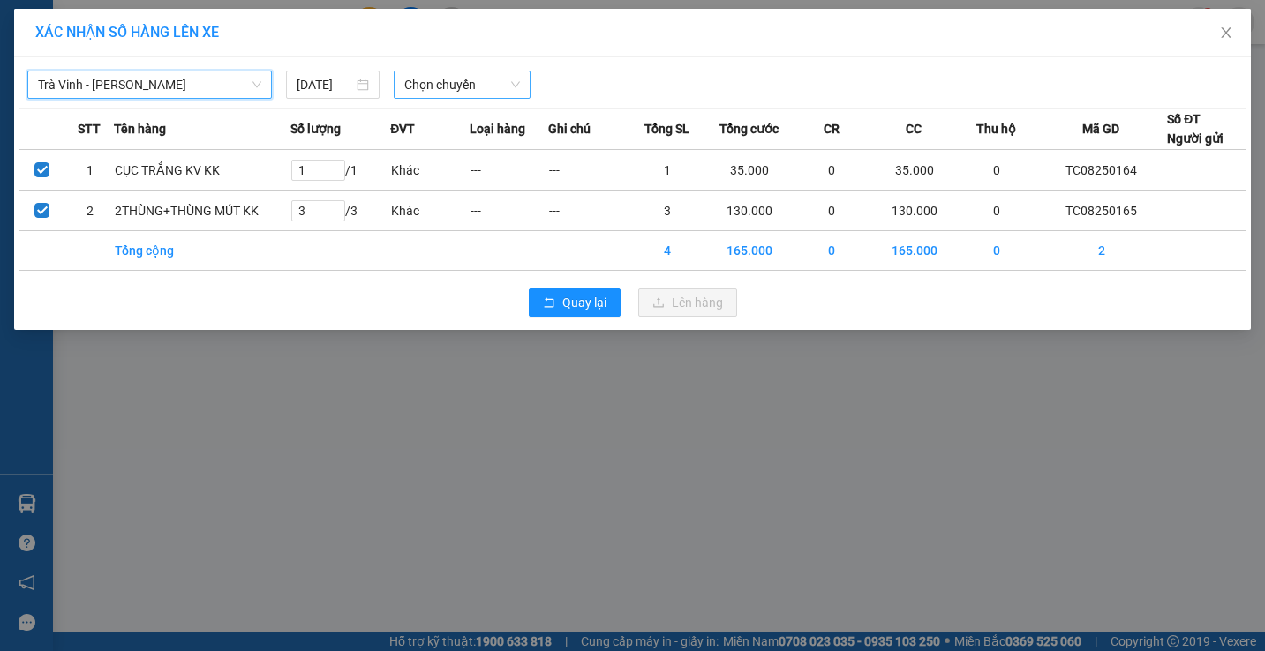
click at [462, 79] on span "Chọn chuyến" at bounding box center [462, 84] width 116 height 26
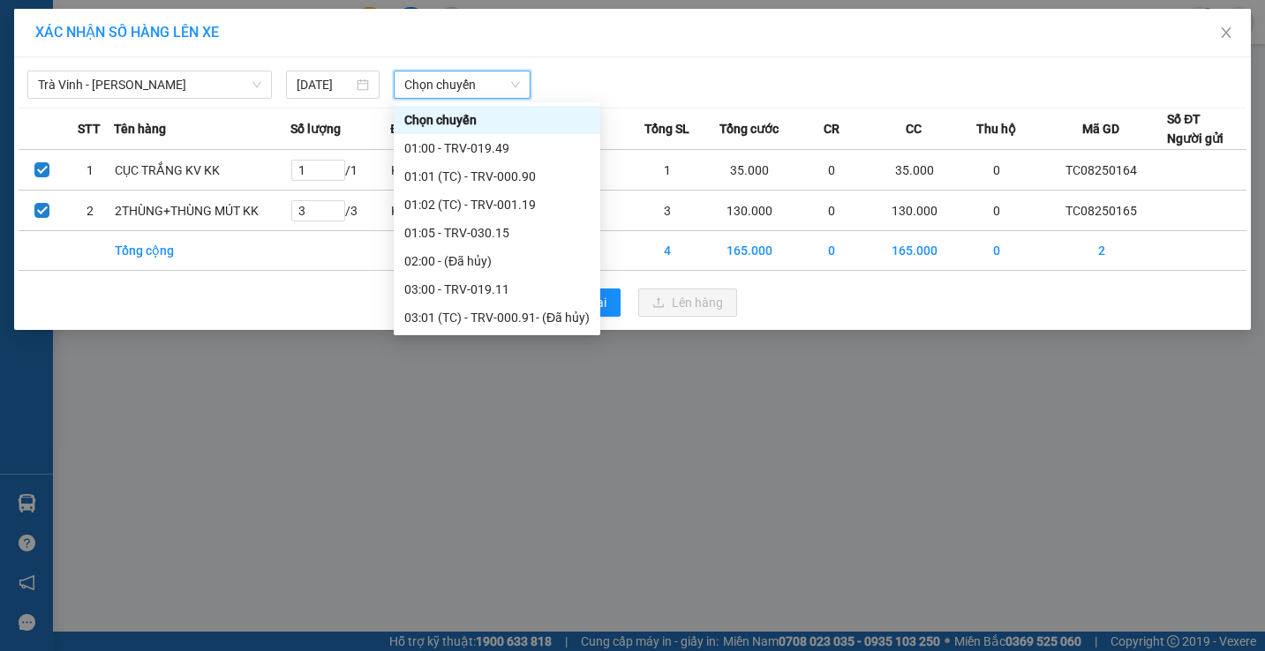
click at [462, 79] on span "Chọn chuyến" at bounding box center [462, 84] width 116 height 26
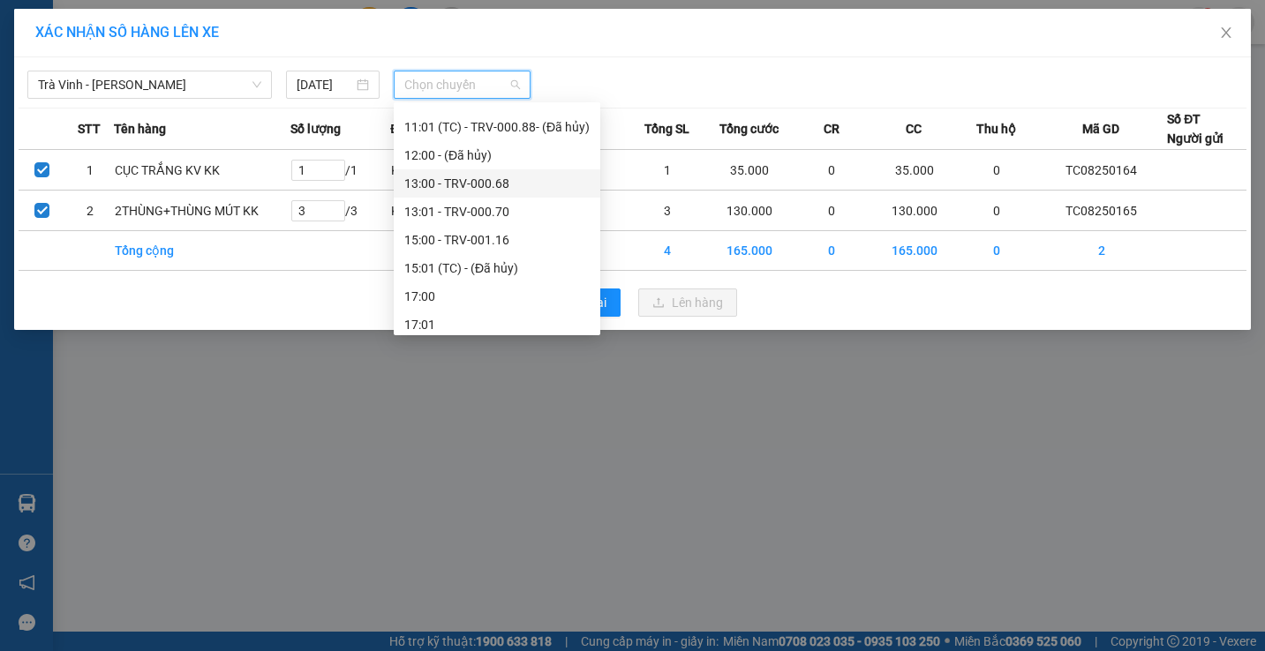
click at [446, 175] on div "13:00 - TRV-000.68" at bounding box center [496, 183] width 185 height 19
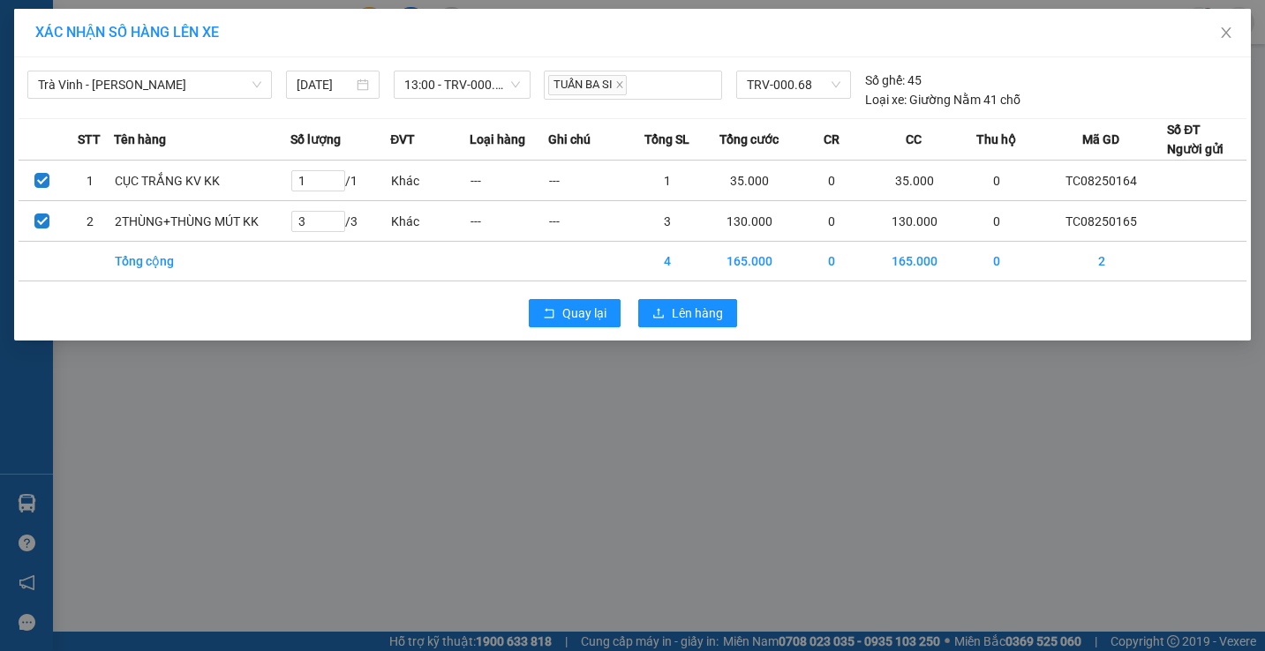
click at [446, 175] on td "Khác" at bounding box center [429, 181] width 79 height 41
click at [720, 312] on span "Lên hàng" at bounding box center [697, 313] width 51 height 19
